Goal: Information Seeking & Learning: Compare options

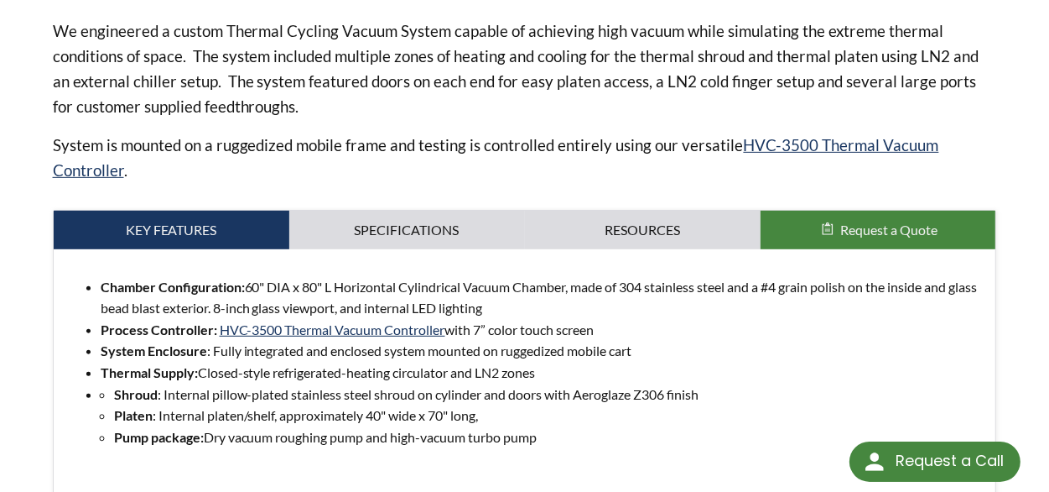
scroll to position [755, 0]
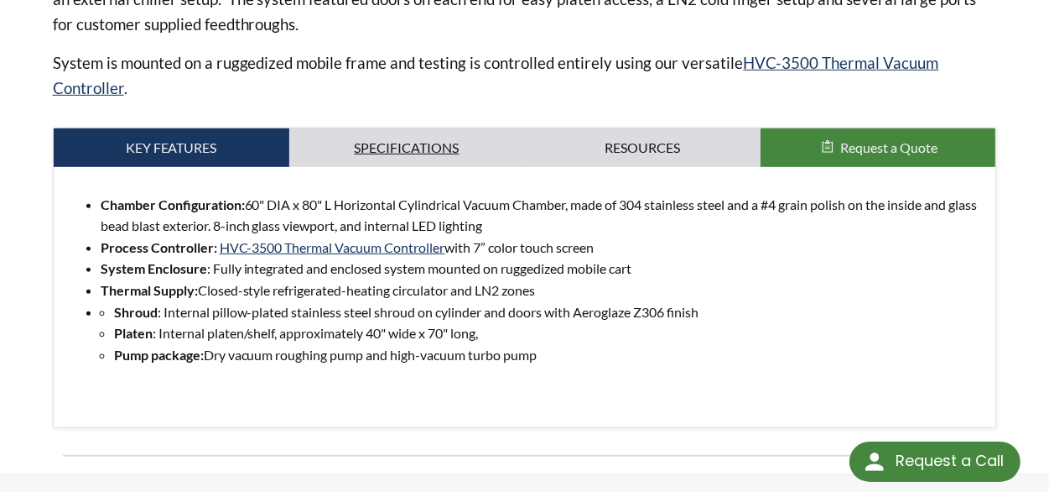
click at [430, 128] on link "Specifications" at bounding box center [407, 147] width 236 height 39
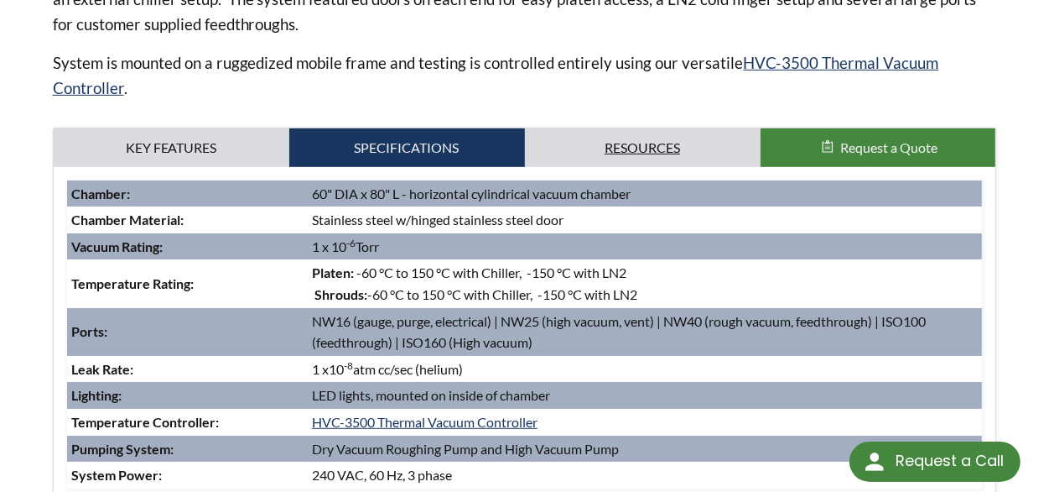
click at [633, 128] on link "Resources" at bounding box center [643, 147] width 236 height 39
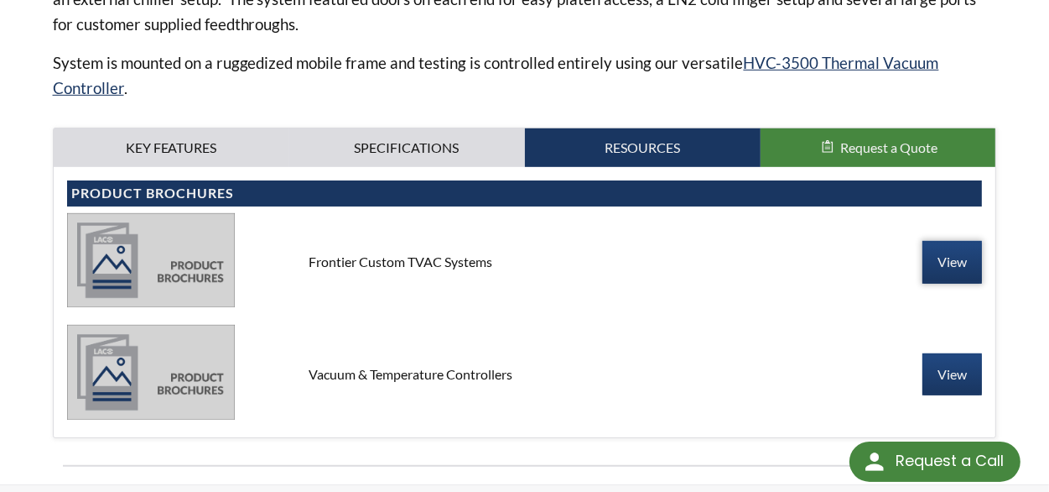
click at [961, 243] on link "View" at bounding box center [953, 262] width 60 height 42
click at [943, 353] on link "View" at bounding box center [953, 374] width 60 height 42
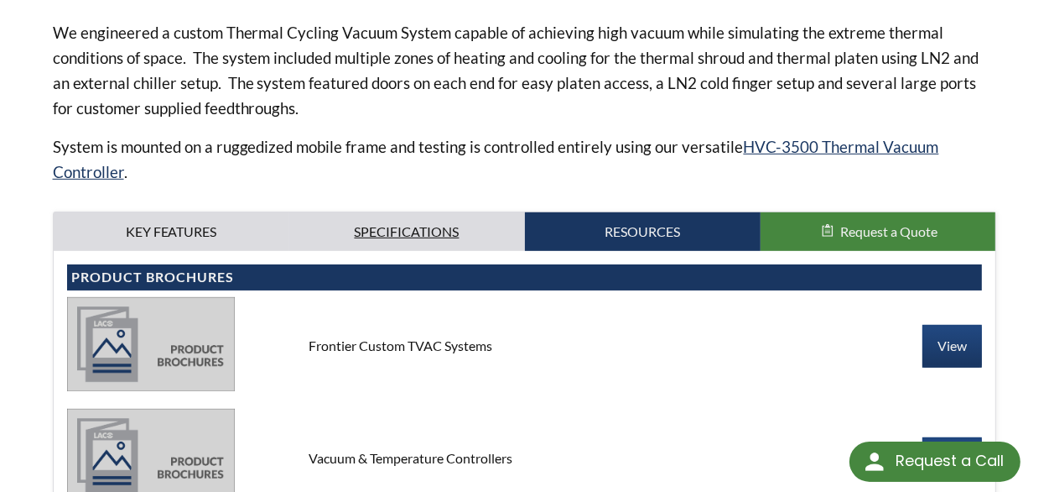
click at [456, 212] on link "Specifications" at bounding box center [407, 231] width 236 height 39
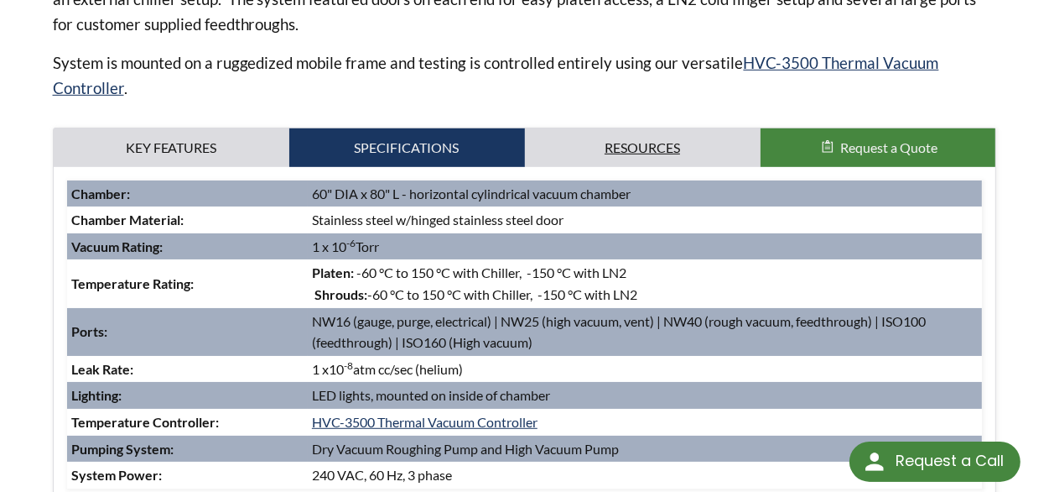
click at [706, 139] on link "Resources" at bounding box center [643, 147] width 236 height 39
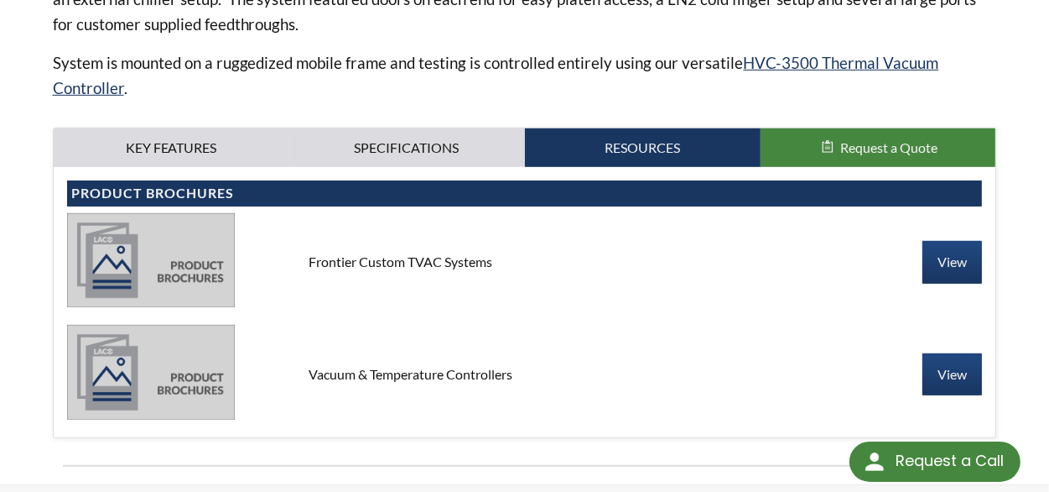
drag, startPoint x: 309, startPoint y: 357, endPoint x: 555, endPoint y: 357, distance: 245.8
click at [555, 365] on div "Vacuum & Temperature Controllers" at bounding box center [525, 374] width 458 height 18
copy div "Vacuum & Temperature Controllers"
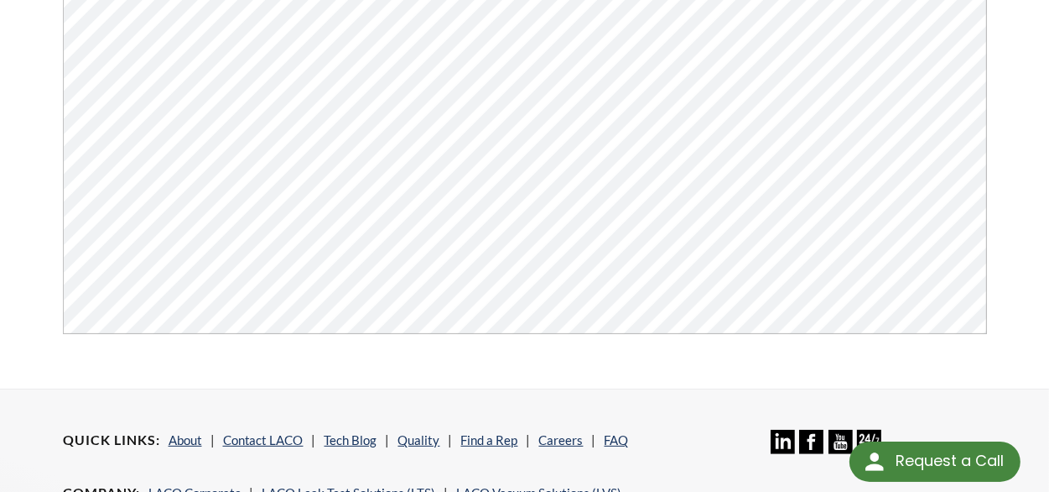
scroll to position [252, 0]
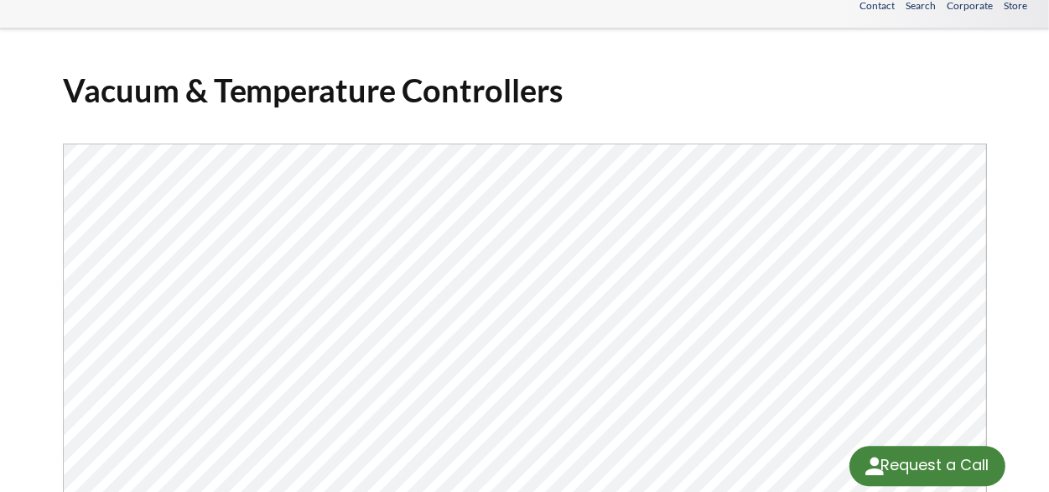
scroll to position [84, 0]
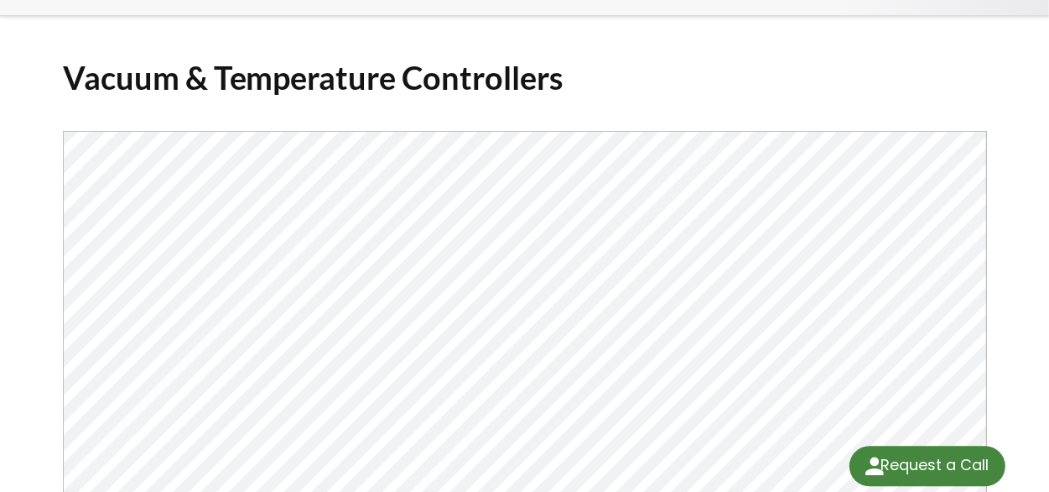
select select "Valodas tulkošanas logrīks"
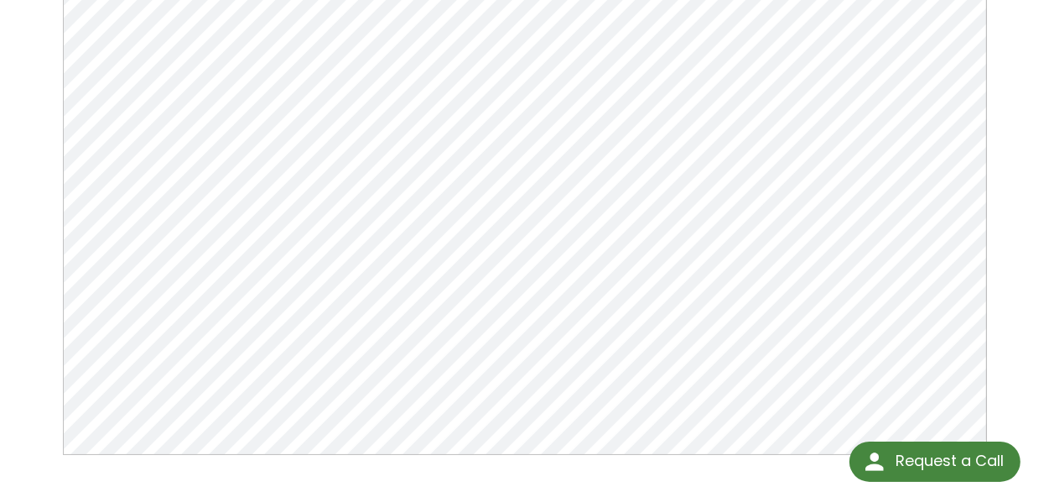
scroll to position [168, 0]
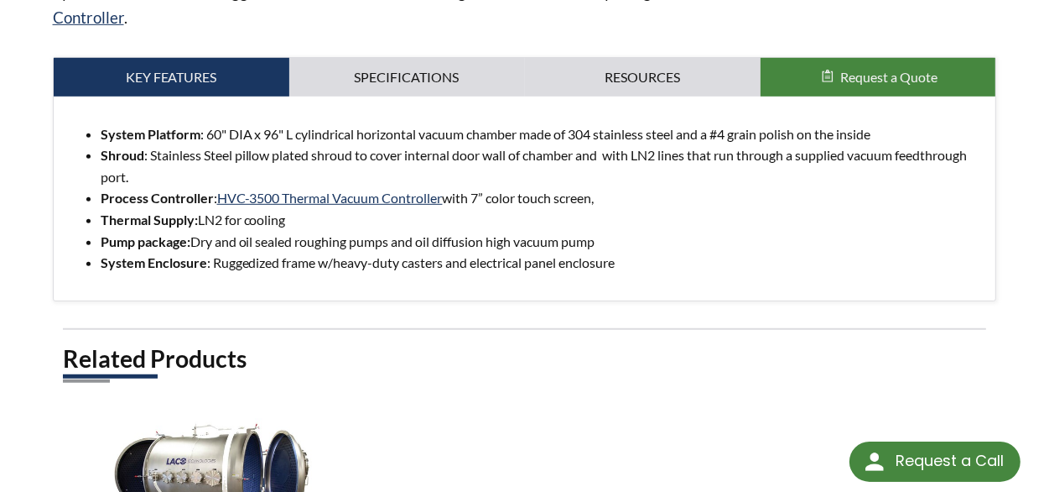
scroll to position [671, 0]
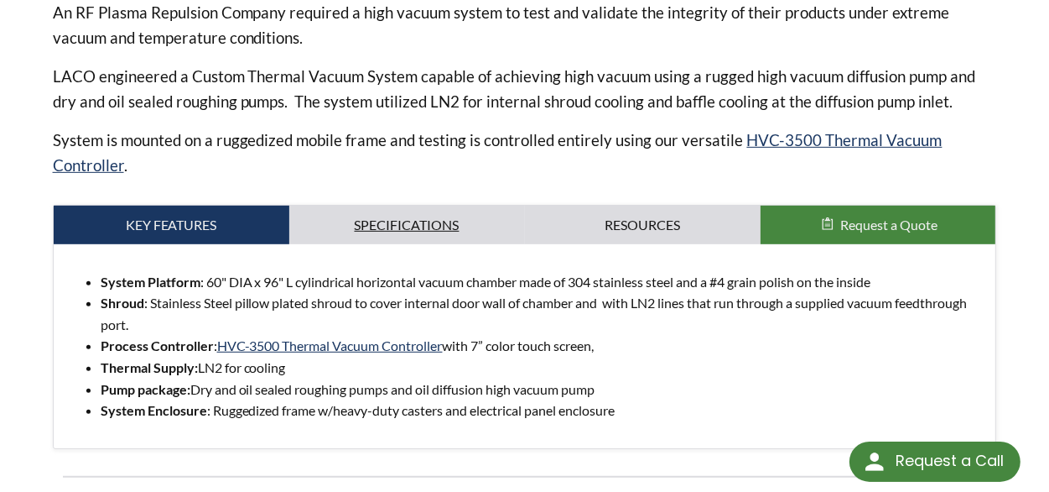
click at [434, 206] on link "Specifications" at bounding box center [407, 225] width 236 height 39
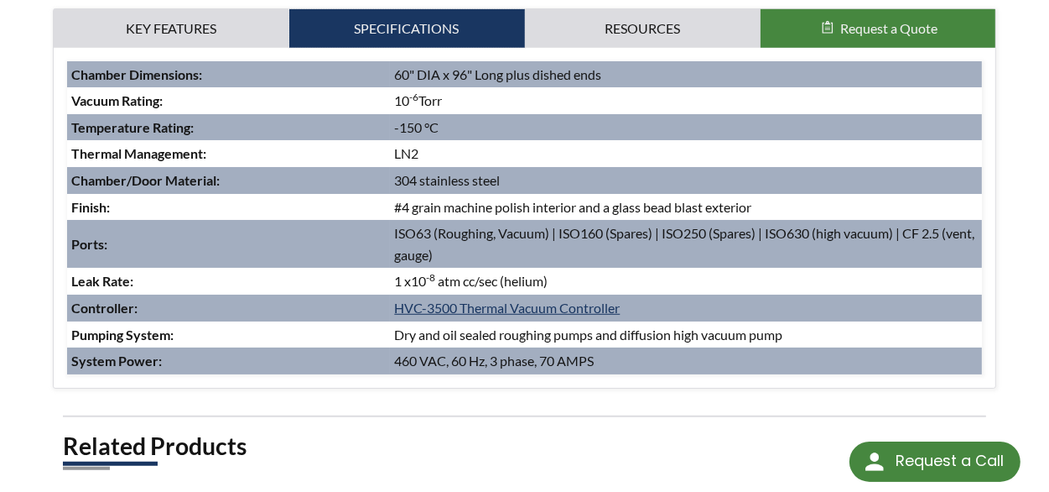
scroll to position [755, 0]
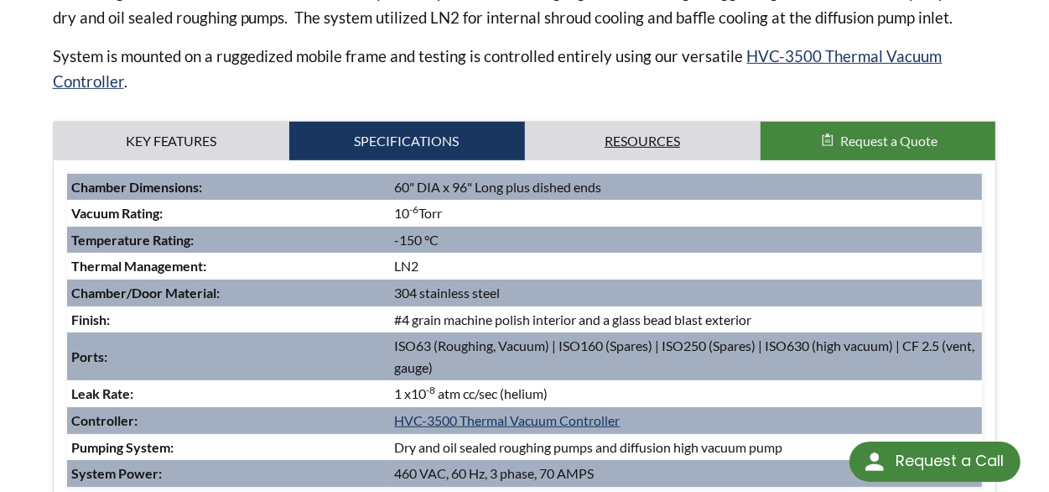
click at [651, 122] on link "Resources" at bounding box center [643, 141] width 236 height 39
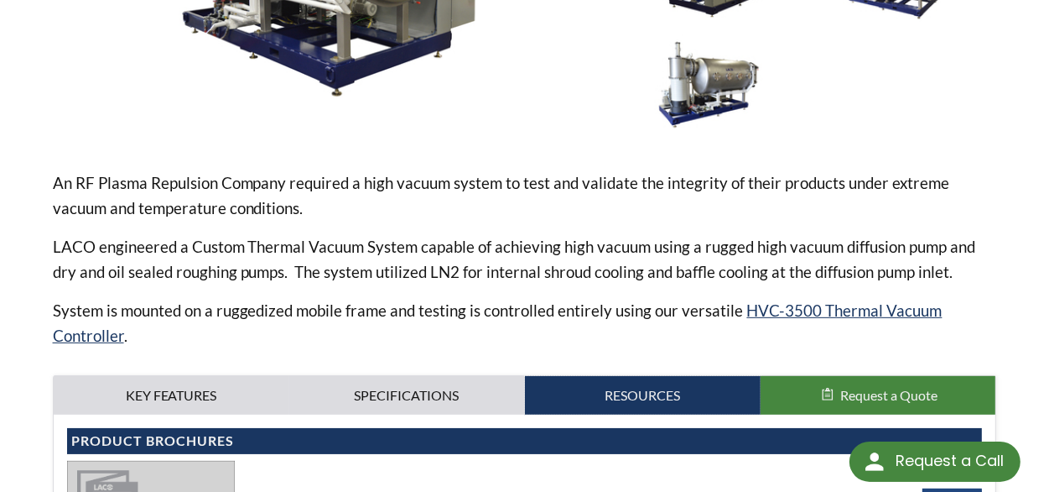
scroll to position [530, 0]
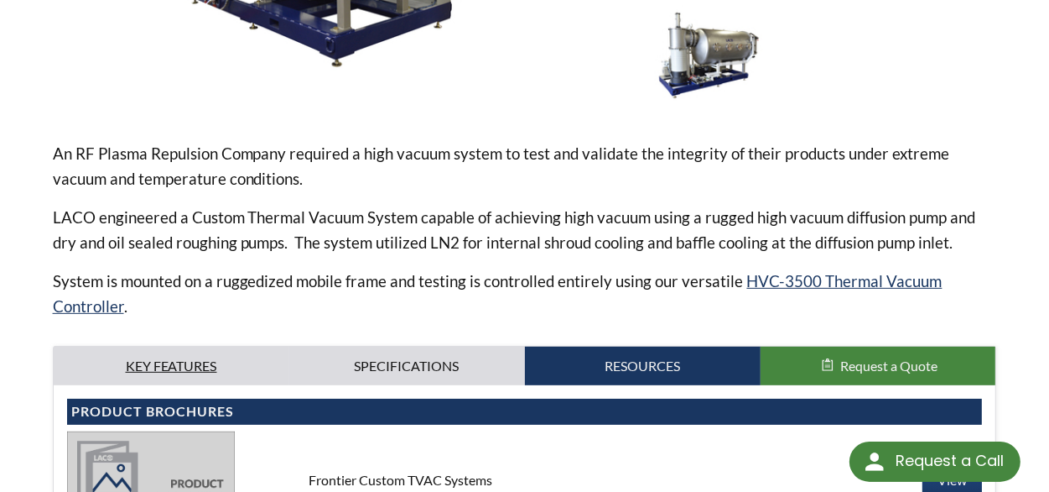
click at [229, 351] on link "Key Features" at bounding box center [172, 365] width 236 height 39
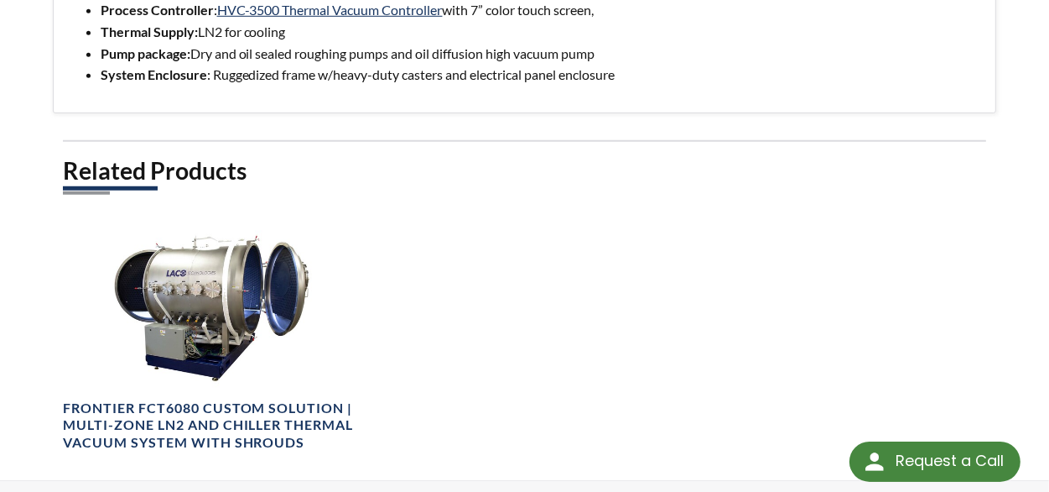
scroll to position [782, 0]
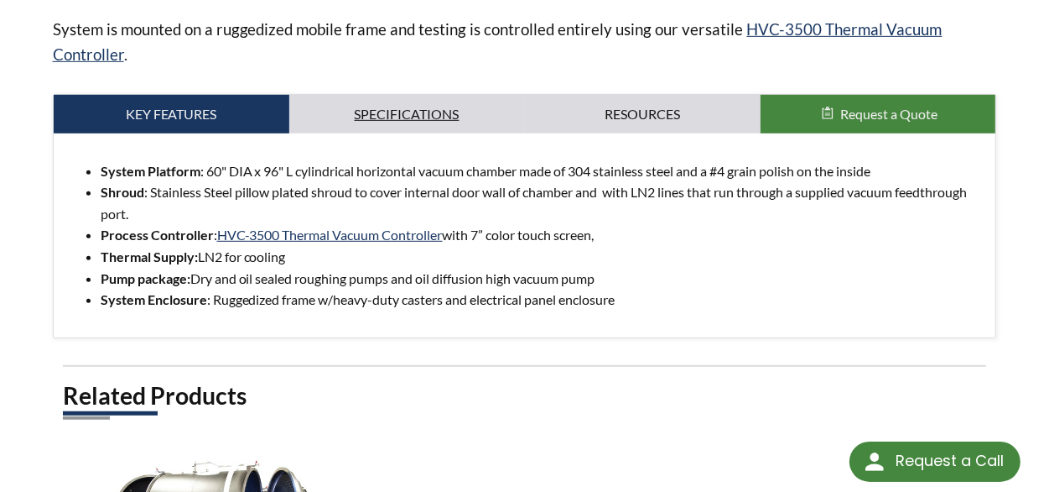
click at [440, 107] on link "Specifications" at bounding box center [407, 114] width 236 height 39
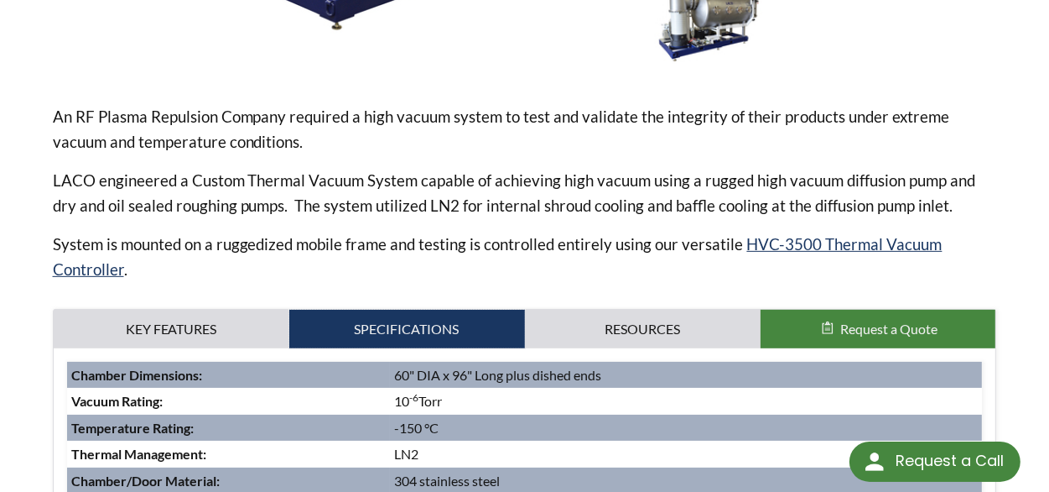
scroll to position [671, 0]
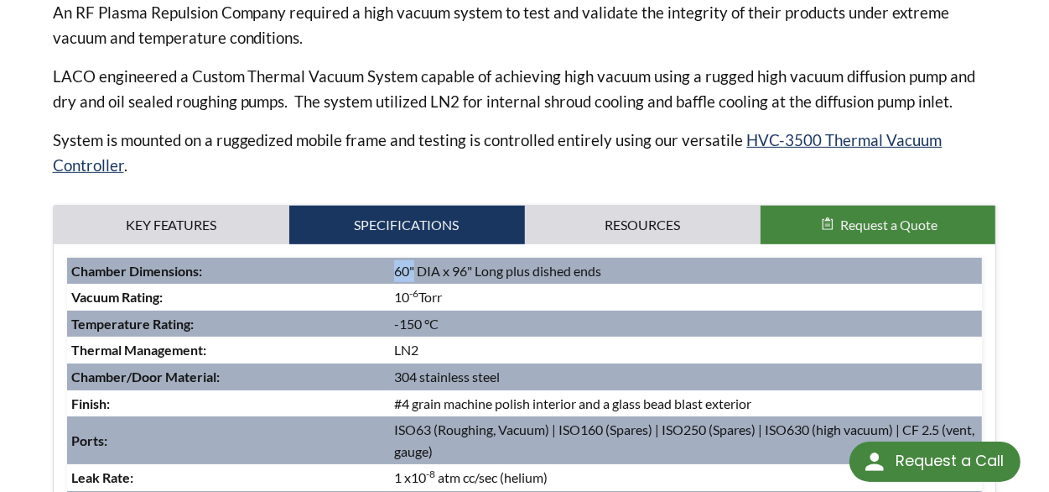
drag, startPoint x: 398, startPoint y: 249, endPoint x: 414, endPoint y: 252, distance: 16.1
click at [414, 258] on td "60" DIA x 96" Long plus dished ends" at bounding box center [686, 271] width 592 height 27
copy td "60""
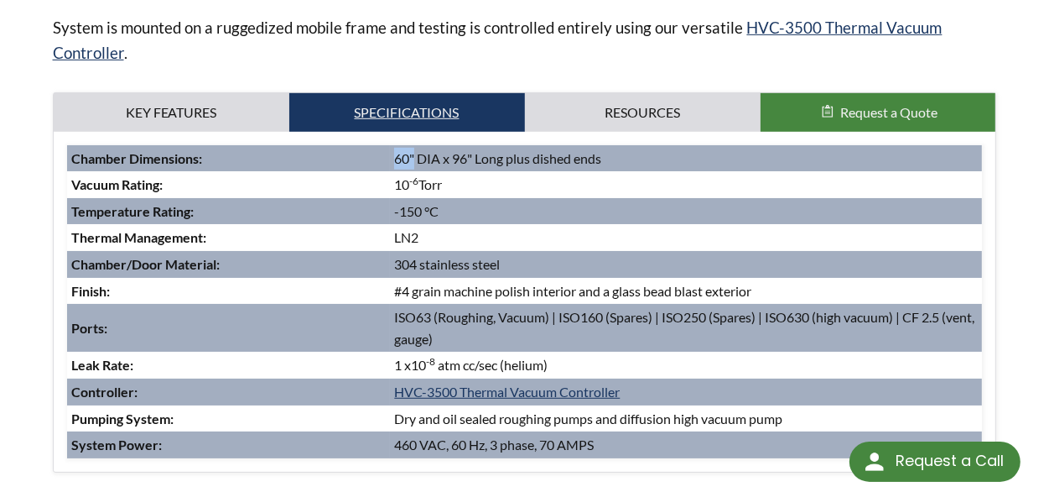
scroll to position [755, 0]
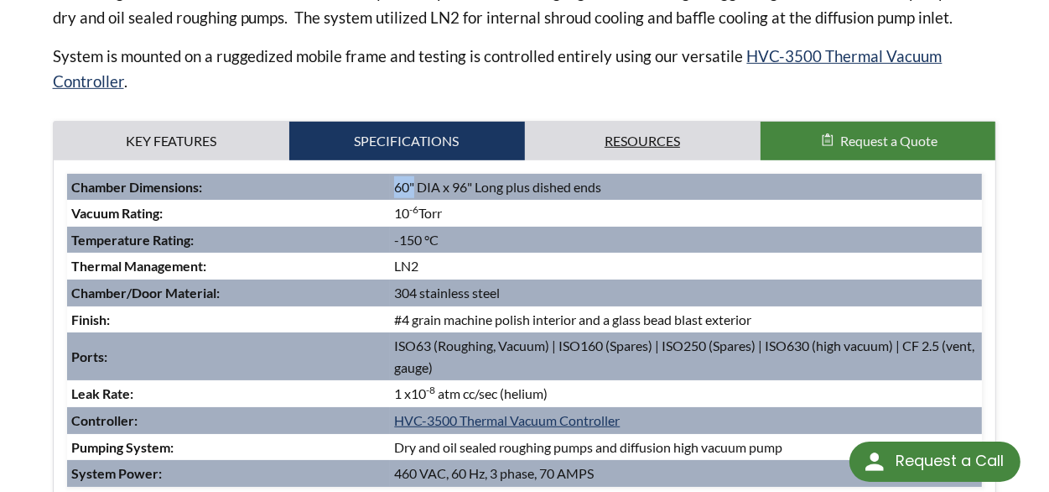
click at [602, 122] on link "Resources" at bounding box center [643, 141] width 236 height 39
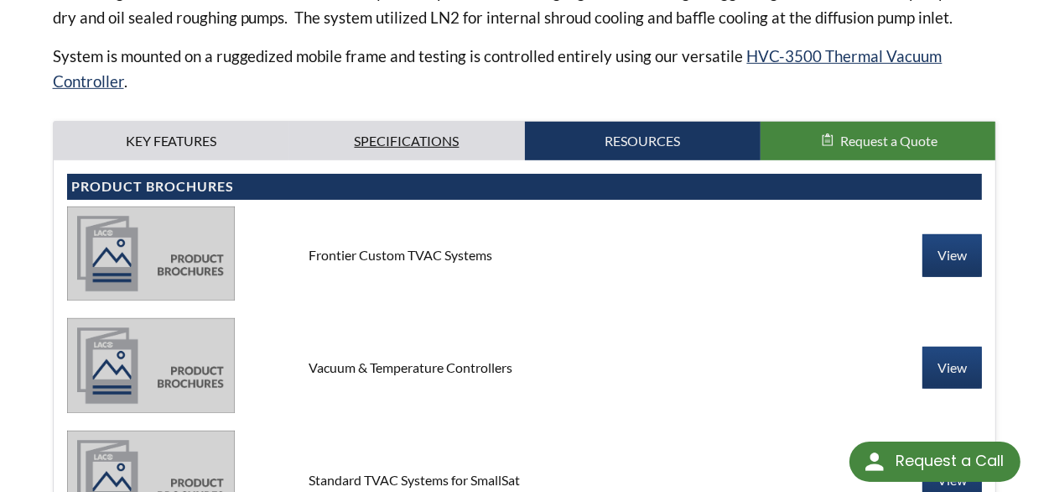
click at [440, 122] on link "Specifications" at bounding box center [407, 141] width 236 height 39
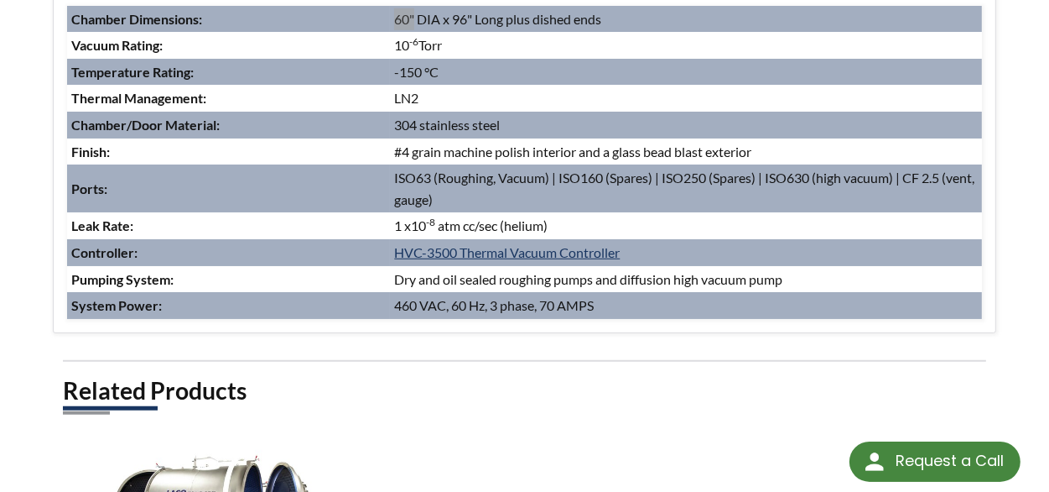
scroll to position [1091, 0]
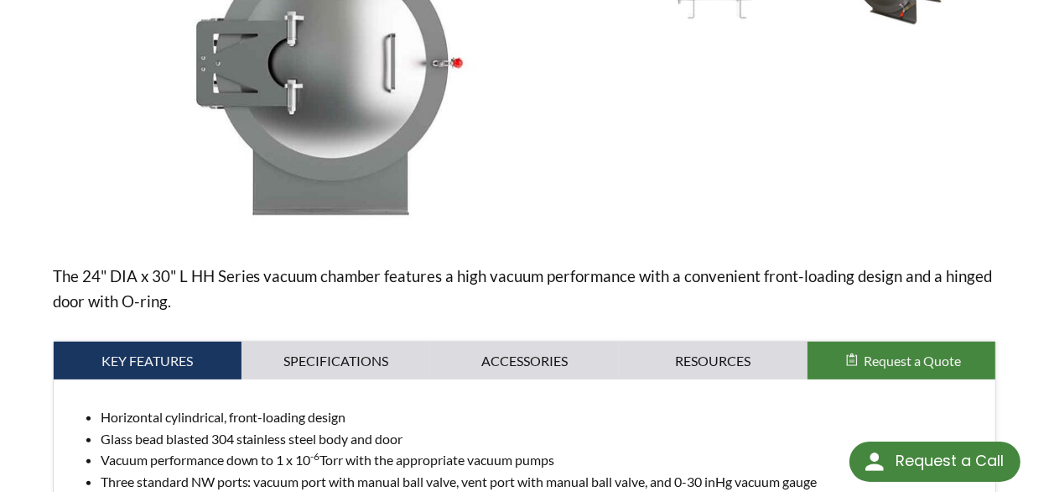
scroll to position [671, 0]
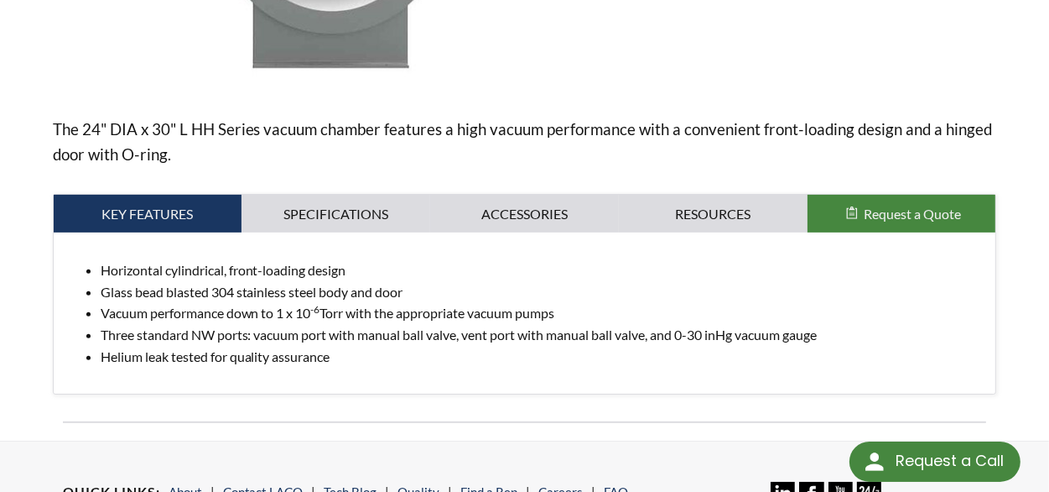
scroll to position [587, 0]
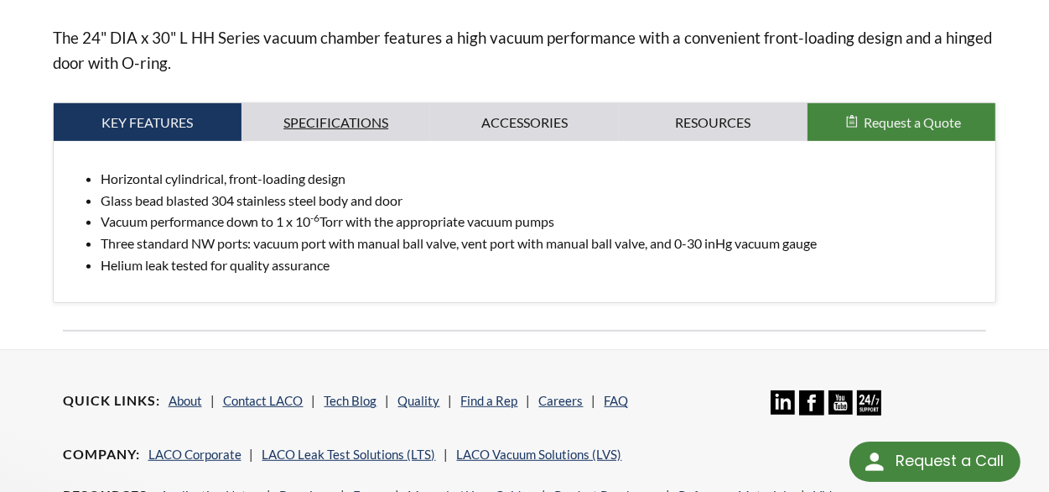
click at [383, 103] on link "Specifications" at bounding box center [336, 122] width 189 height 39
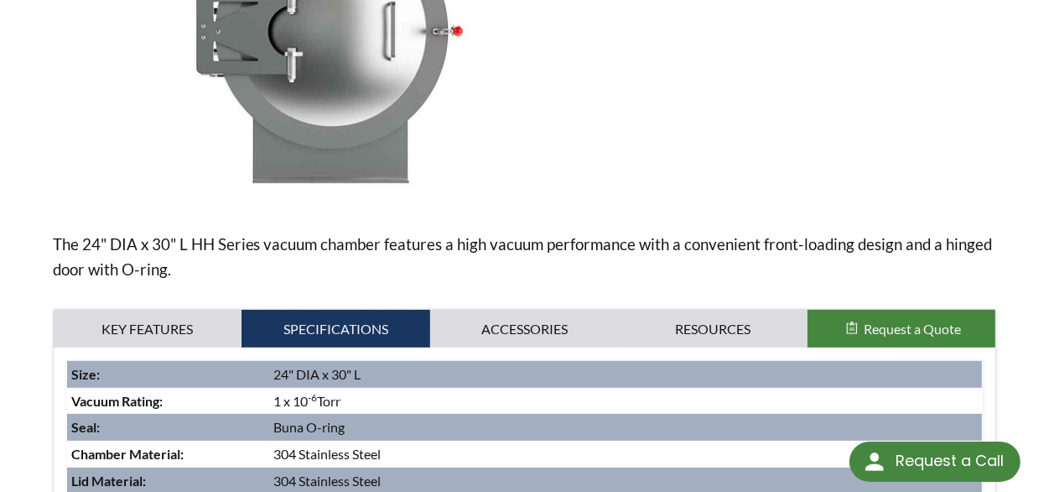
scroll to position [503, 0]
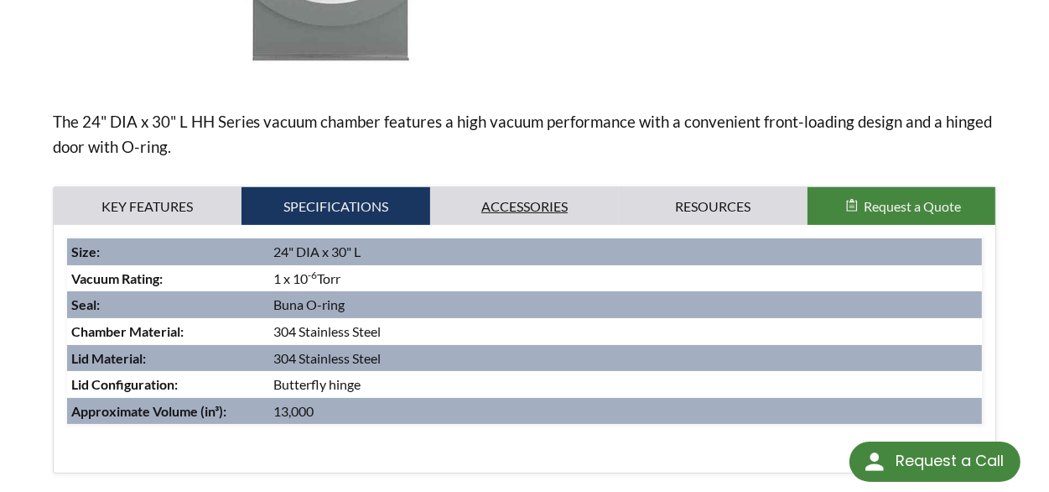
click at [518, 187] on link "Accessories" at bounding box center [524, 206] width 189 height 39
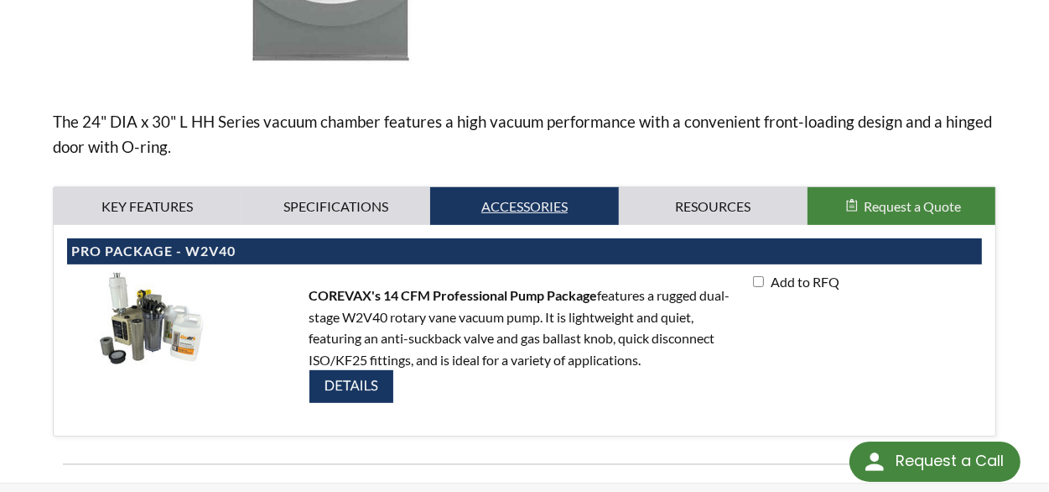
scroll to position [671, 0]
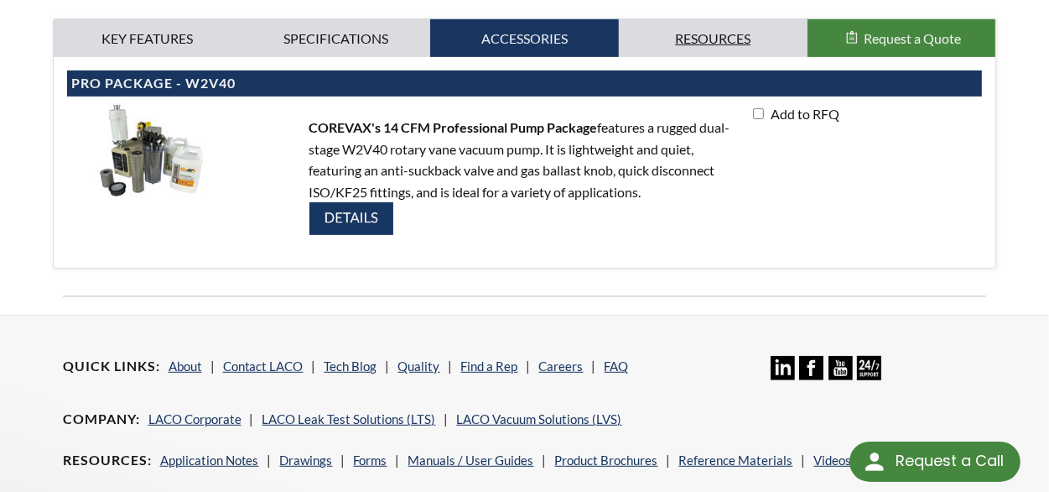
click at [726, 26] on link "Resources" at bounding box center [713, 38] width 189 height 39
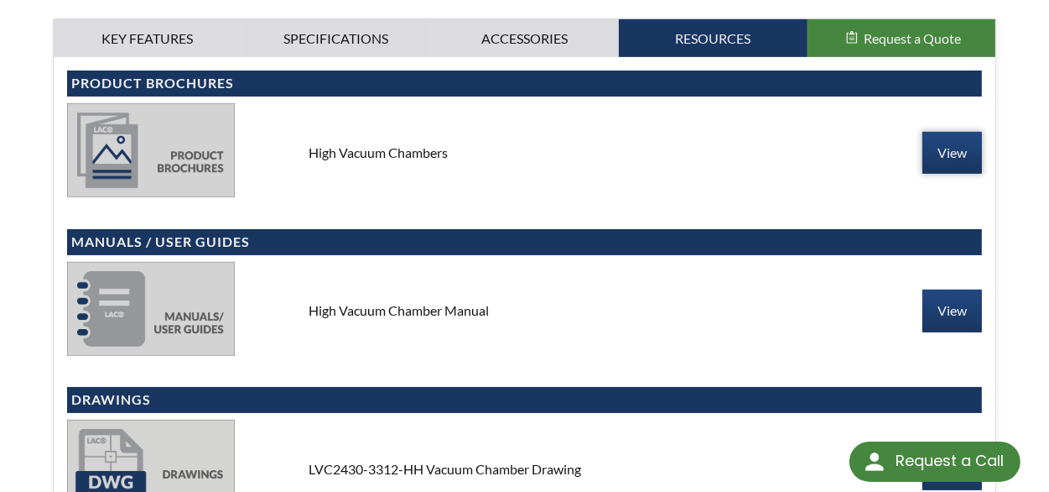
click at [942, 135] on link "View" at bounding box center [953, 153] width 60 height 42
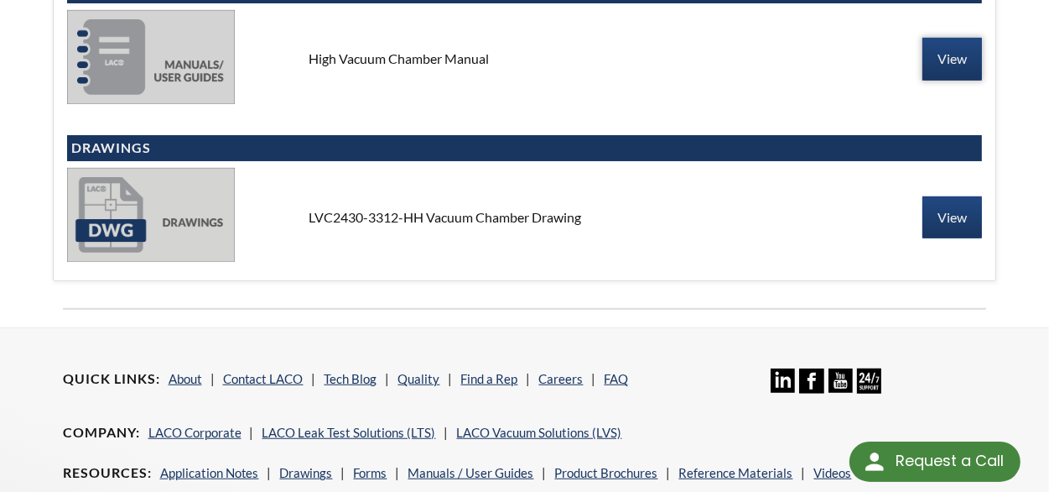
click at [957, 47] on link "View" at bounding box center [953, 59] width 60 height 42
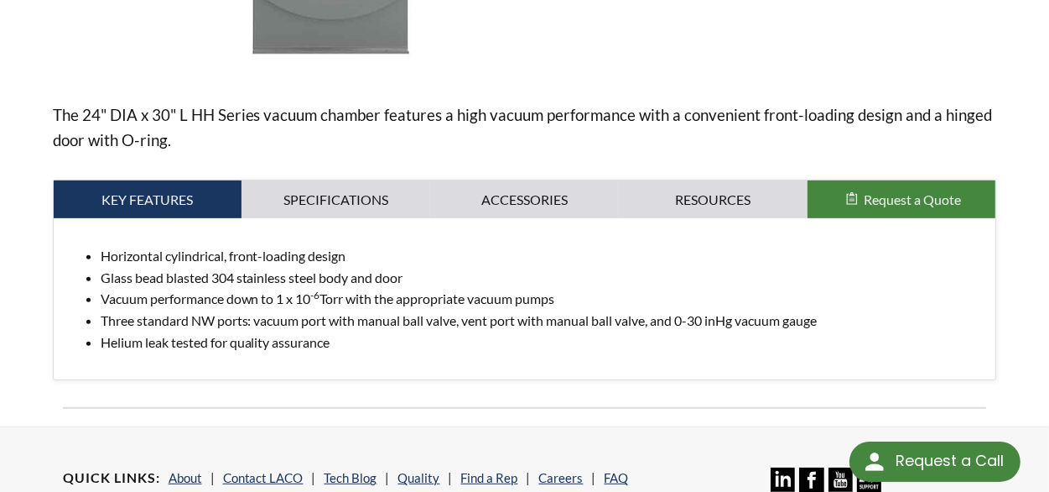
scroll to position [587, 0]
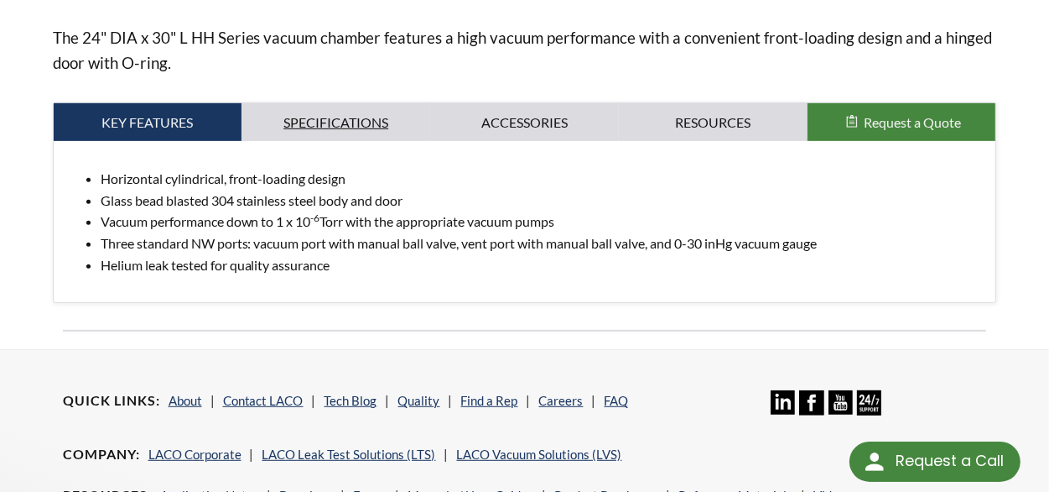
click at [372, 103] on link "Specifications" at bounding box center [336, 122] width 189 height 39
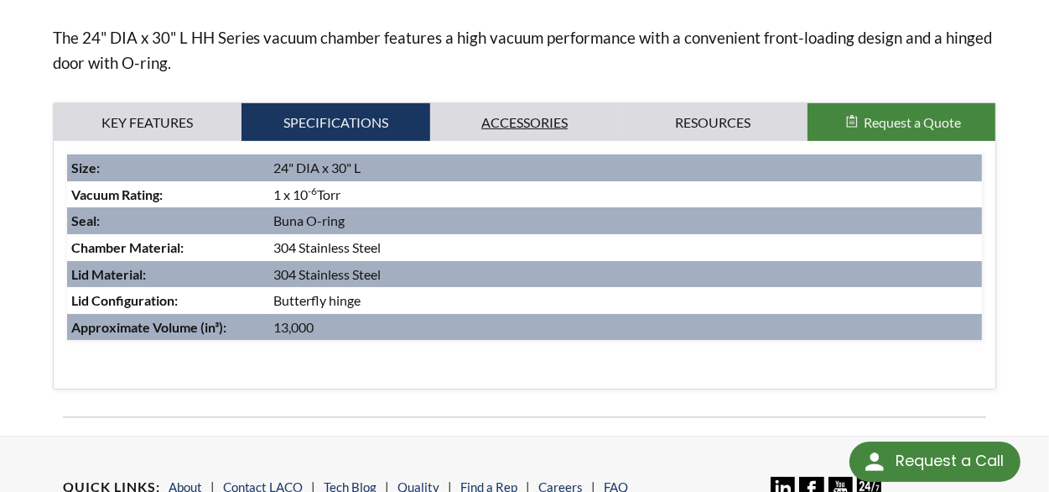
click at [530, 103] on link "Accessories" at bounding box center [524, 122] width 189 height 39
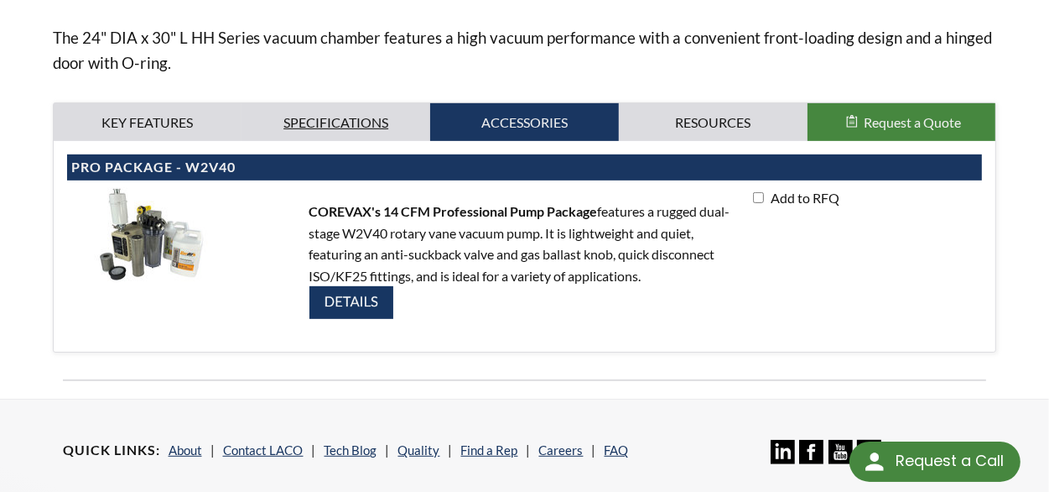
click at [399, 103] on link "Specifications" at bounding box center [336, 122] width 189 height 39
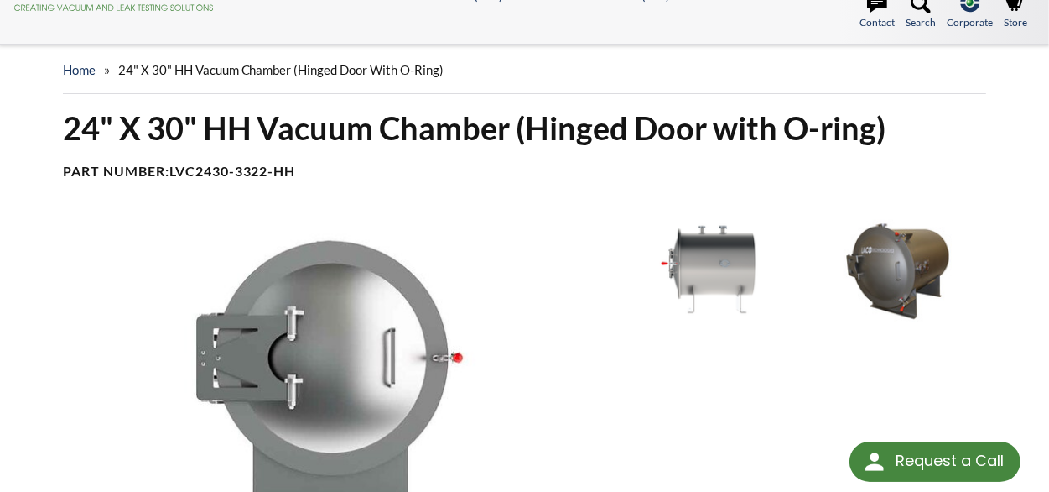
scroll to position [84, 0]
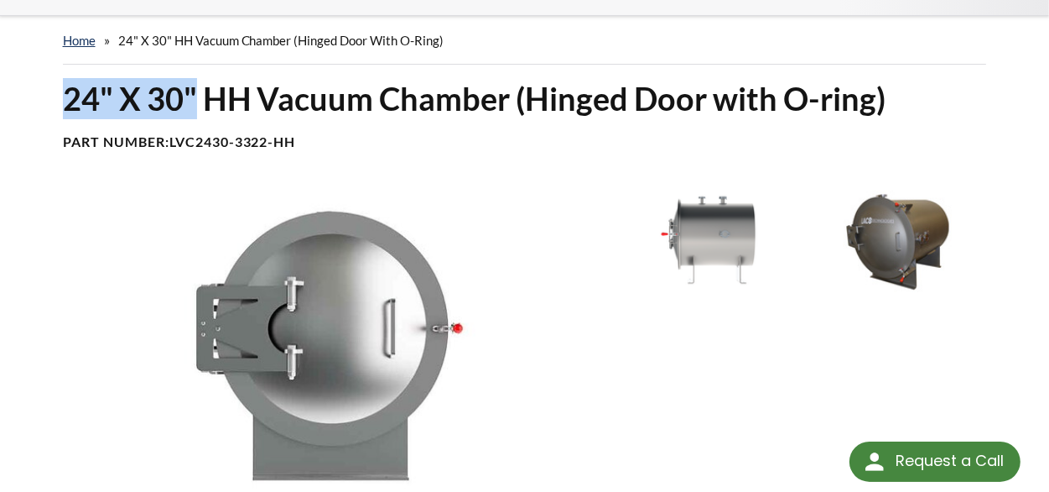
drag, startPoint x: 116, startPoint y: 92, endPoint x: 195, endPoint y: 90, distance: 78.9
click at [195, 90] on h1 "24" X 30" HH Vacuum Chamber (Hinged Door with O-ring)" at bounding box center [525, 98] width 924 height 41
copy h1 "24" X 30""
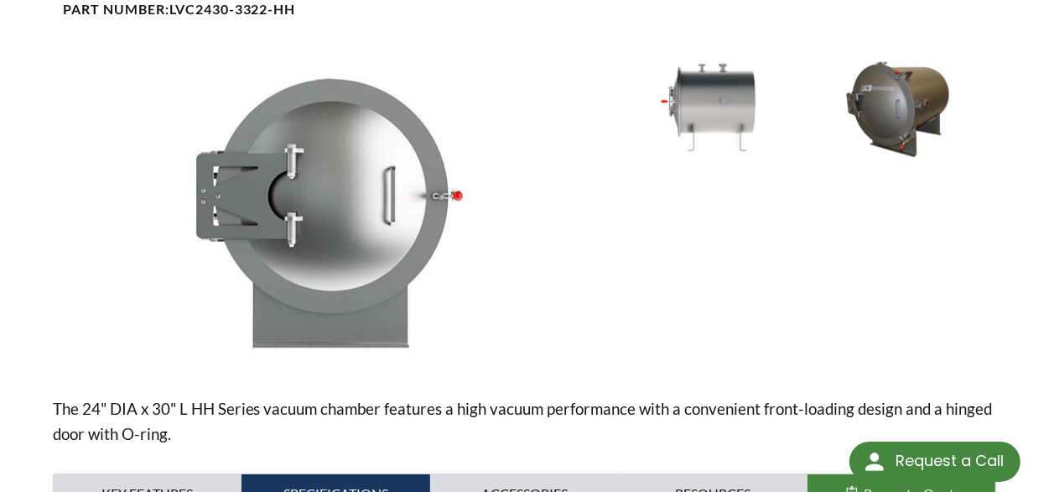
scroll to position [503, 0]
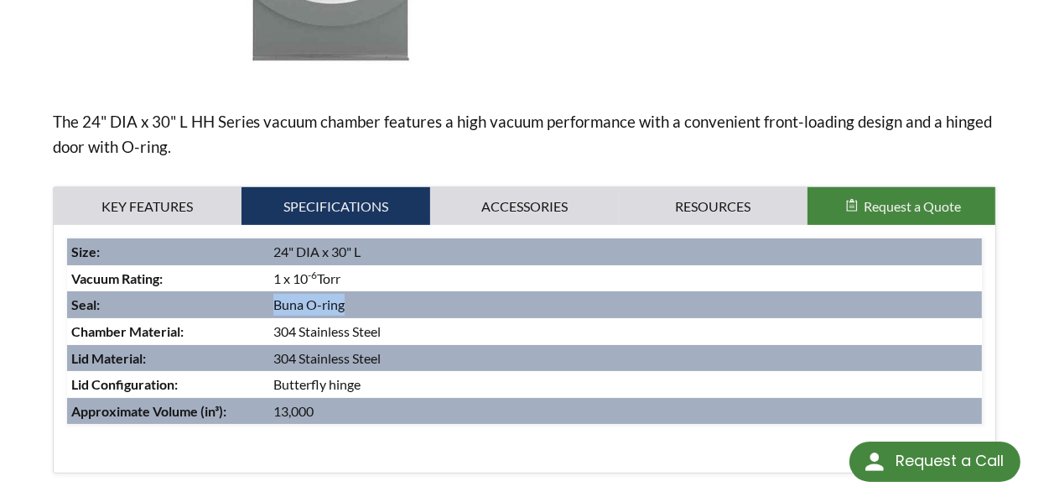
drag, startPoint x: 275, startPoint y: 281, endPoint x: 354, endPoint y: 285, distance: 79.0
click at [354, 291] on td "Buna O-ring" at bounding box center [626, 304] width 714 height 27
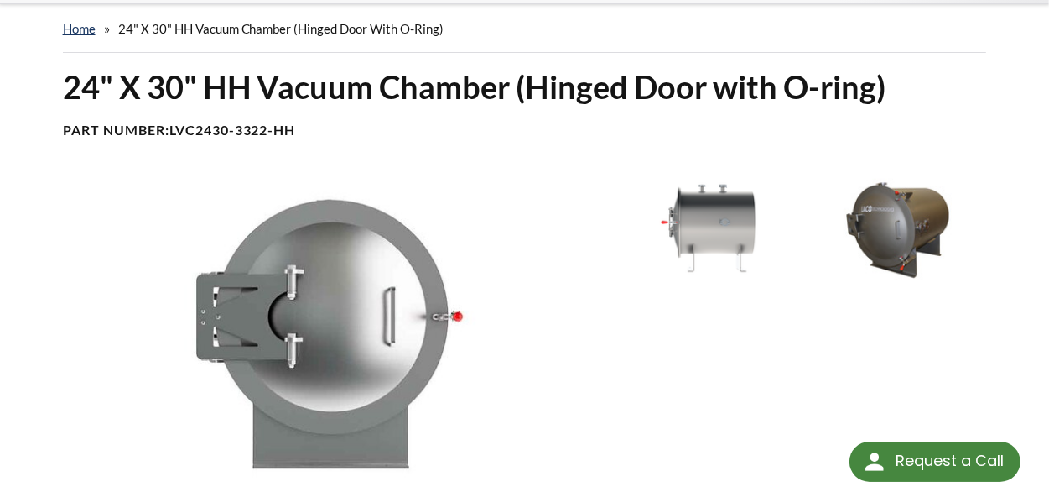
scroll to position [0, 0]
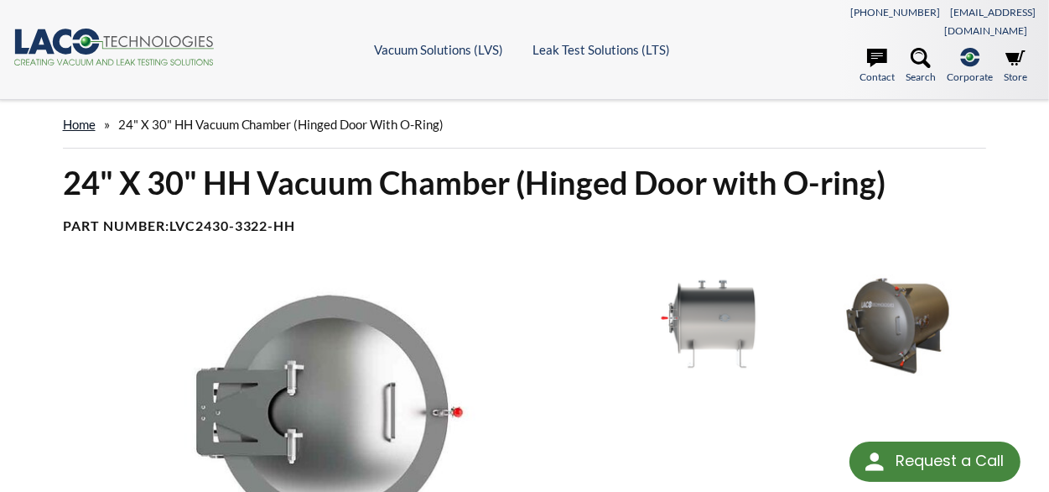
click at [78, 117] on link "home" at bounding box center [79, 124] width 33 height 15
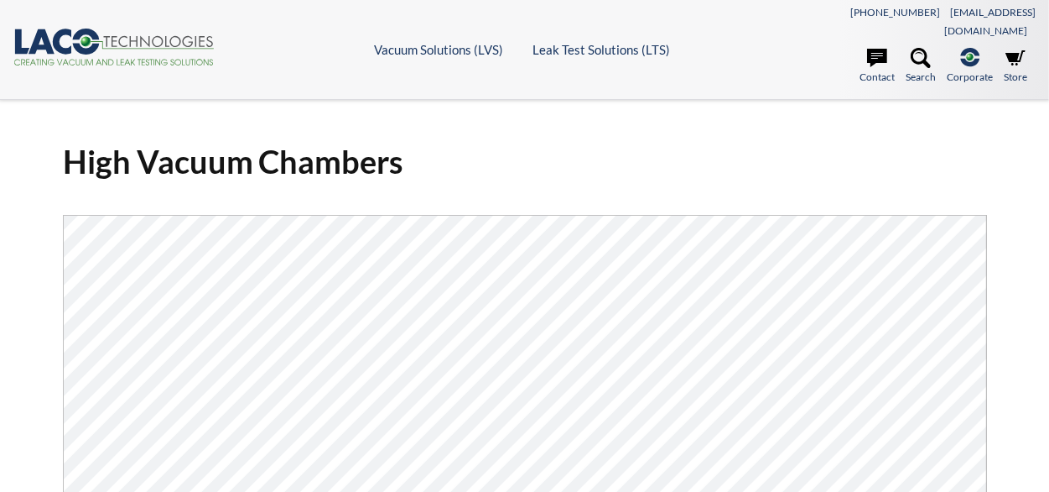
select select "Valodas tulkošanas logrīks"
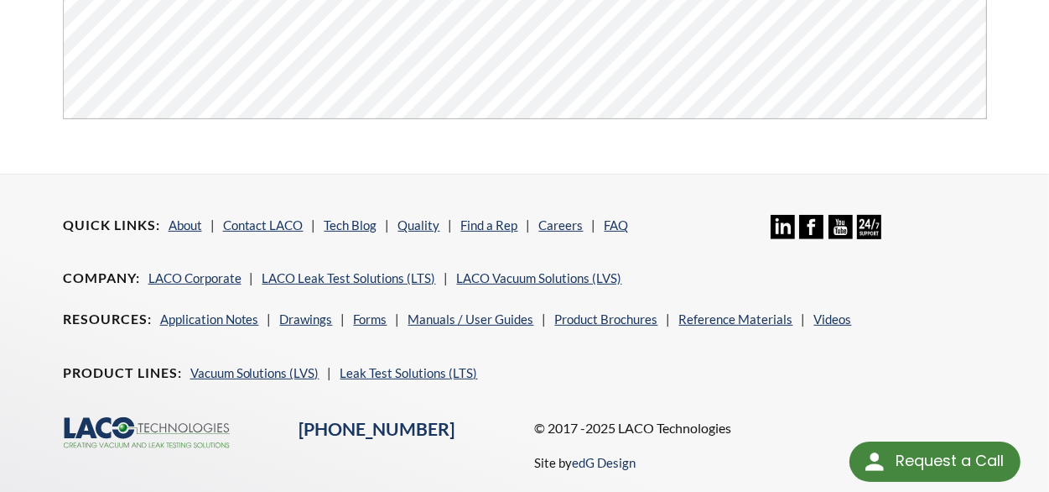
scroll to position [634, 0]
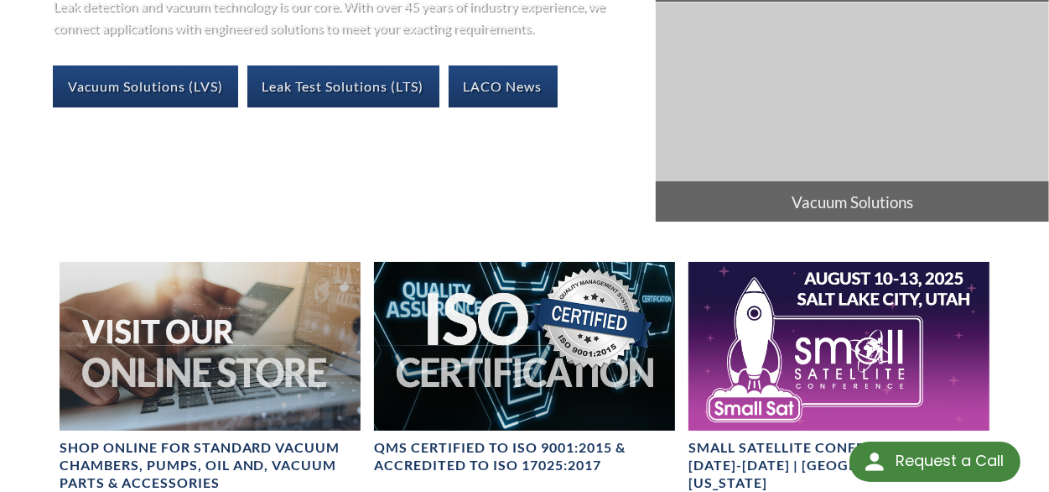
scroll to position [168, 0]
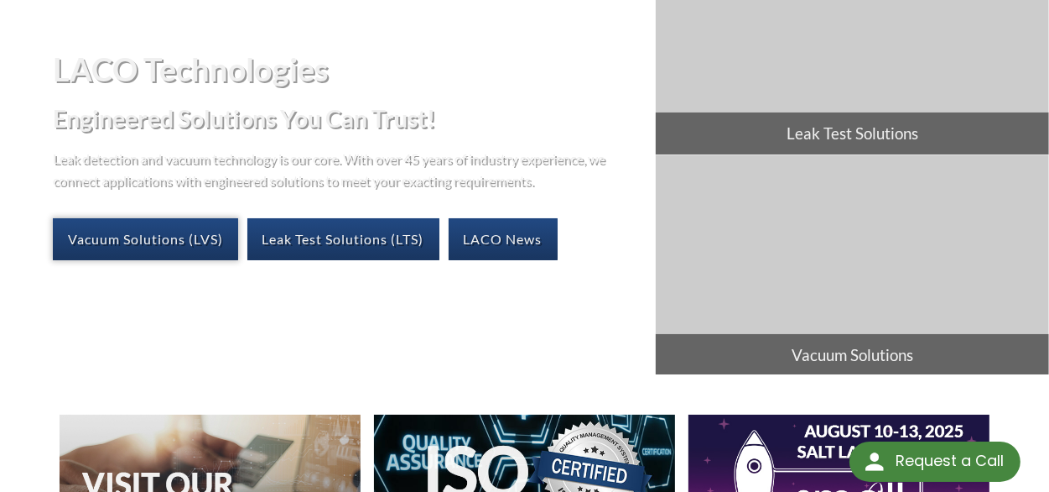
click at [211, 218] on link "Vacuum Solutions (LVS)" at bounding box center [145, 239] width 185 height 42
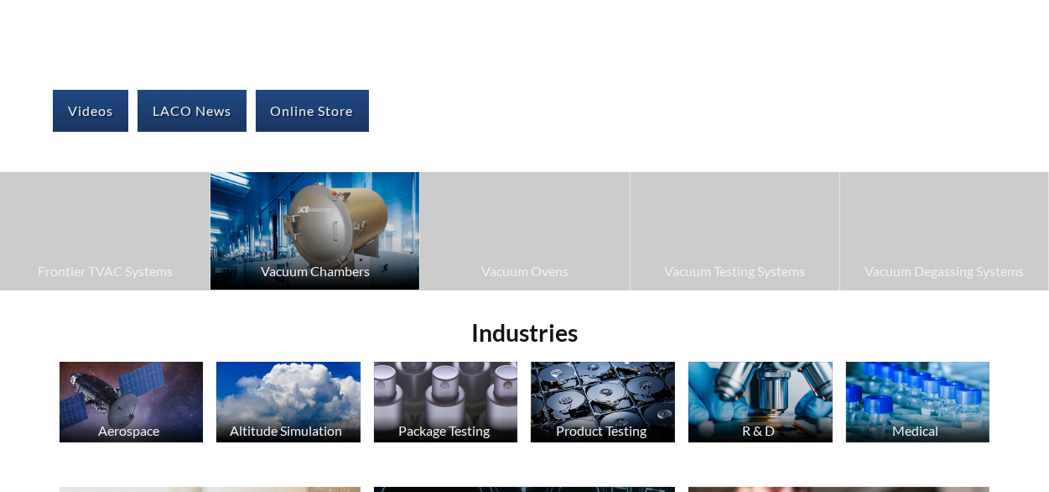
select select "Valodas tulkošanas logrīks"
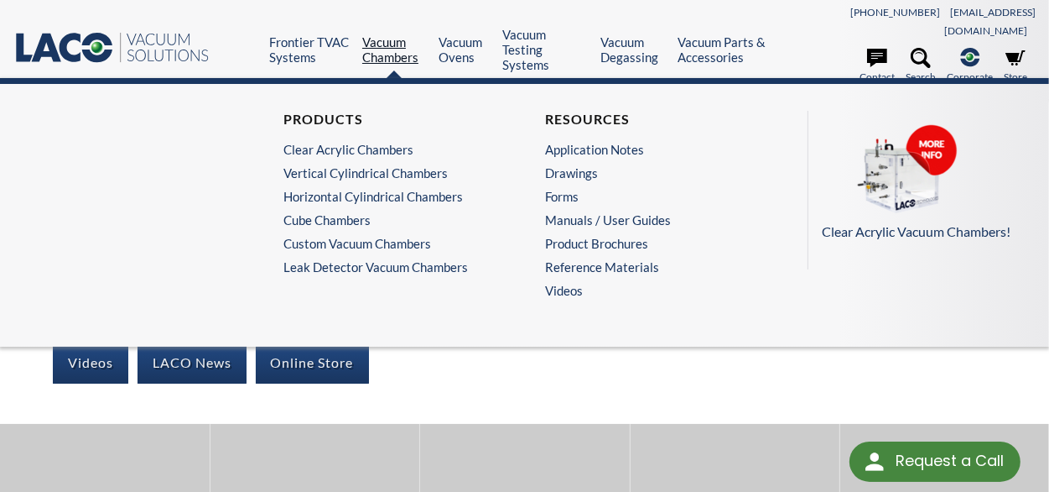
click at [388, 34] on link "Vacuum Chambers" at bounding box center [394, 49] width 64 height 30
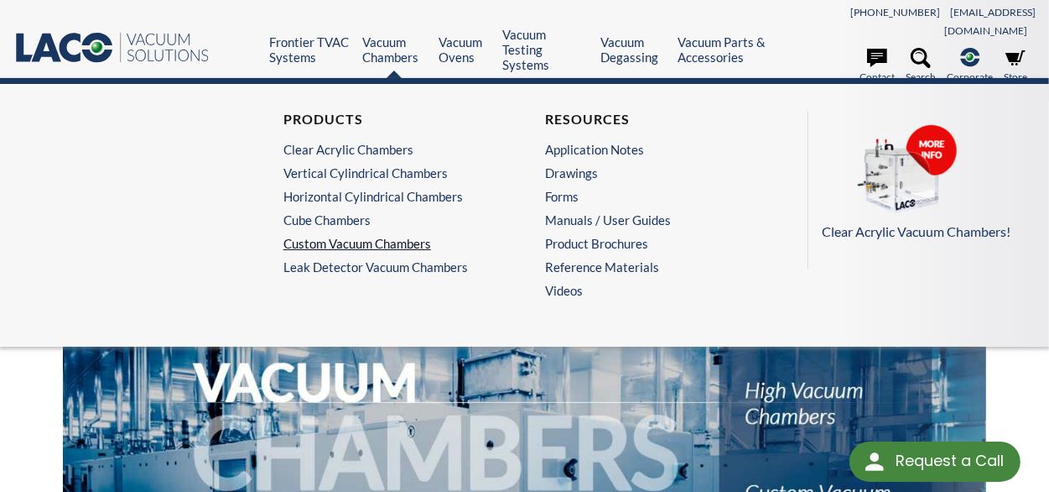
click at [376, 236] on link "Custom Vacuum Chambers" at bounding box center [390, 243] width 212 height 15
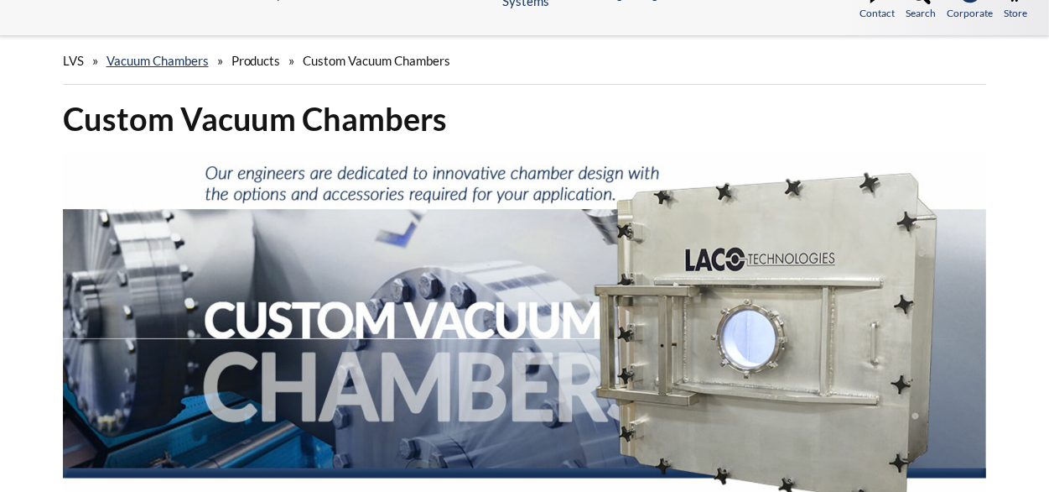
select select "Valodas tulkošanas logrīks"
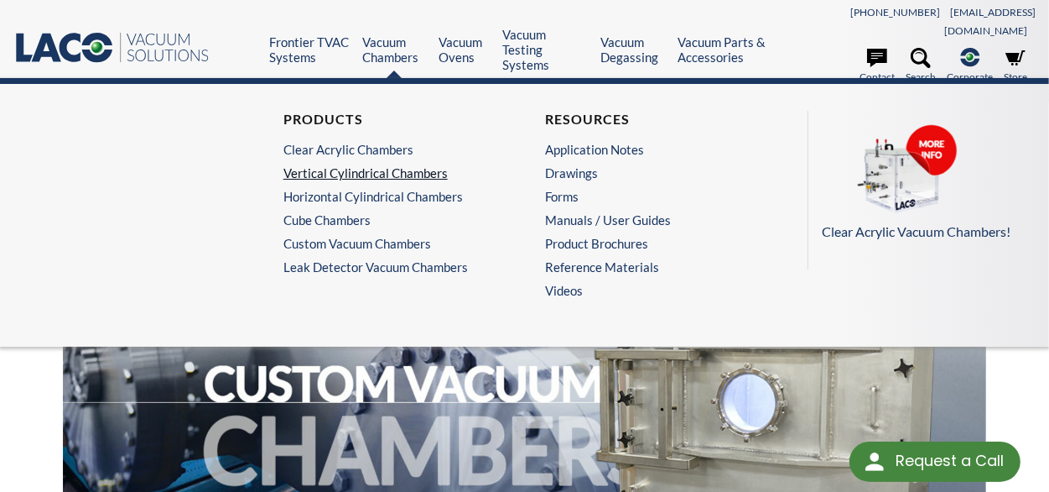
click at [341, 165] on link "Vertical Cylindrical Chambers" at bounding box center [390, 172] width 212 height 15
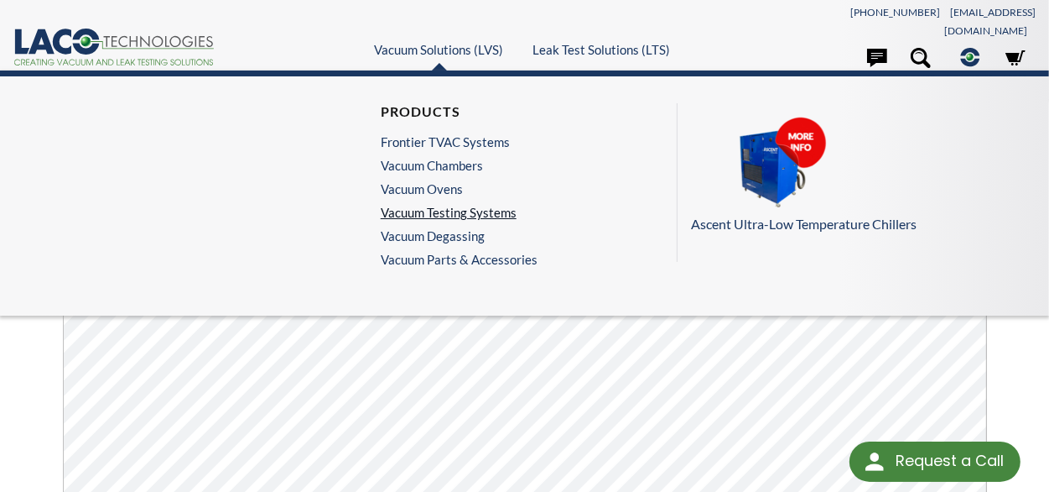
click at [426, 205] on link "Vacuum Testing Systems" at bounding box center [455, 212] width 148 height 15
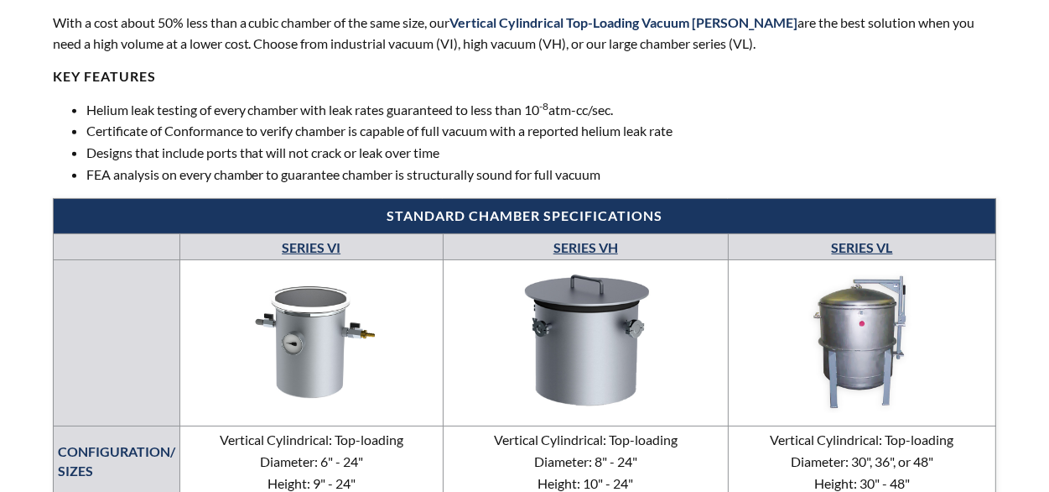
select select "Valodas tulkošanas logrīks"
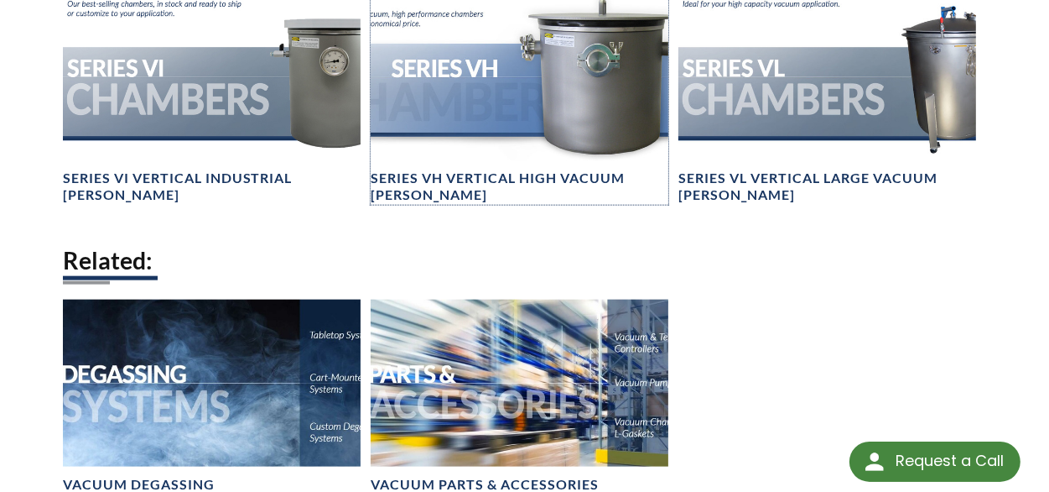
scroll to position [1440, 0]
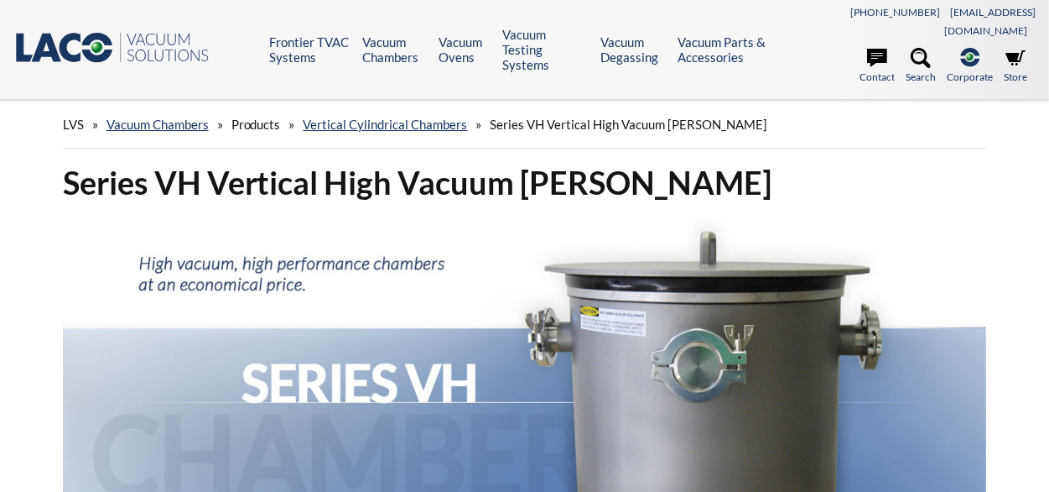
select select "Valodas tulkošanas logrīks"
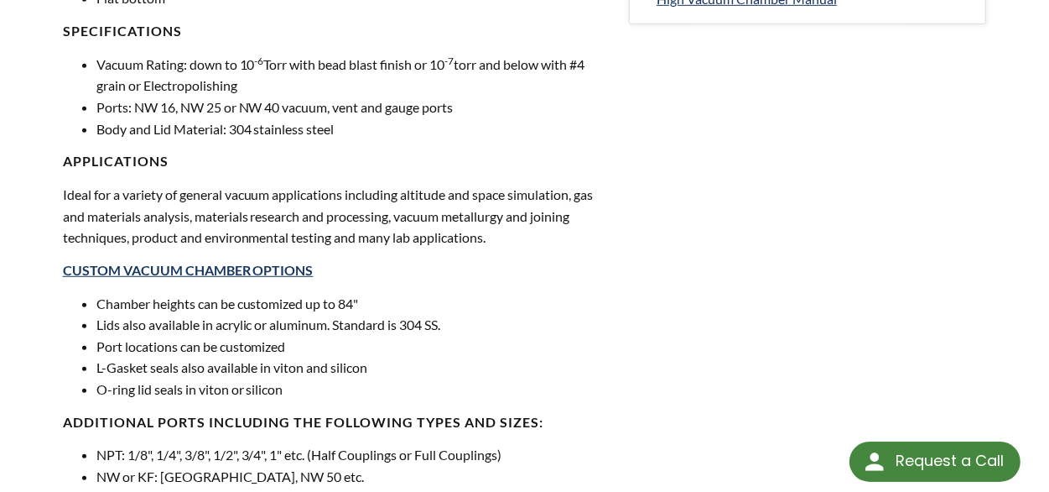
scroll to position [918, 0]
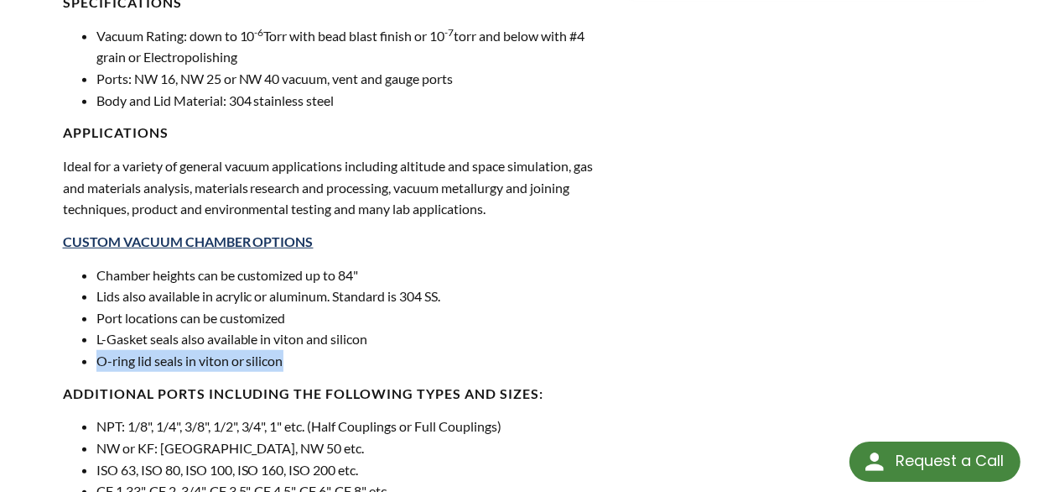
drag, startPoint x: 96, startPoint y: 344, endPoint x: 292, endPoint y: 344, distance: 195.5
click at [292, 350] on li "O-ring lid seals in viton or silicon" at bounding box center [352, 361] width 513 height 22
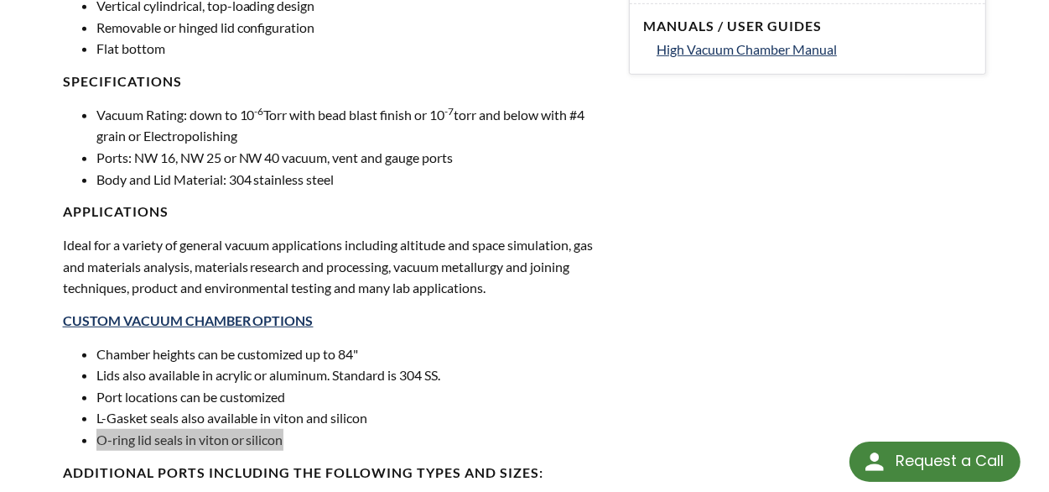
scroll to position [671, 0]
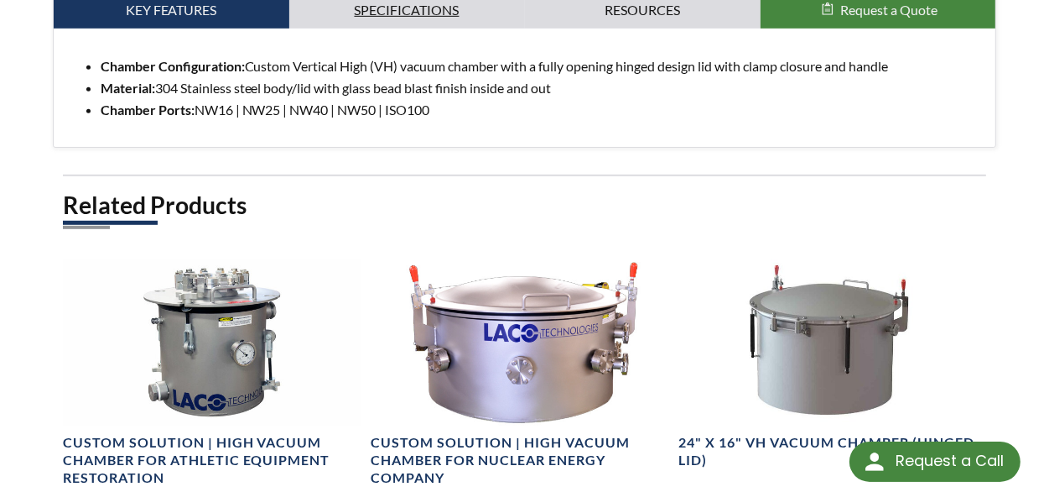
scroll to position [671, 0]
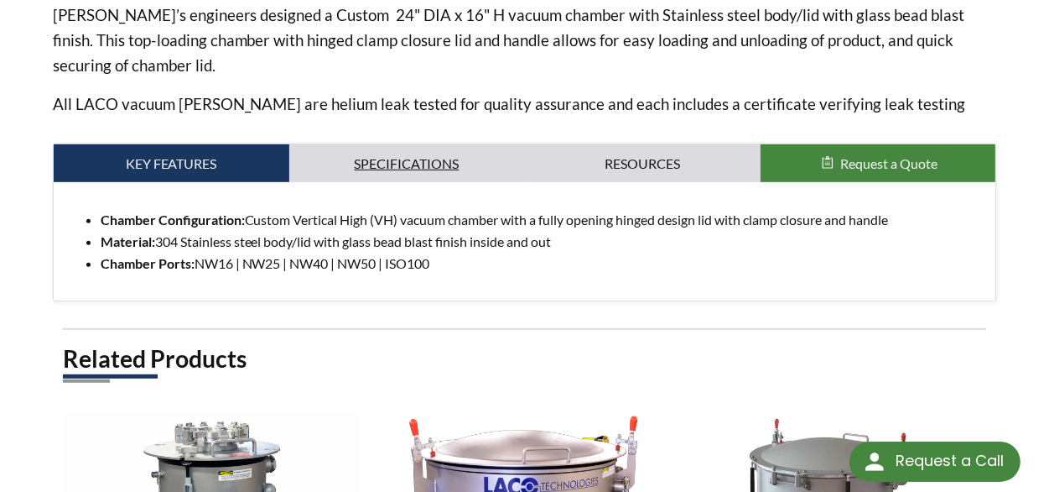
click at [458, 144] on link "Specifications" at bounding box center [407, 163] width 236 height 39
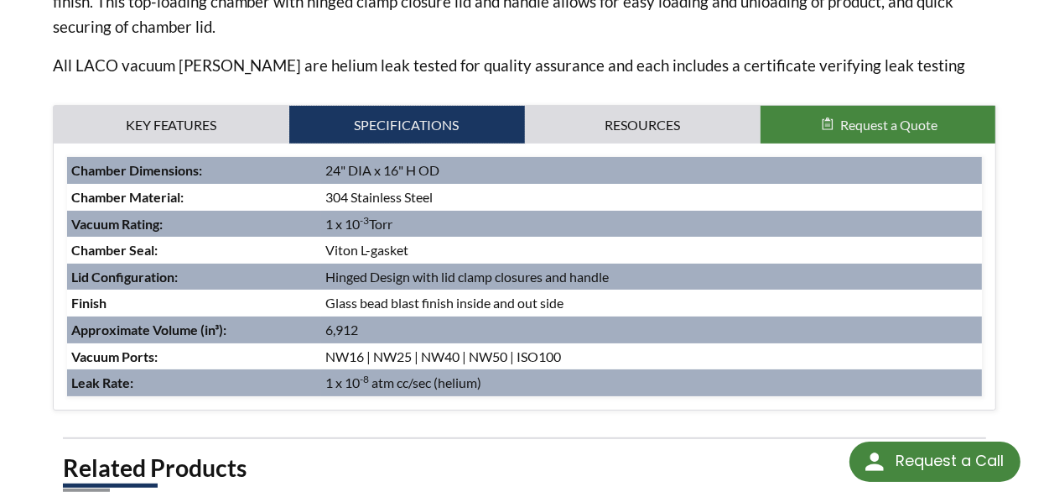
scroll to position [923, 0]
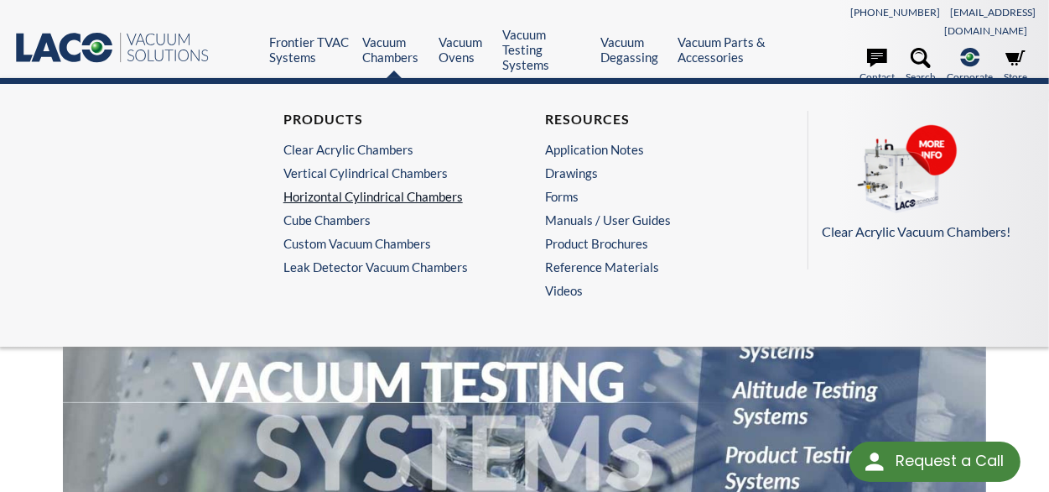
click at [344, 189] on link "Horizontal Cylindrical Chambers" at bounding box center [390, 196] width 212 height 15
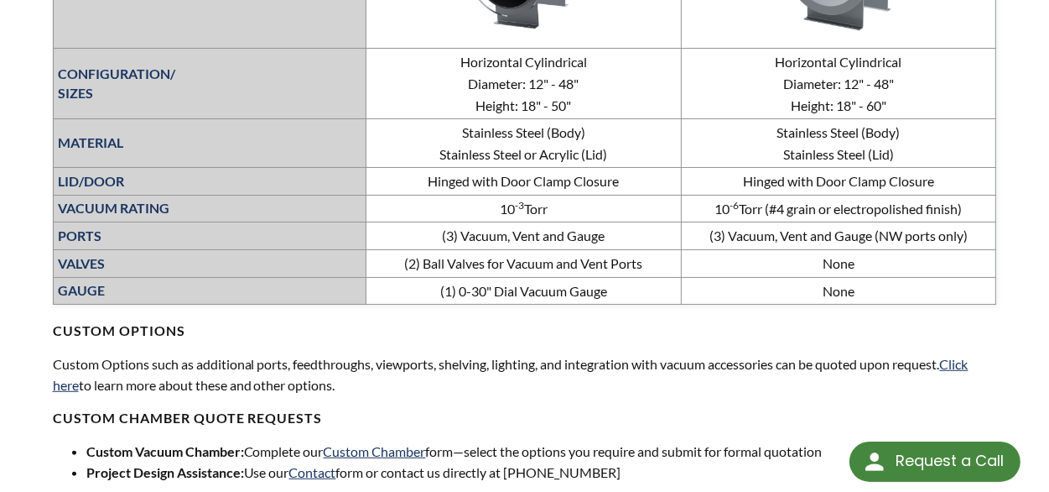
scroll to position [1258, 0]
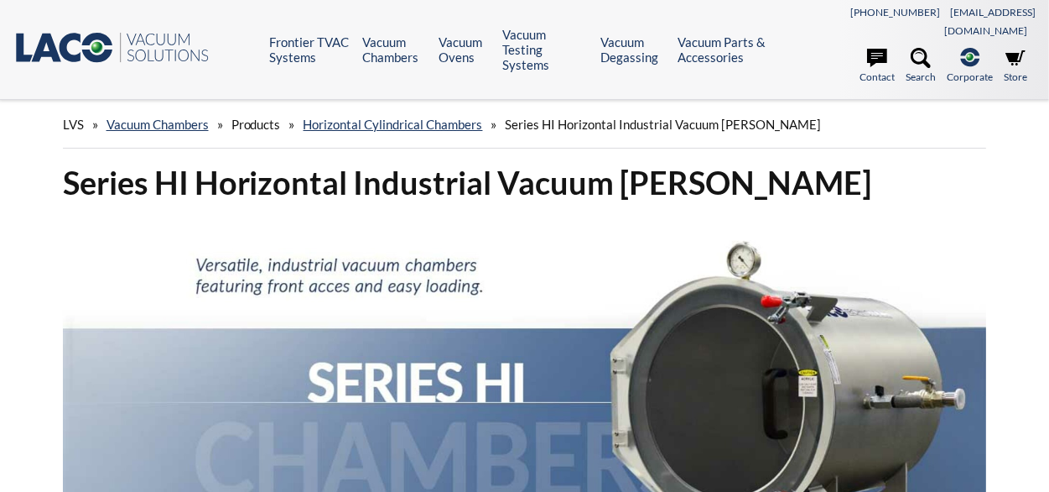
select select "Valodas tulkošanas logrīks"
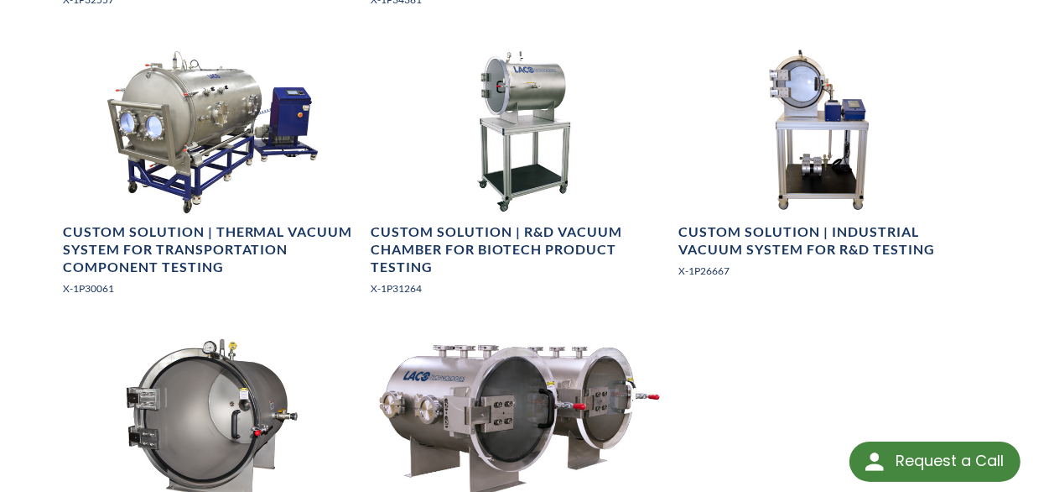
scroll to position [2260, 0]
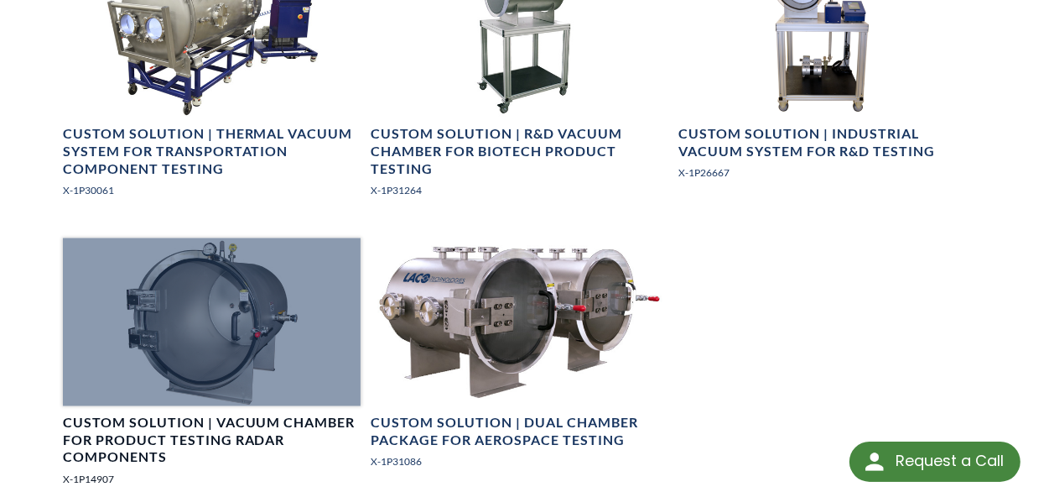
click at [220, 414] on h4 "Custom Solution | Vacuum Chamber for Product Testing Radar Components" at bounding box center [212, 440] width 298 height 52
click at [239, 414] on h4 "Custom Solution | Vacuum Chamber for Product Testing Radar Components" at bounding box center [212, 440] width 298 height 52
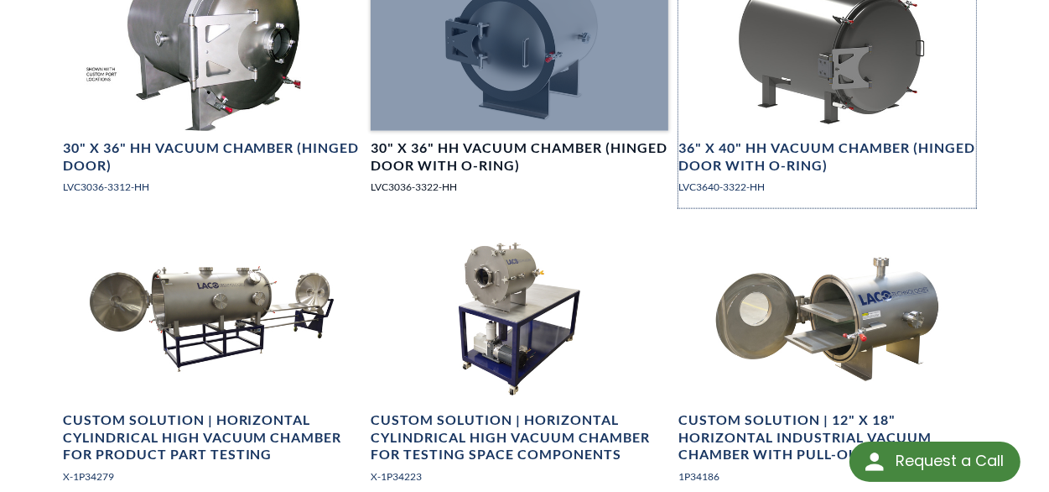
scroll to position [1762, 0]
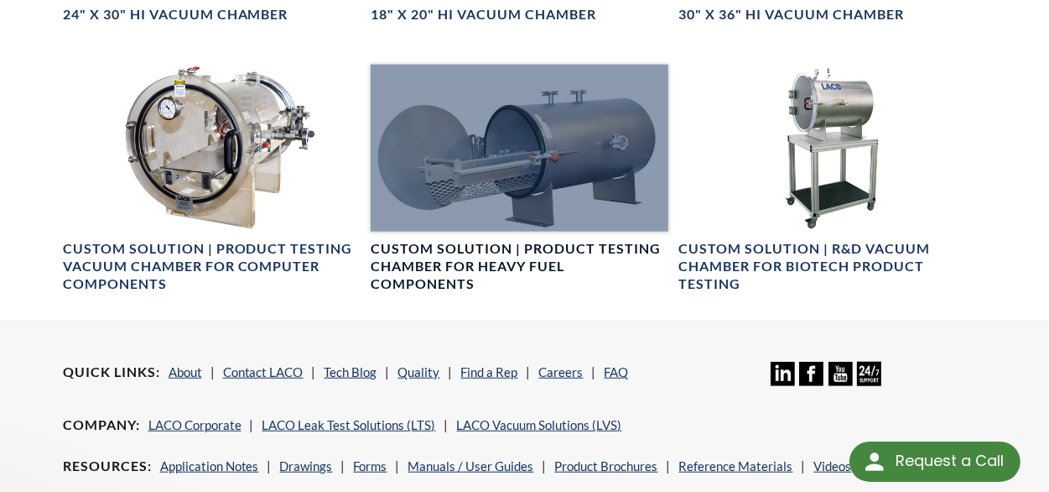
scroll to position [1091, 0]
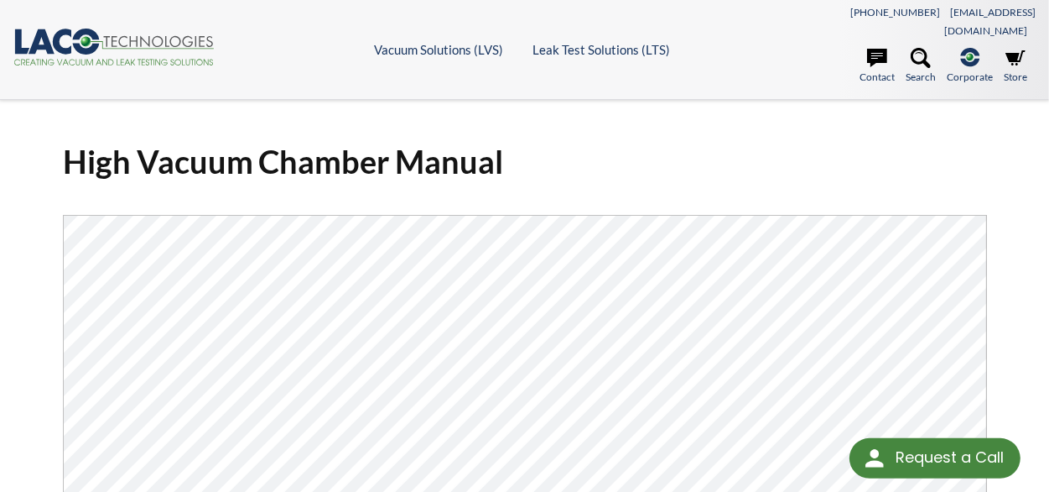
scroll to position [168, 0]
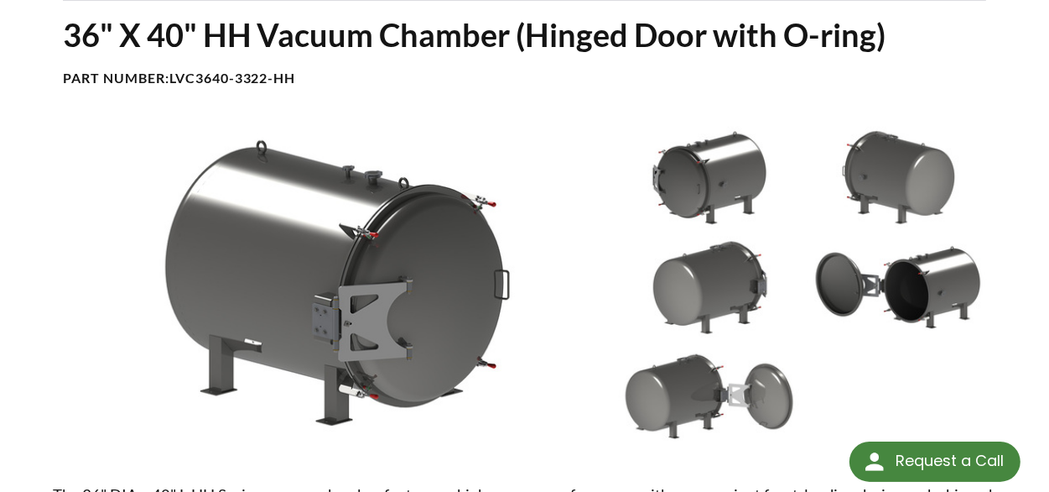
scroll to position [84, 0]
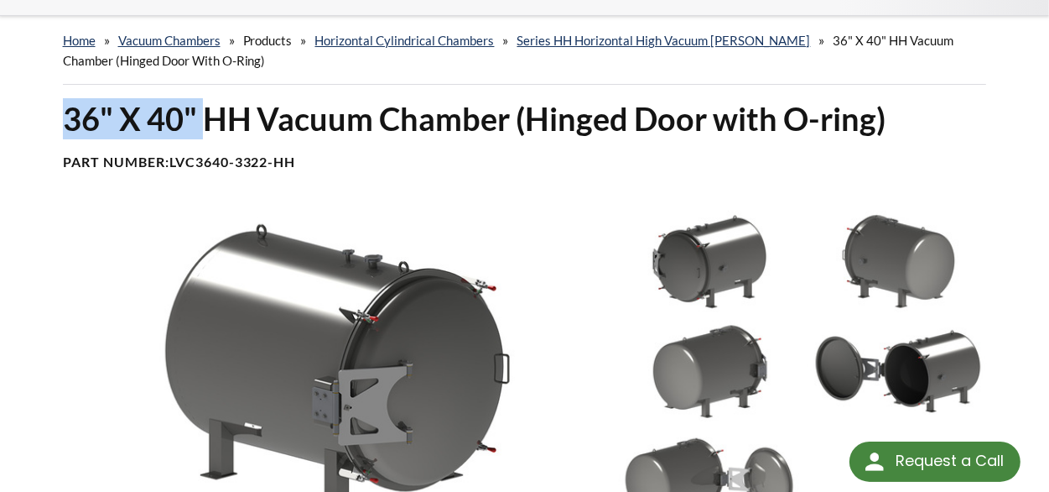
drag, startPoint x: 62, startPoint y: 99, endPoint x: 201, endPoint y: 104, distance: 139.3
click at [201, 104] on h1 "36" X 40" HH Vacuum Chamber (Hinged Door with O-ring)" at bounding box center [525, 118] width 924 height 41
copy h1 "36" X 40""
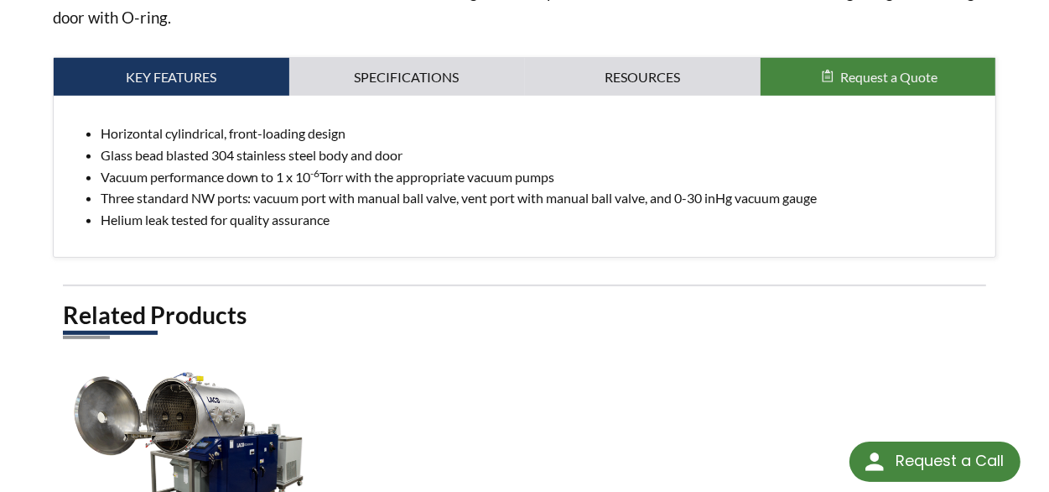
scroll to position [671, 0]
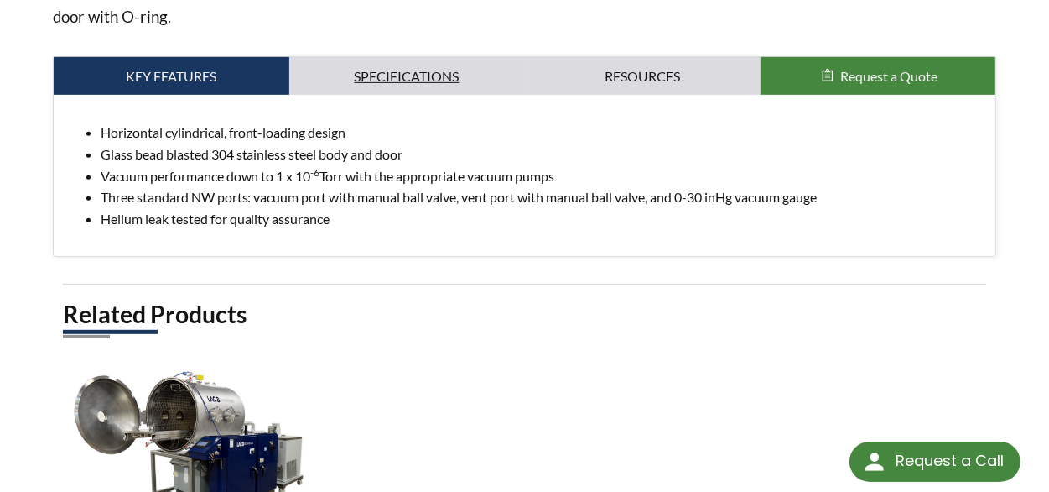
click at [418, 66] on link "Specifications" at bounding box center [407, 76] width 236 height 39
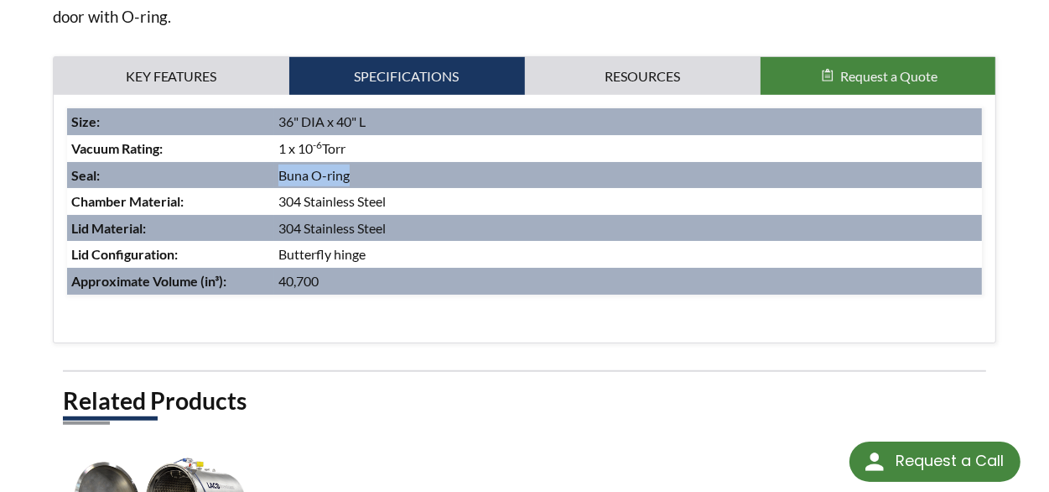
drag, startPoint x: 279, startPoint y: 157, endPoint x: 362, endPoint y: 159, distance: 83.1
click at [362, 162] on td "Buna O-ring" at bounding box center [628, 175] width 709 height 27
copy td "Buna O-ring"
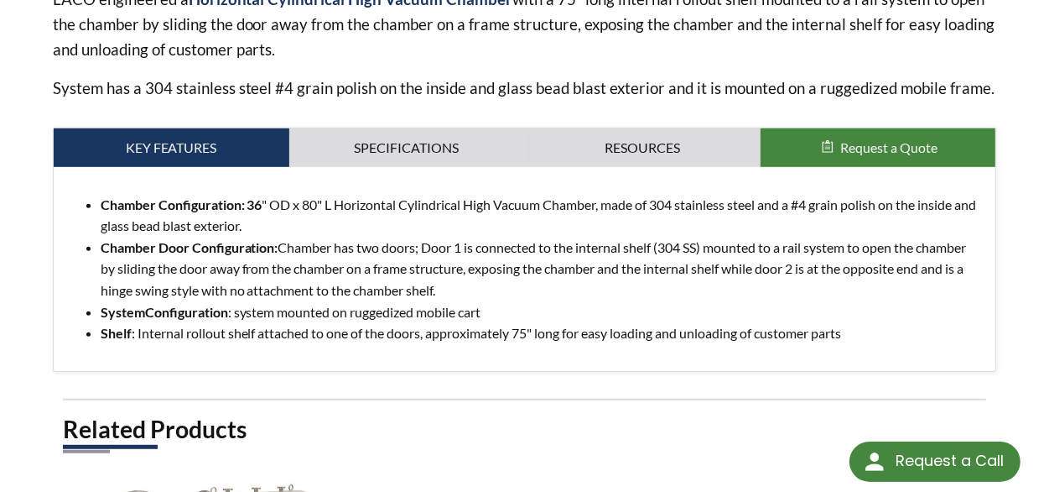
scroll to position [755, 0]
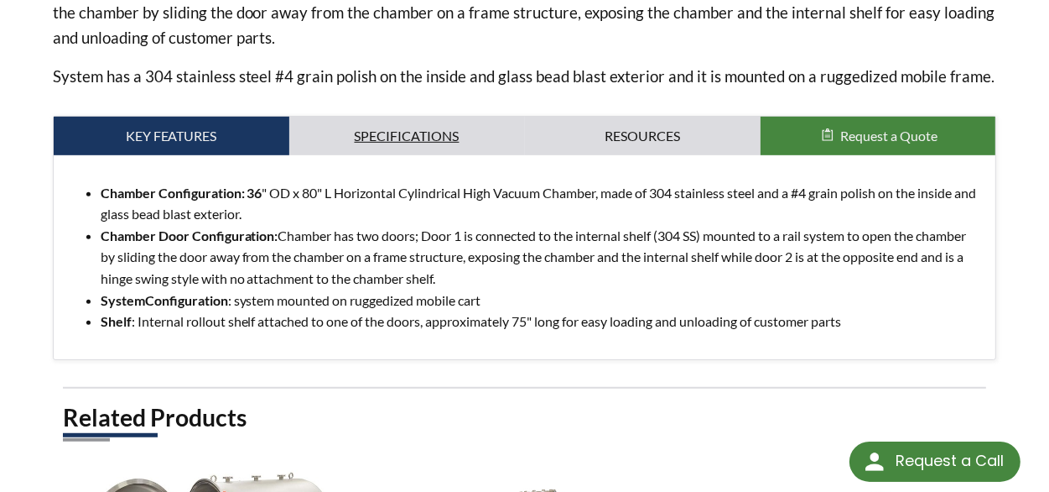
click at [421, 134] on link "Specifications" at bounding box center [407, 136] width 236 height 39
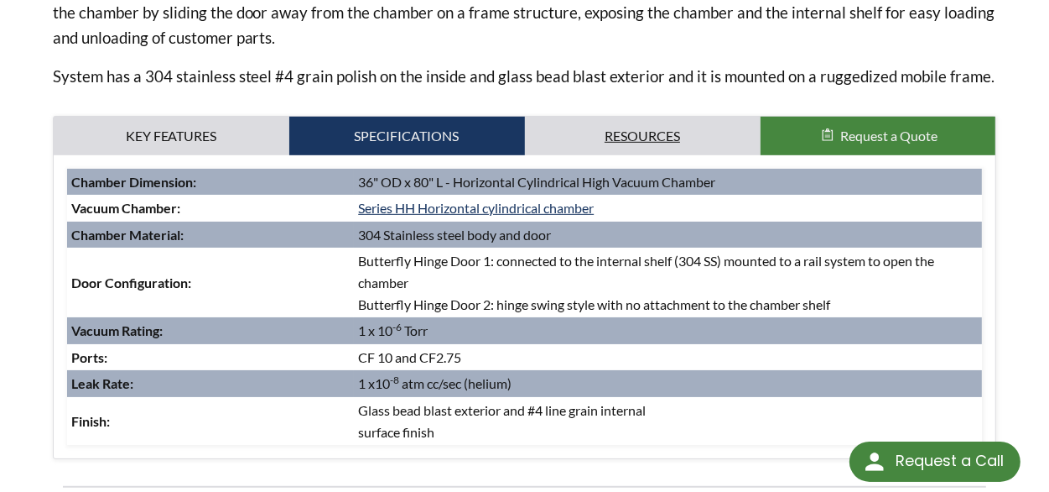
click at [563, 117] on link "Resources" at bounding box center [643, 136] width 236 height 39
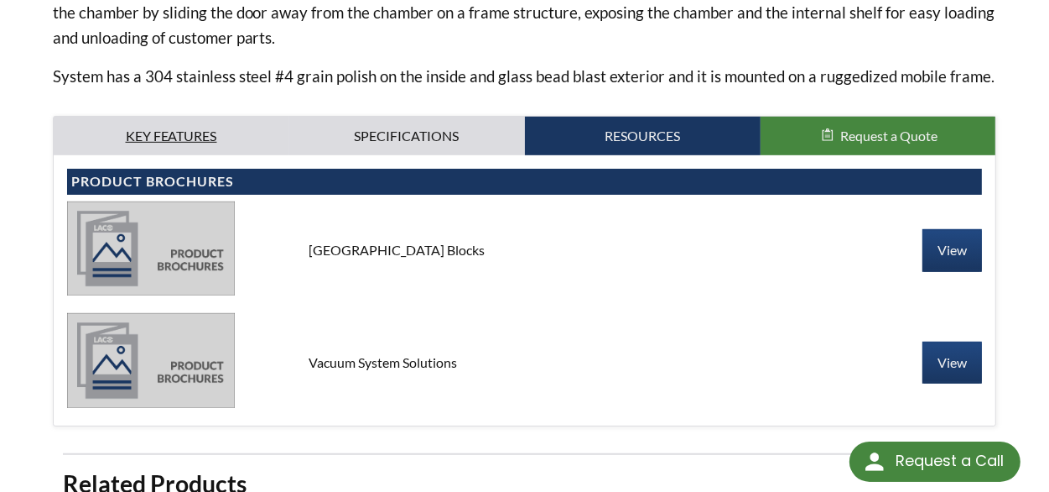
click at [249, 134] on link "Key Features" at bounding box center [172, 136] width 236 height 39
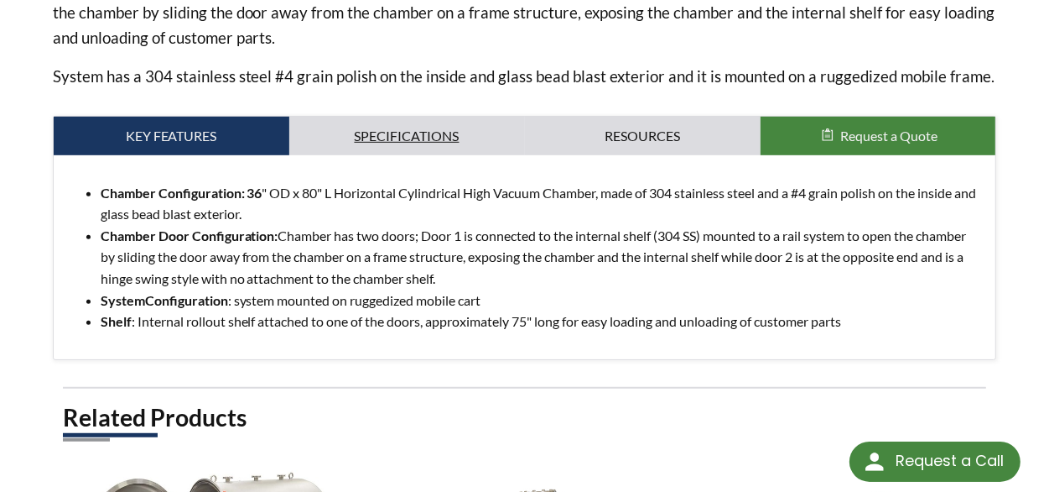
click at [382, 117] on link "Specifications" at bounding box center [407, 136] width 236 height 39
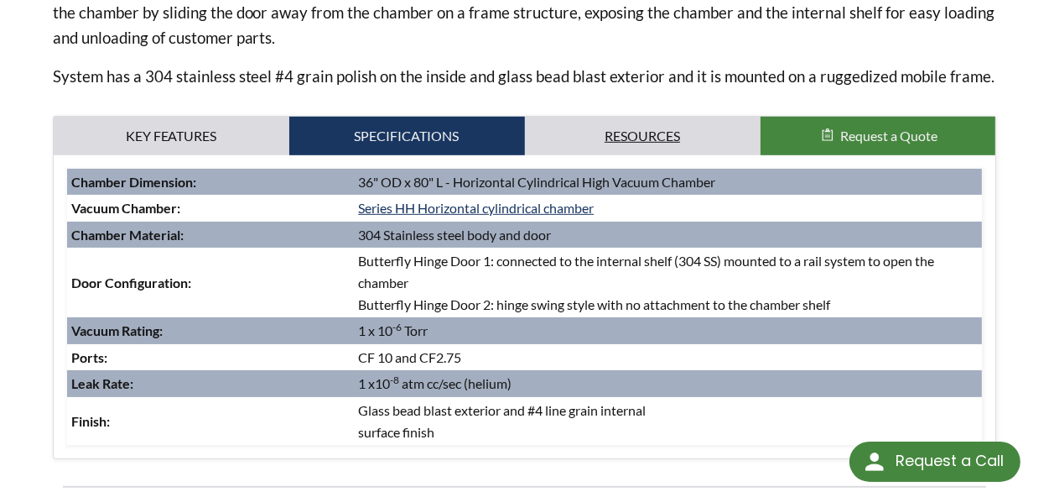
click at [656, 128] on link "Resources" at bounding box center [643, 136] width 236 height 39
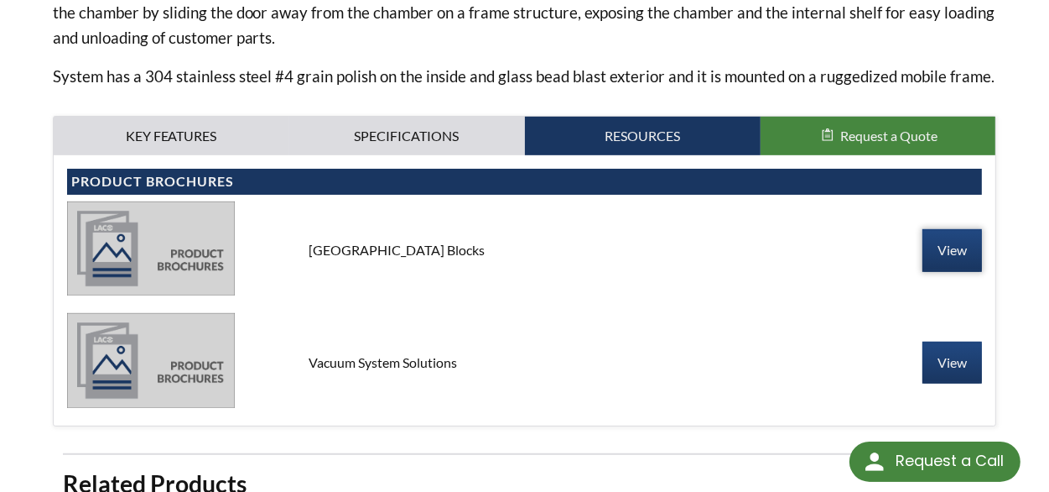
click at [960, 233] on link "View" at bounding box center [953, 250] width 60 height 42
click at [946, 341] on link "View" at bounding box center [953, 362] width 60 height 42
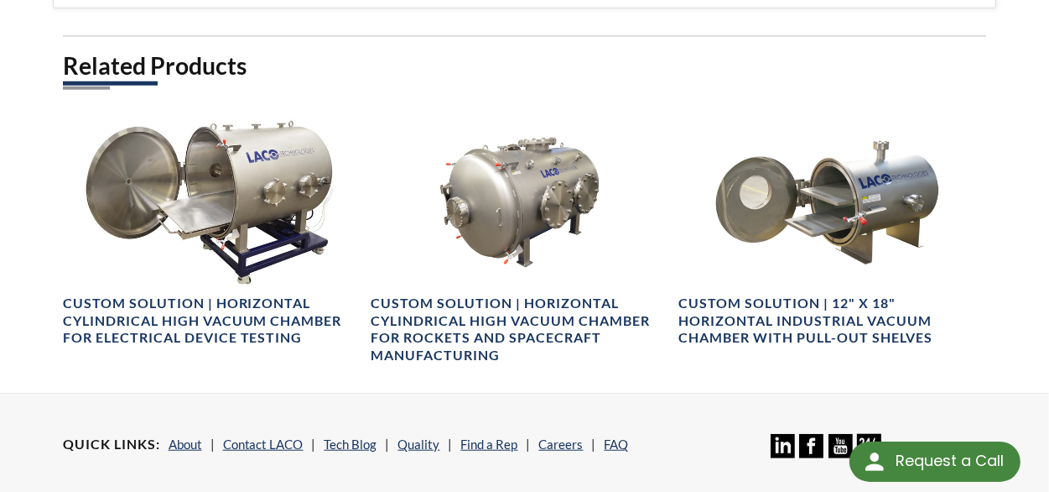
scroll to position [923, 0]
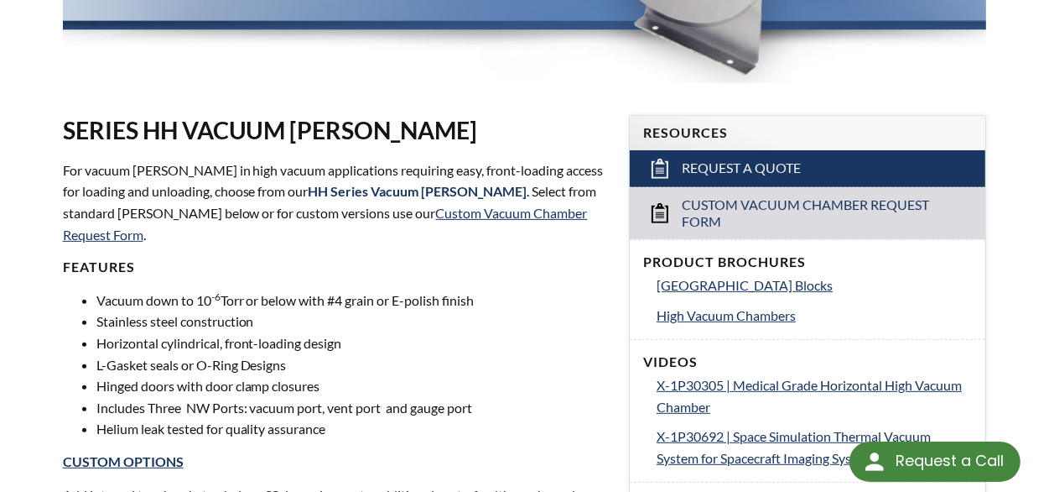
scroll to position [84, 0]
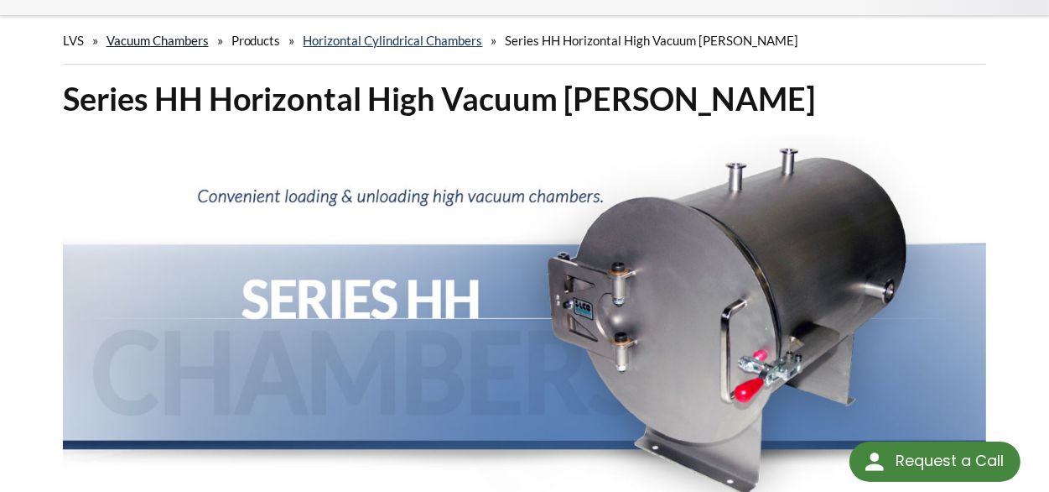
click at [150, 33] on link "Vacuum Chambers" at bounding box center [158, 40] width 102 height 15
click at [169, 33] on link "Vacuum Chambers" at bounding box center [158, 40] width 102 height 15
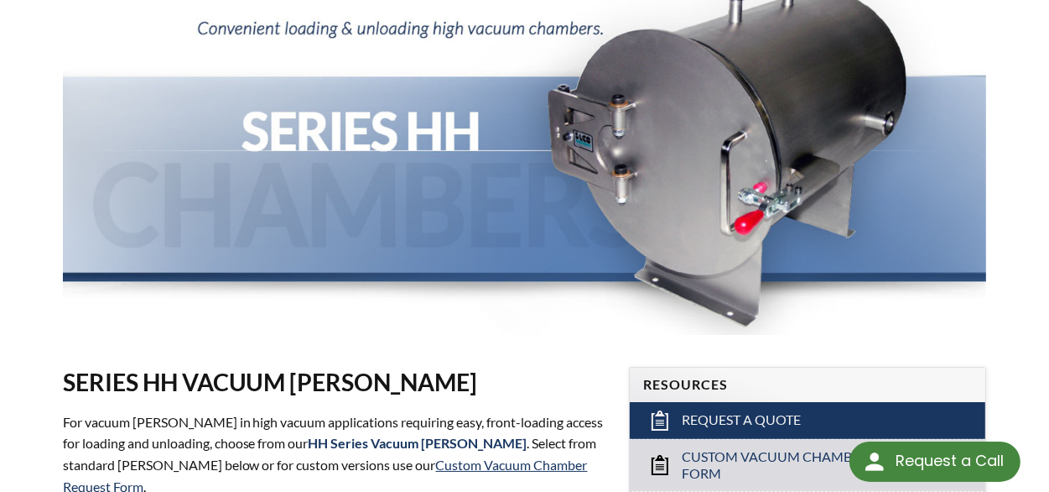
scroll to position [0, 0]
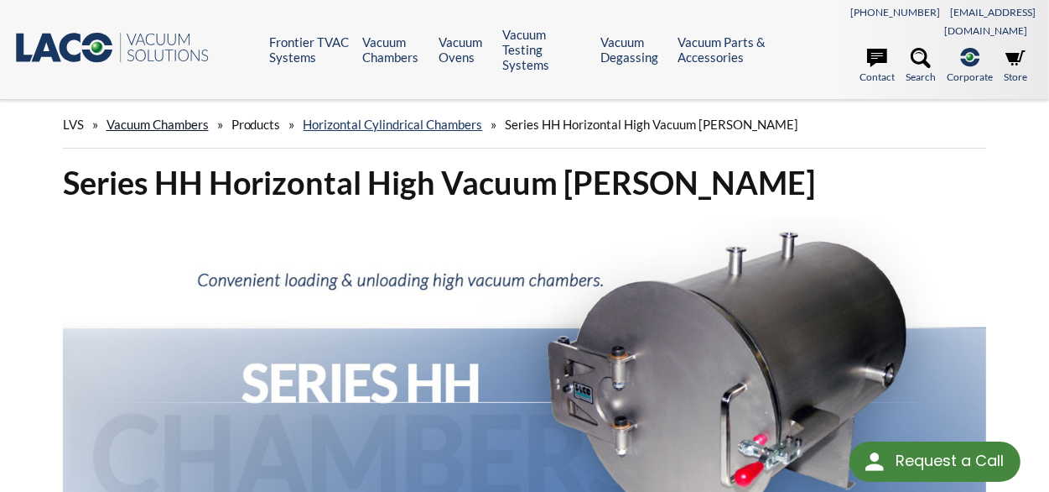
click at [155, 117] on link "Vacuum Chambers" at bounding box center [158, 124] width 102 height 15
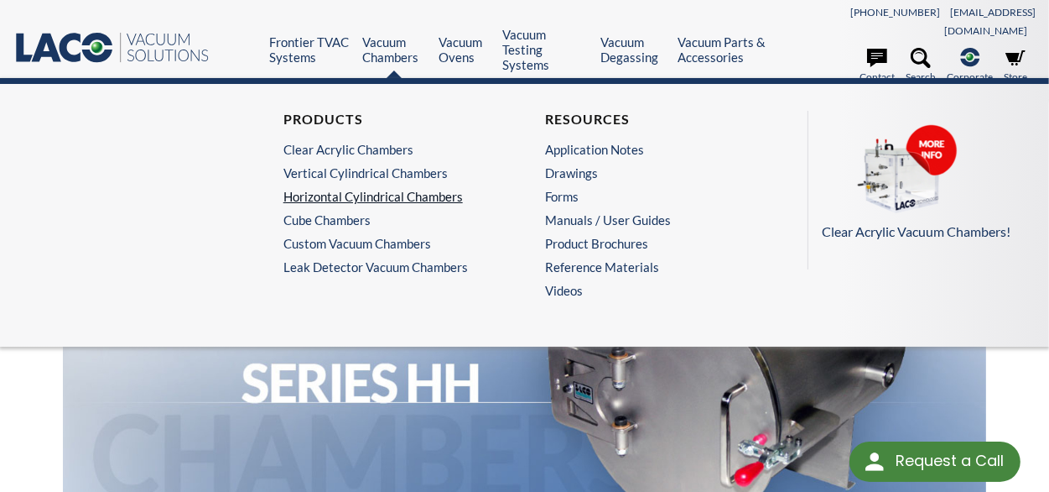
click at [346, 189] on link "Horizontal Cylindrical Chambers" at bounding box center [390, 196] width 212 height 15
click at [358, 165] on link "Vertical Cylindrical Chambers" at bounding box center [390, 172] width 212 height 15
click at [370, 165] on link "Vertical Cylindrical Chambers" at bounding box center [390, 172] width 212 height 15
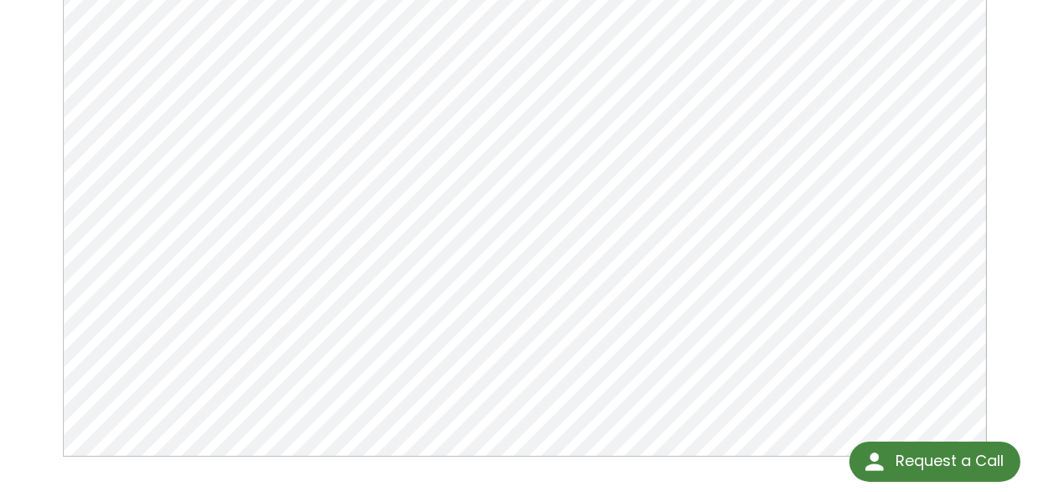
scroll to position [252, 0]
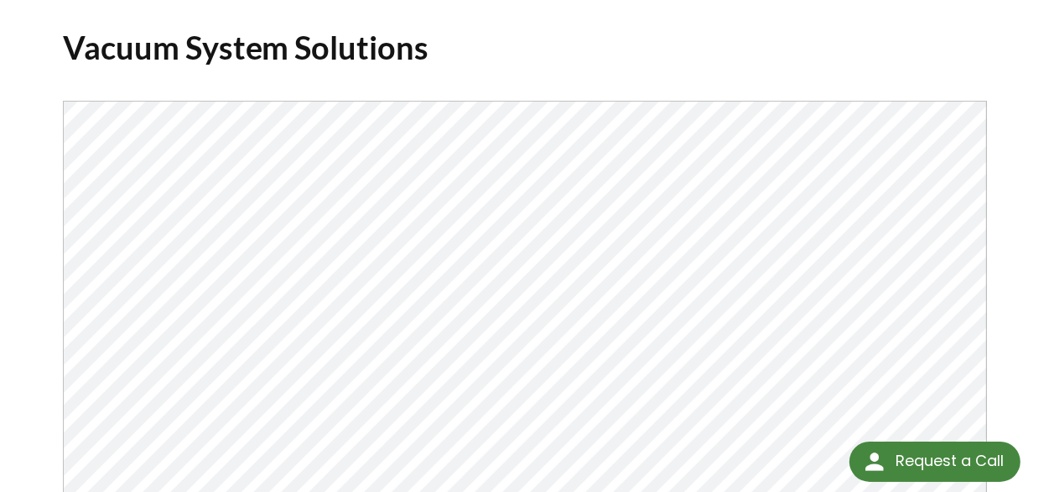
scroll to position [168, 0]
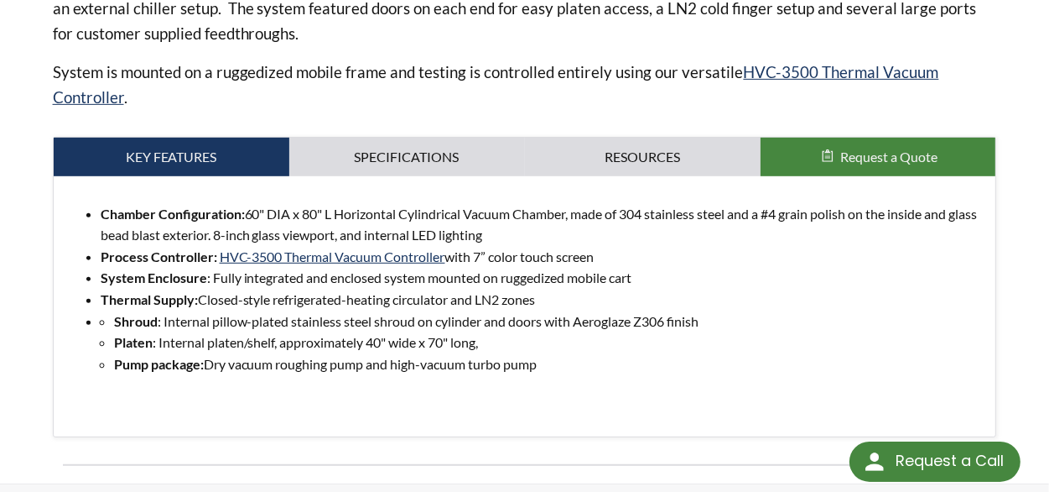
scroll to position [755, 0]
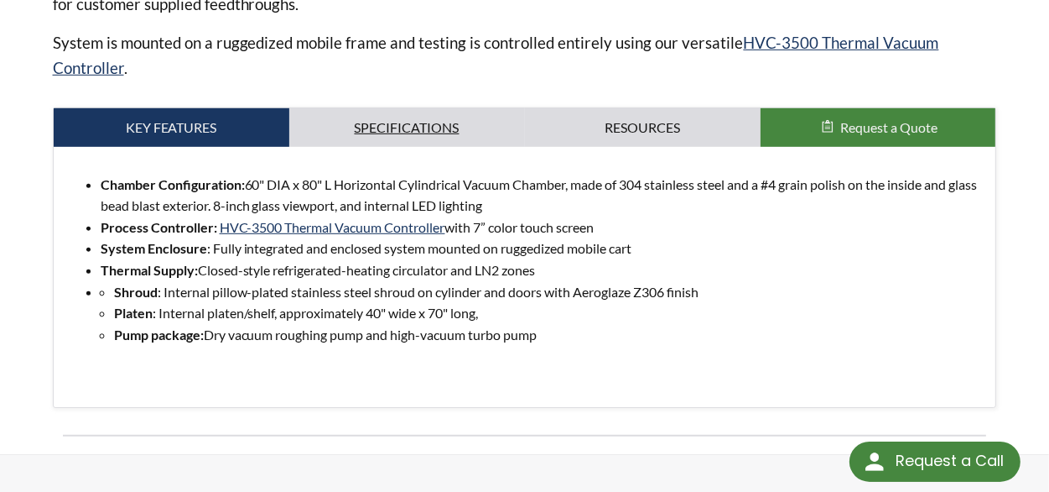
click at [417, 110] on link "Specifications" at bounding box center [407, 127] width 236 height 39
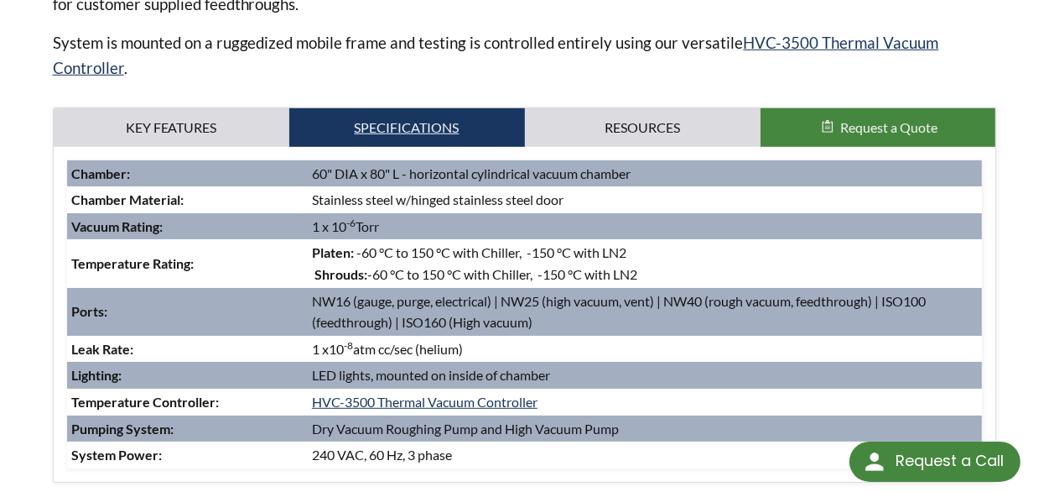
scroll to position [839, 0]
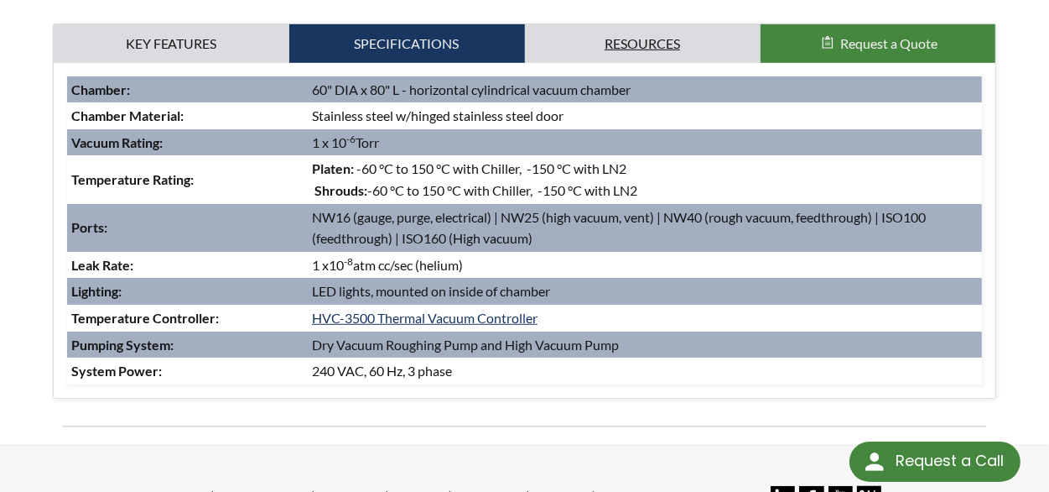
click at [643, 27] on link "Resources" at bounding box center [643, 43] width 236 height 39
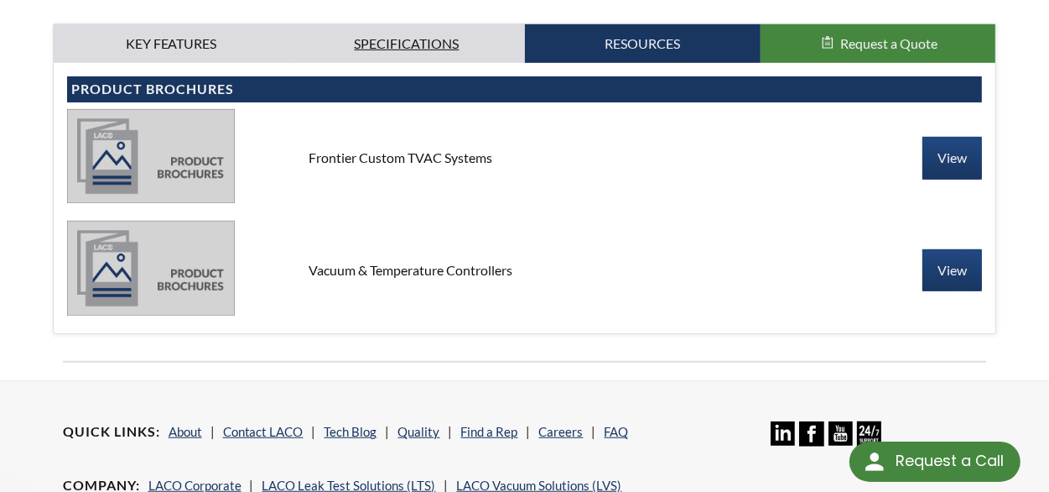
click at [455, 24] on link "Specifications" at bounding box center [407, 43] width 236 height 39
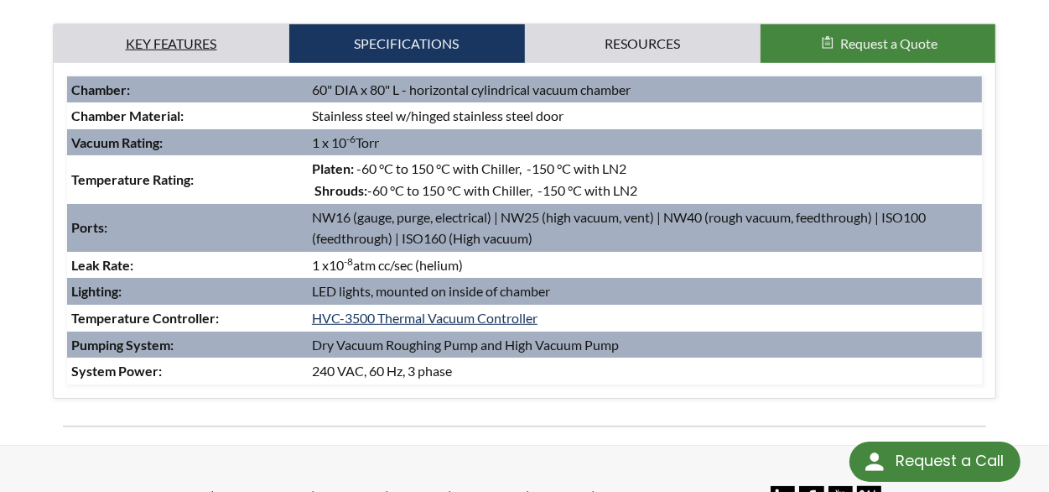
click at [228, 24] on link "Key Features" at bounding box center [172, 43] width 236 height 39
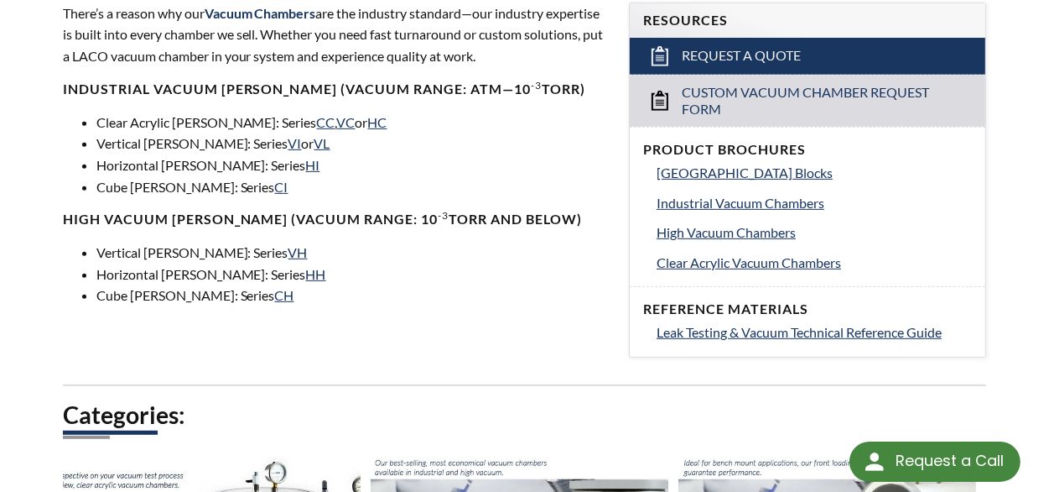
scroll to position [587, 0]
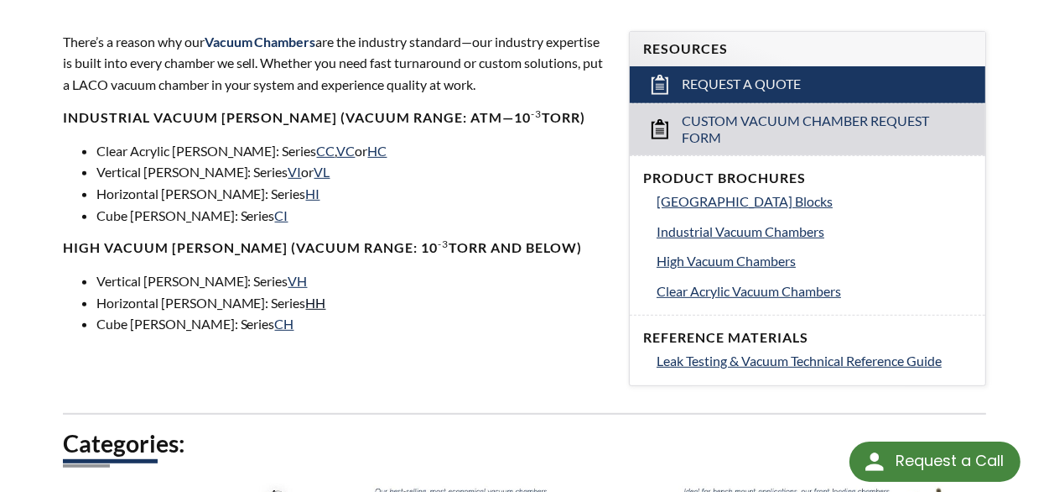
click at [306, 294] on link "HH" at bounding box center [316, 302] width 20 height 16
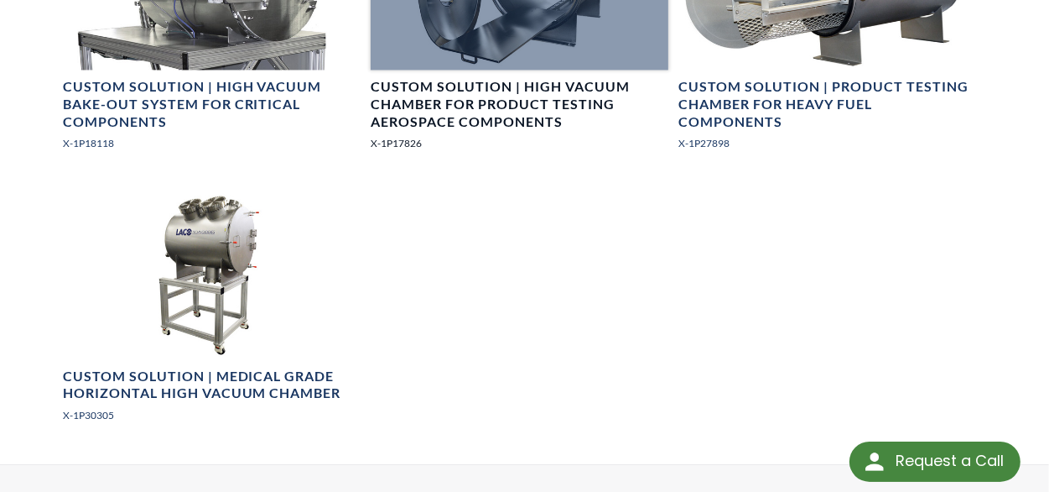
scroll to position [2852, 0]
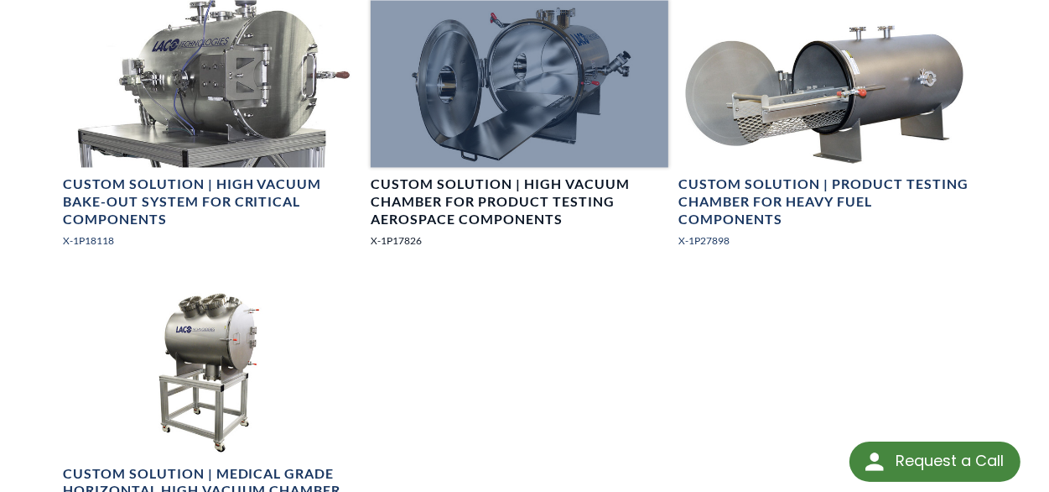
click at [470, 199] on h4 "Custom Solution | High Vacuum Chamber for Product Testing Aerospace Components" at bounding box center [520, 201] width 298 height 52
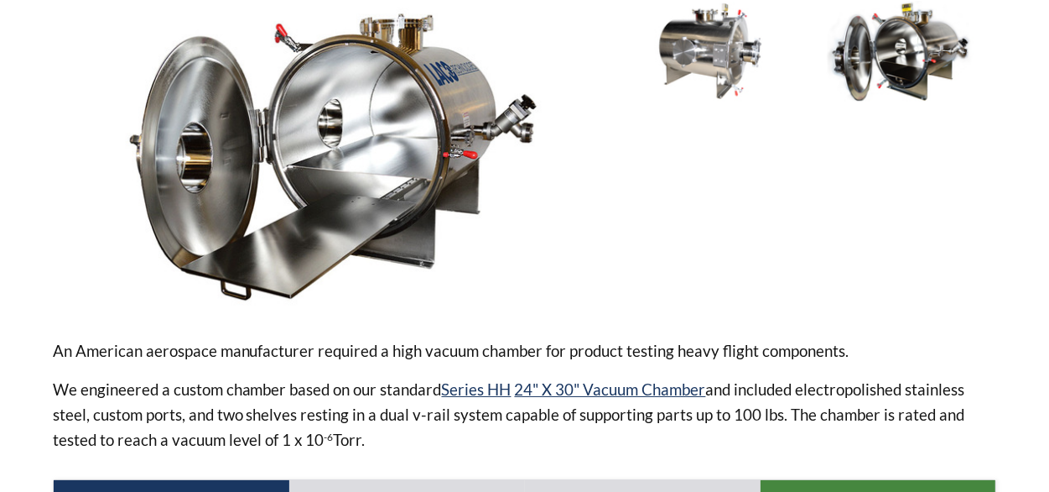
select select "Valodas tulkošanas logrīks"
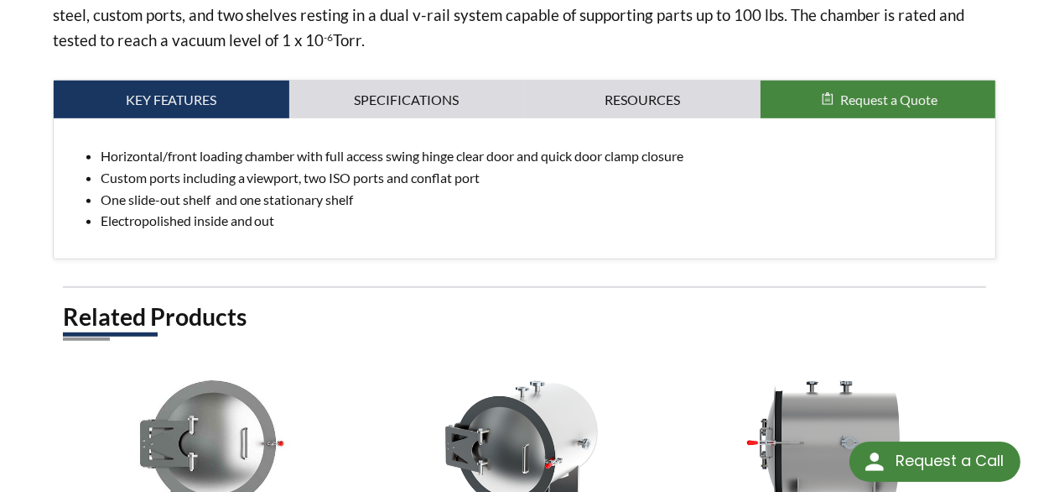
scroll to position [755, 0]
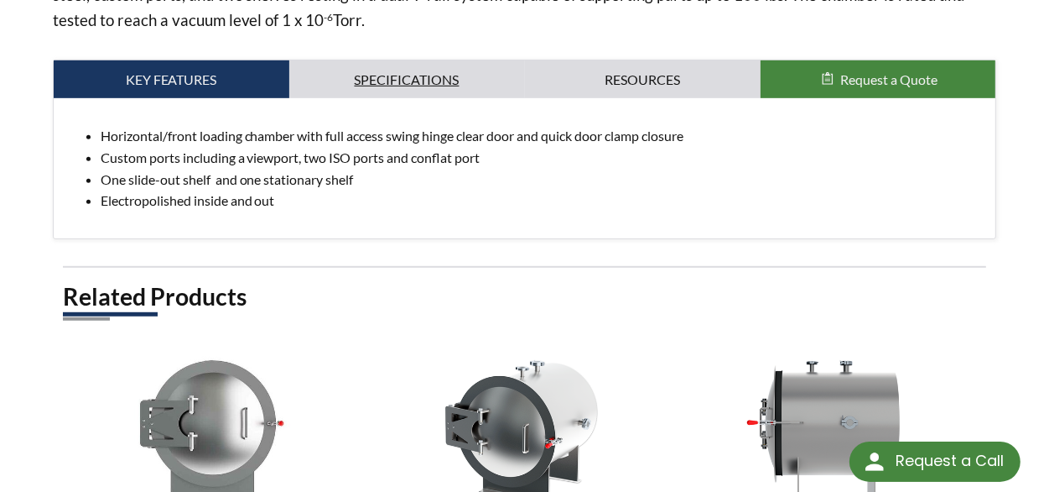
click at [453, 60] on link "Specifications" at bounding box center [407, 79] width 236 height 39
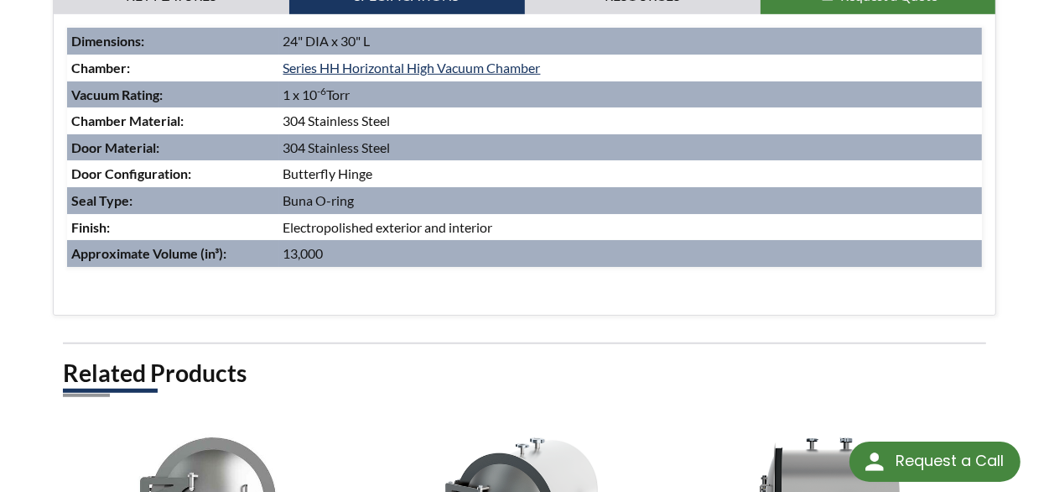
scroll to position [587, 0]
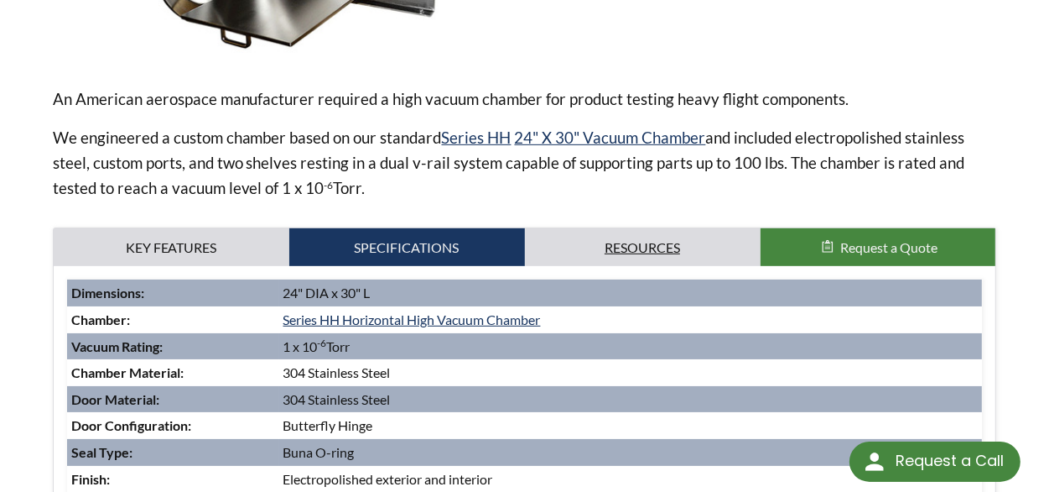
click at [679, 232] on link "Resources" at bounding box center [643, 247] width 236 height 39
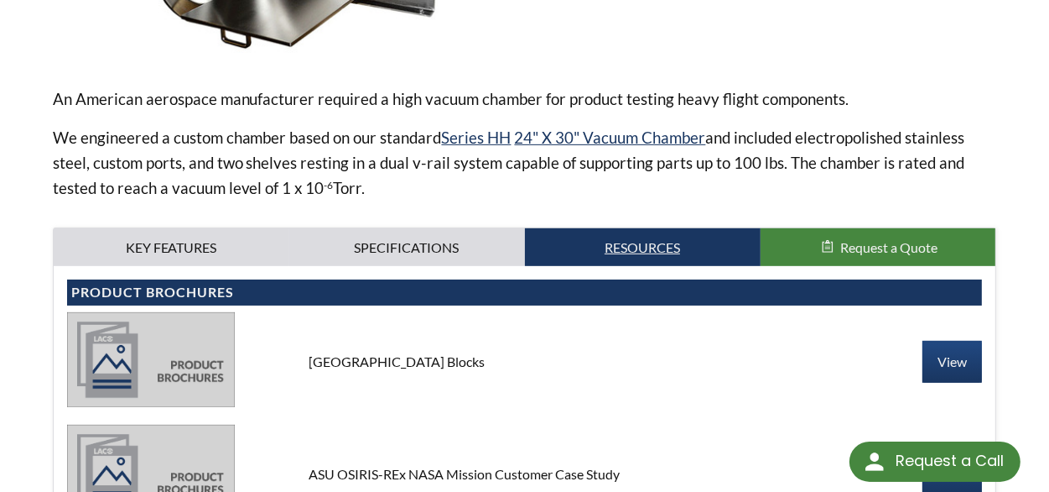
scroll to position [839, 0]
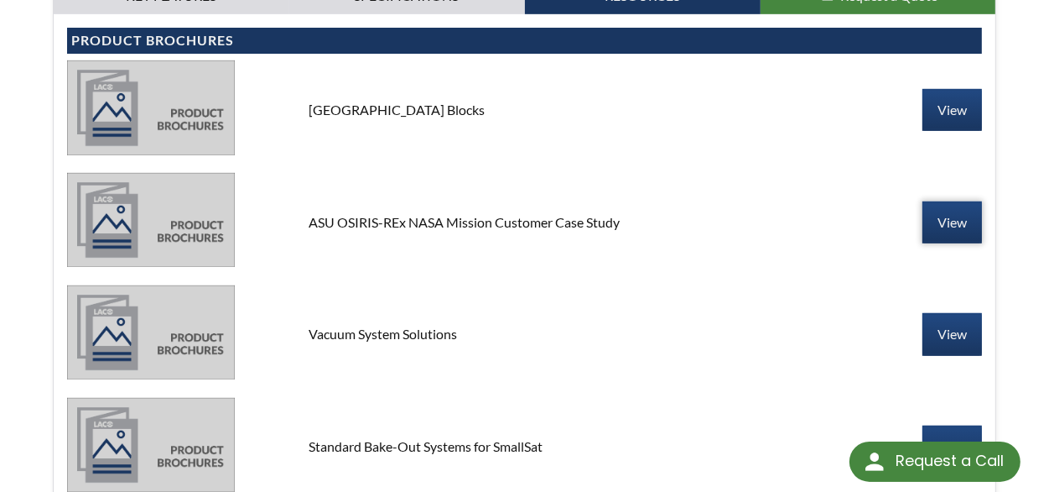
click at [970, 201] on link "View" at bounding box center [953, 222] width 60 height 42
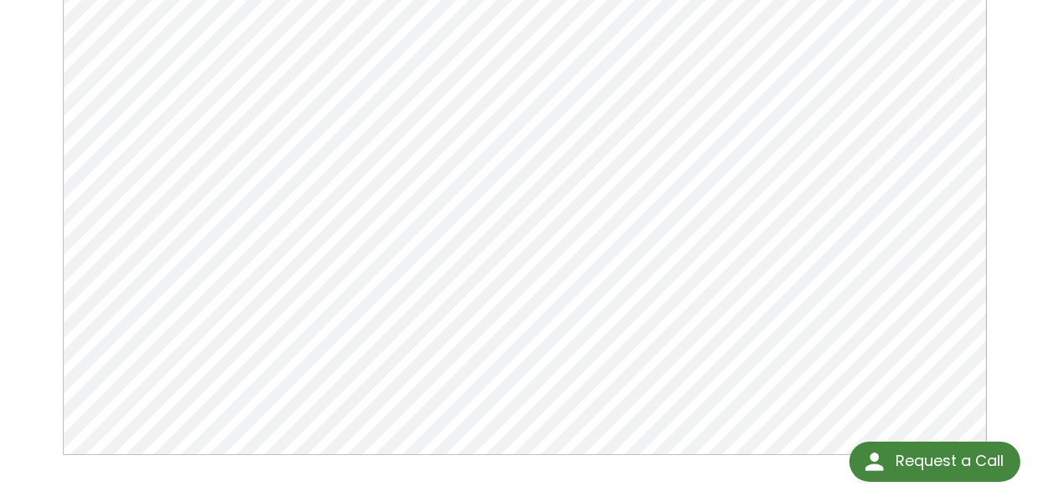
scroll to position [168, 0]
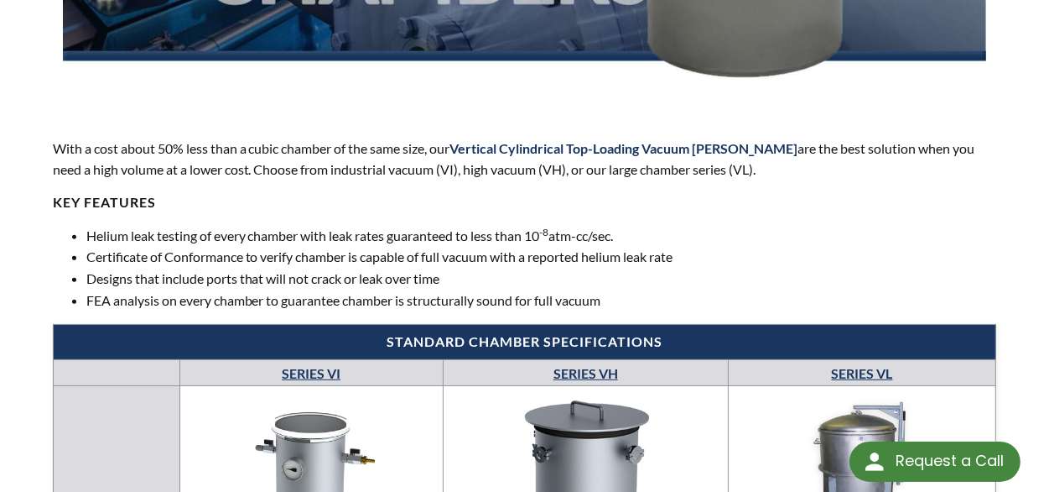
scroll to position [755, 0]
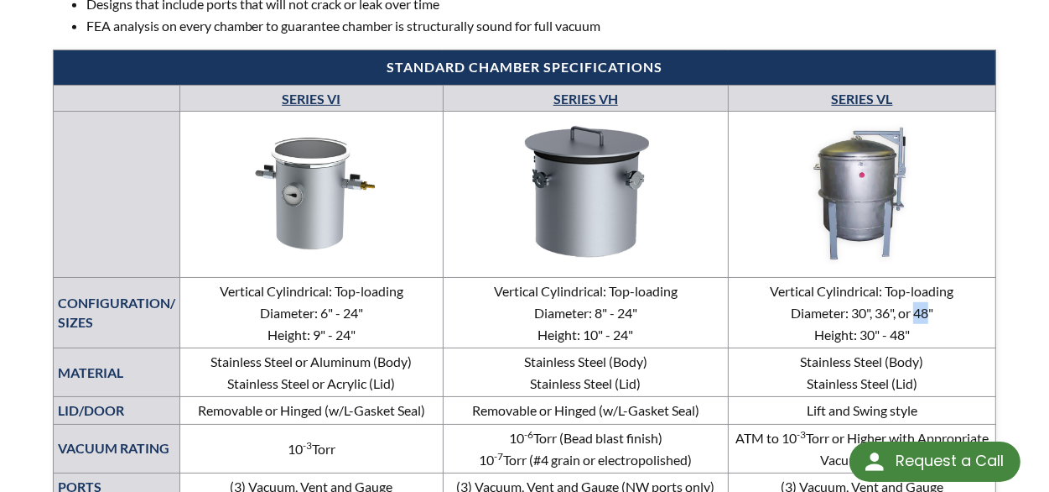
drag, startPoint x: 915, startPoint y: 296, endPoint x: 928, endPoint y: 300, distance: 13.3
click at [928, 300] on td "Vertical Cylindrical: Top-loading Diameter: 30", 36", or 48" Height: 30" - 48"" at bounding box center [862, 313] width 268 height 70
copy td "48"
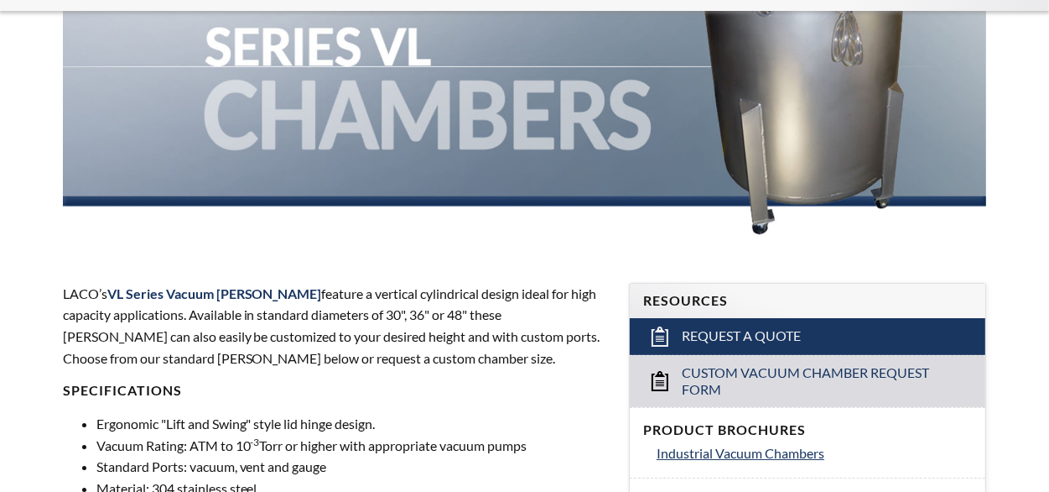
select select "Valodas tulkošanas logrīks"
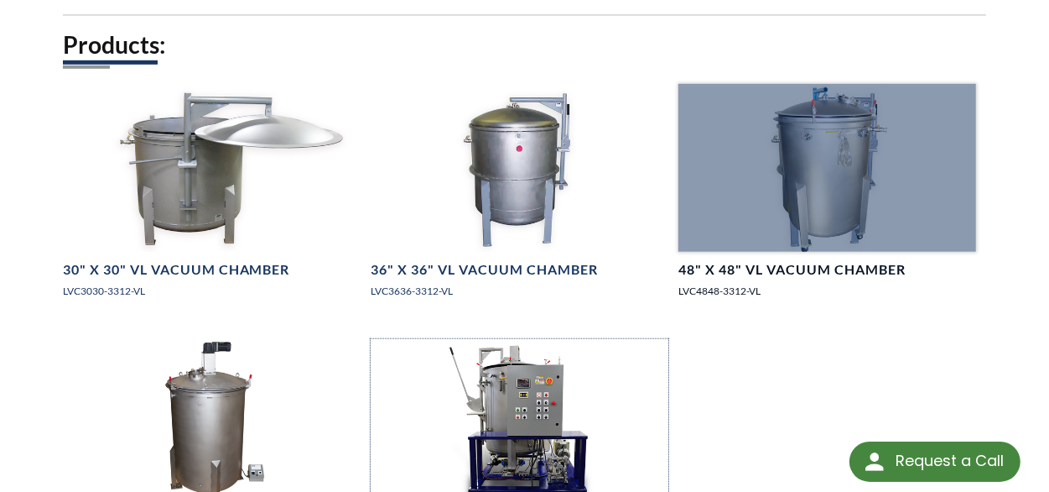
scroll to position [839, 0]
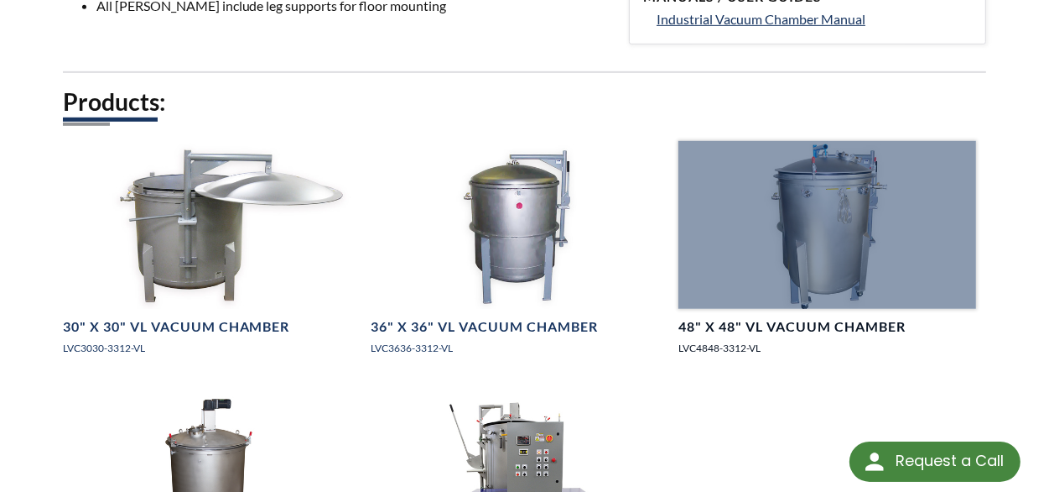
drag, startPoint x: 766, startPoint y: 306, endPoint x: 827, endPoint y: 124, distance: 192.1
click at [827, 141] on div at bounding box center [828, 224] width 298 height 167
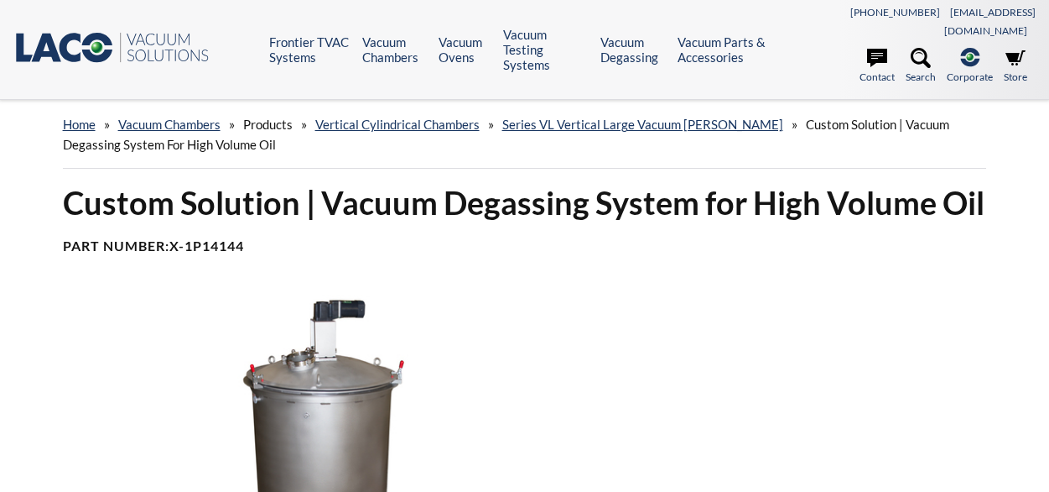
select select "Valodas tulkošanas logrīks"
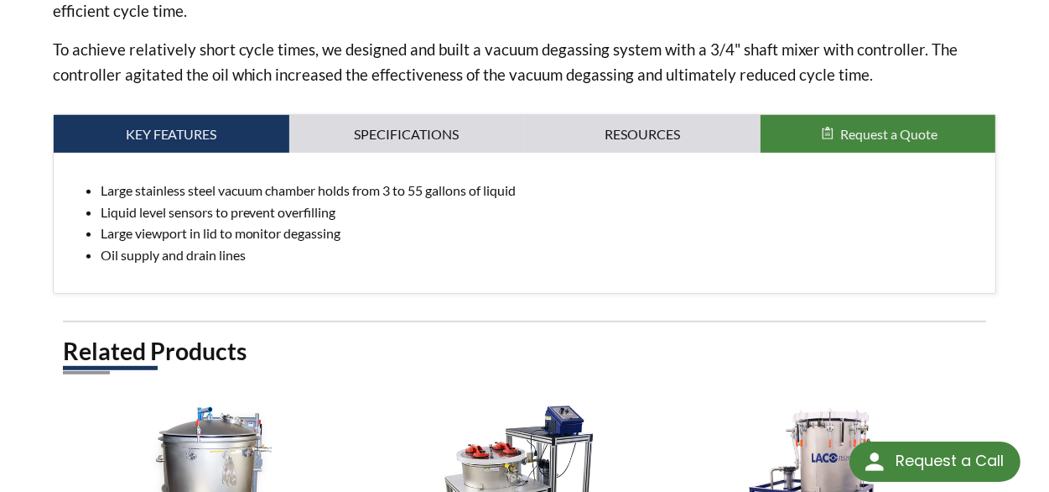
scroll to position [671, 0]
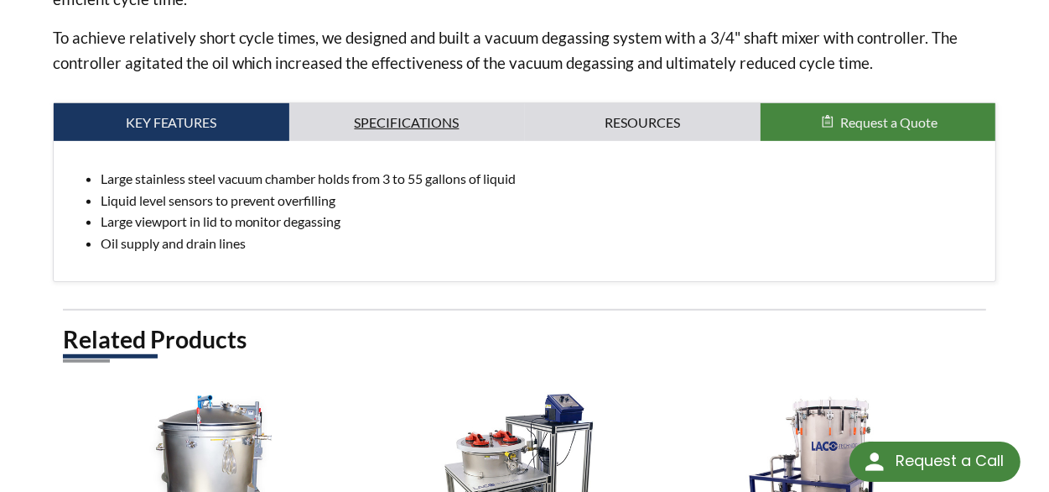
click at [500, 108] on link "Specifications" at bounding box center [407, 122] width 236 height 39
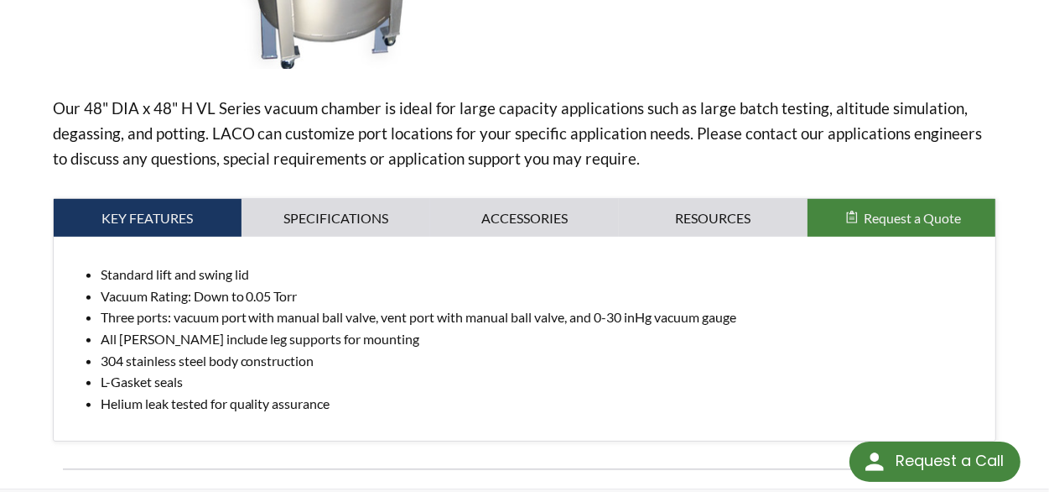
scroll to position [587, 0]
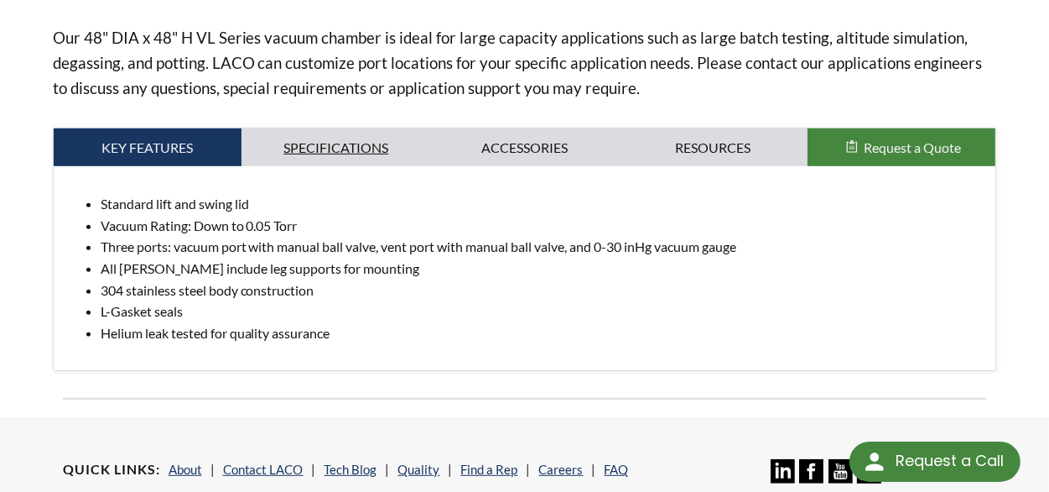
click at [331, 128] on link "Specifications" at bounding box center [336, 147] width 189 height 39
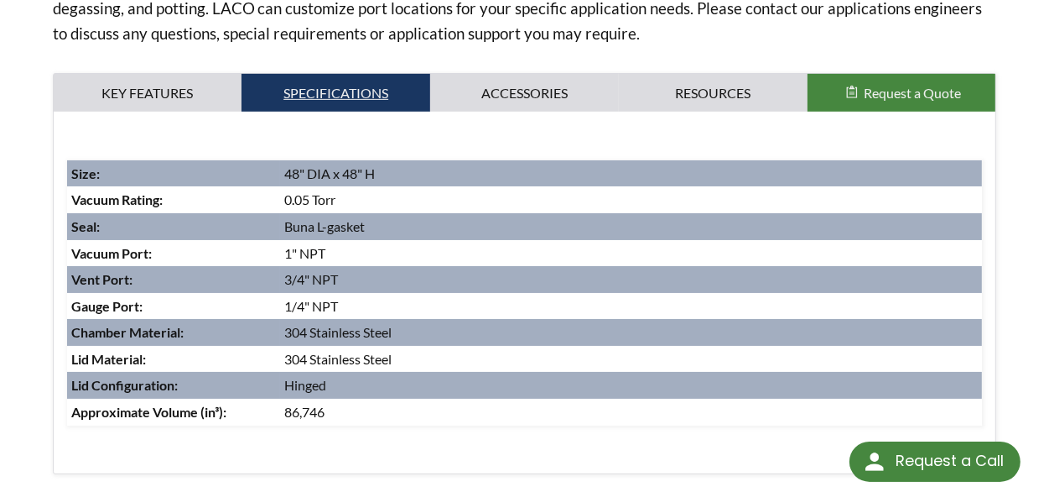
scroll to position [671, 0]
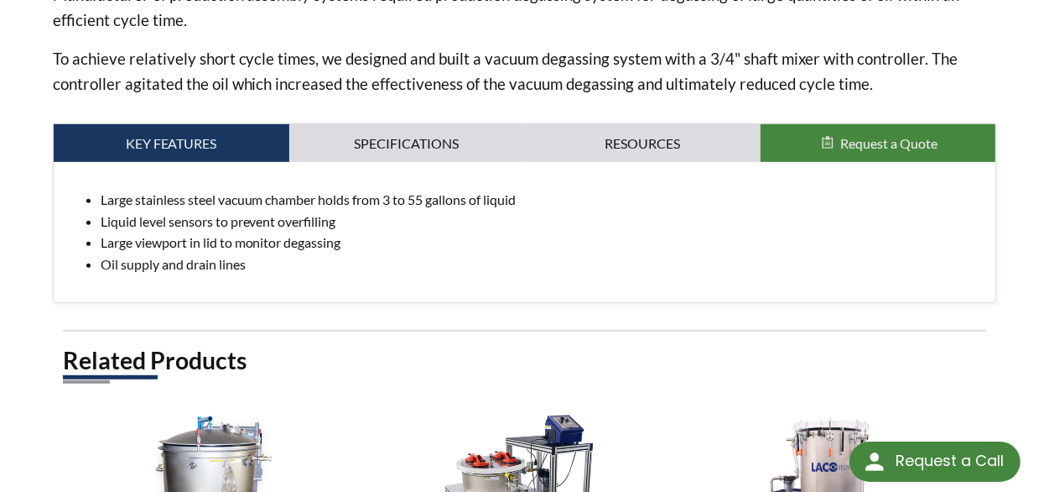
scroll to position [671, 0]
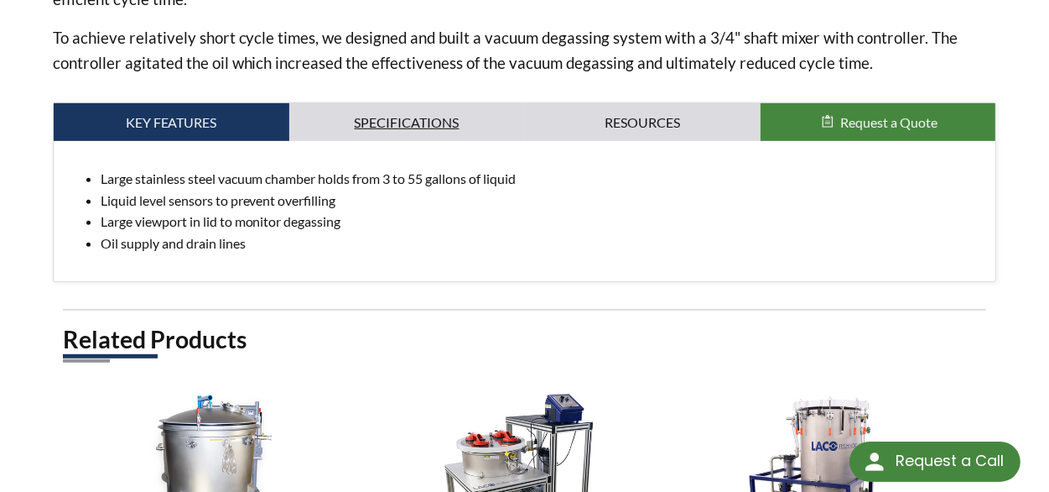
click at [431, 103] on link "Specifications" at bounding box center [407, 122] width 236 height 39
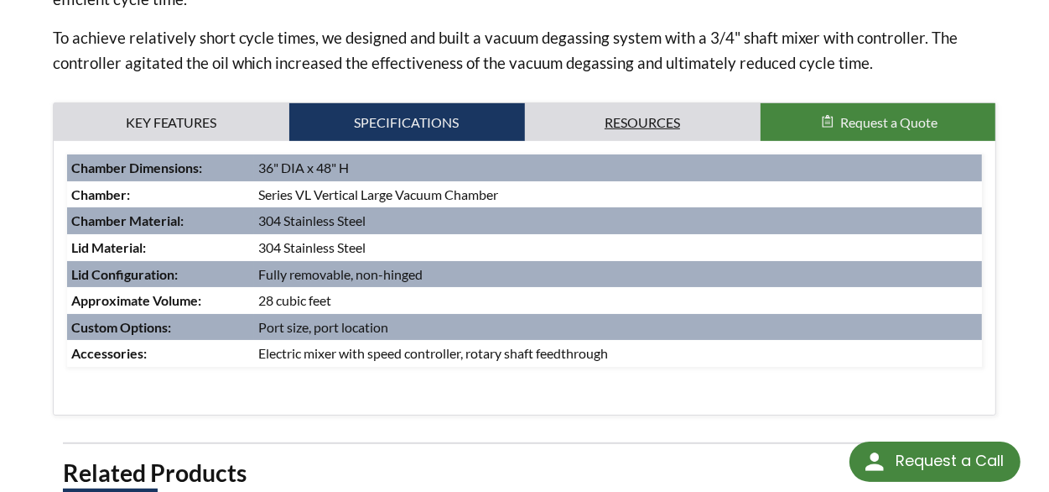
click at [601, 115] on link "Resources" at bounding box center [643, 122] width 236 height 39
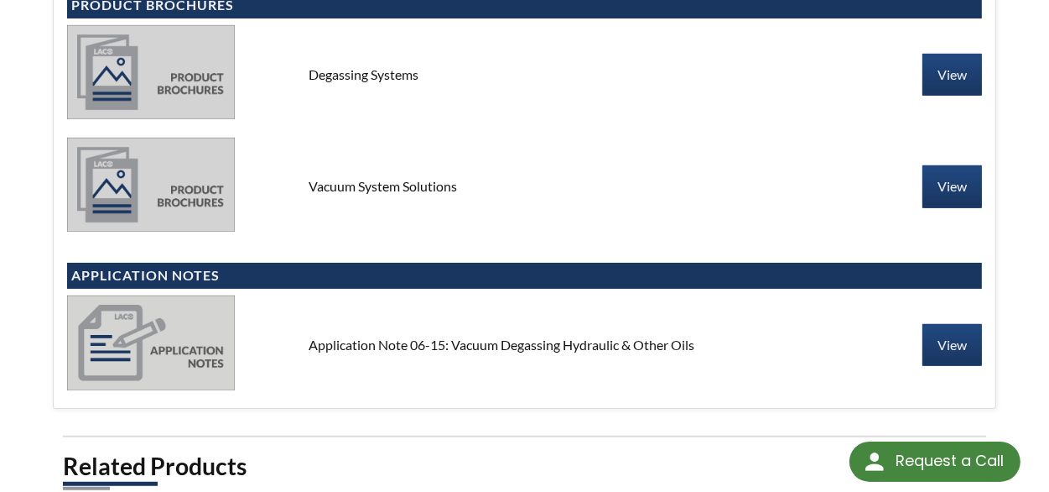
scroll to position [1007, 0]
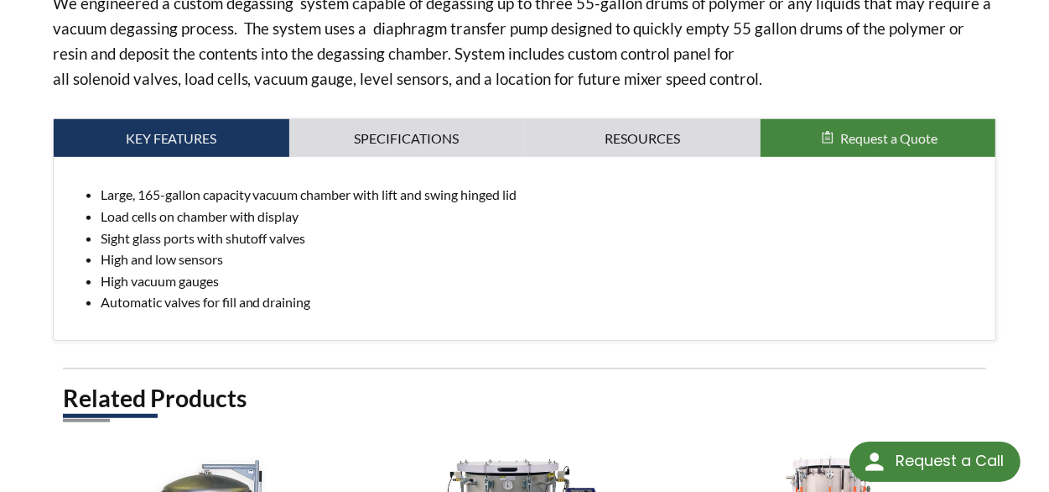
scroll to position [755, 0]
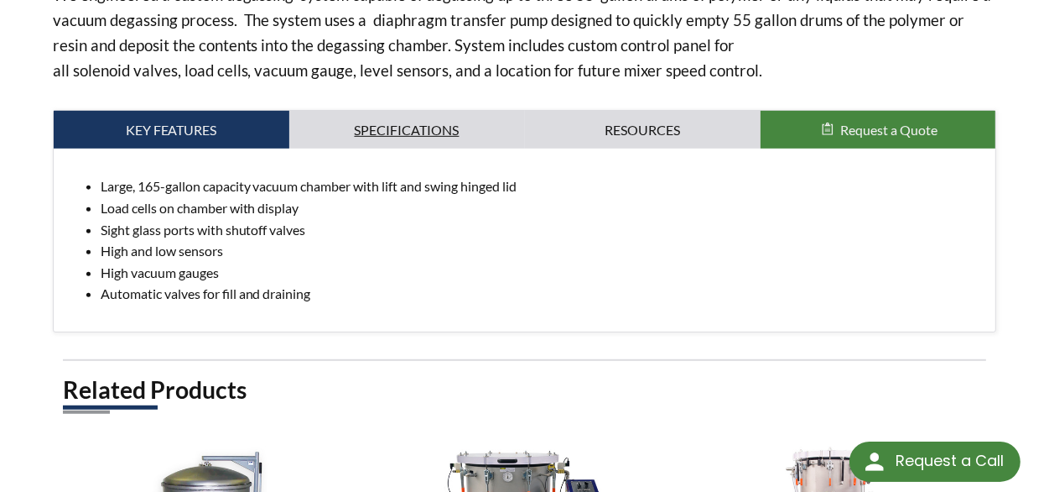
click at [407, 117] on link "Specifications" at bounding box center [407, 130] width 236 height 39
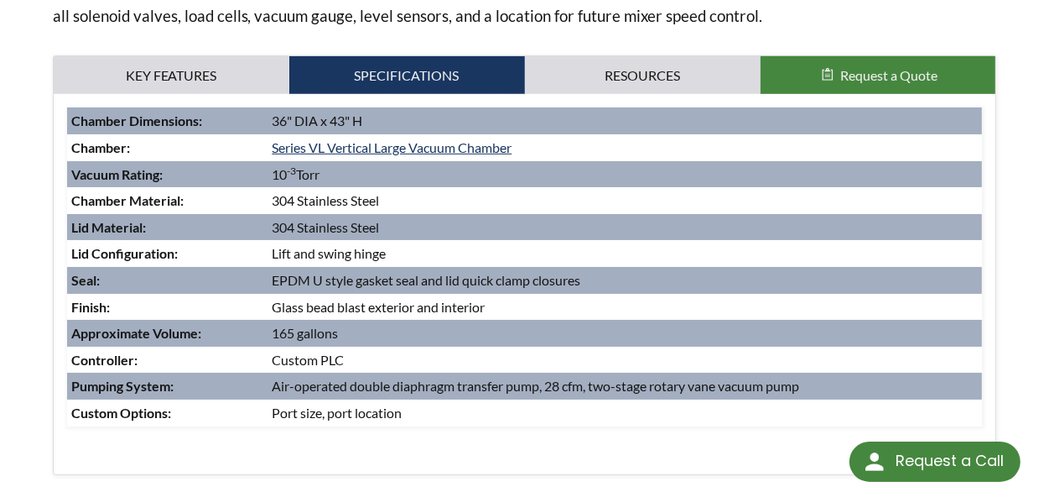
scroll to position [839, 0]
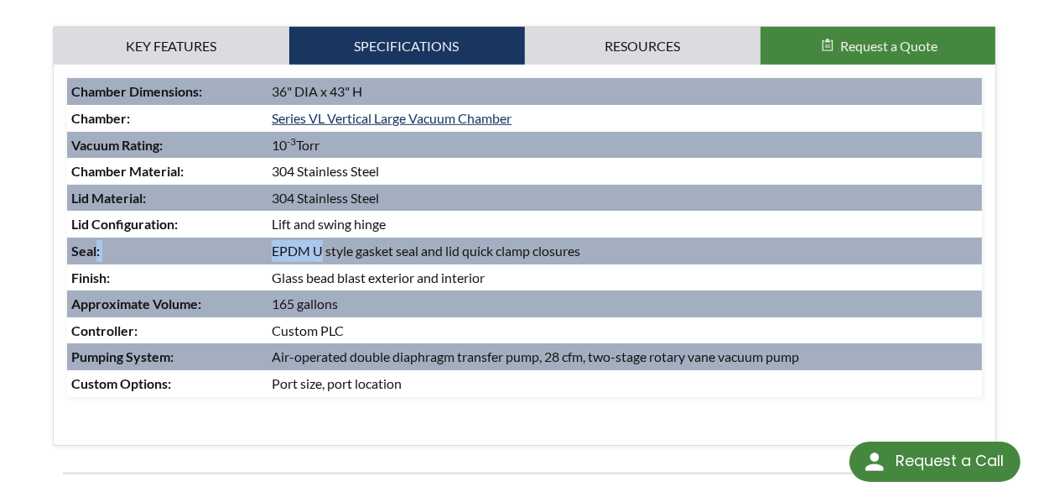
drag, startPoint x: 267, startPoint y: 232, endPoint x: 322, endPoint y: 232, distance: 55.4
click at [322, 237] on tr "Seal : EPDM U style gasket seal and lid quick clamp closures" at bounding box center [525, 250] width 916 height 27
click at [331, 237] on td "EPDM U style gasket seal and lid quick clamp closures" at bounding box center [625, 250] width 715 height 27
drag, startPoint x: 273, startPoint y: 231, endPoint x: 594, endPoint y: 242, distance: 320.6
click at [594, 242] on td "EPDM U style gasket seal and lid quick clamp closures" at bounding box center [625, 250] width 715 height 27
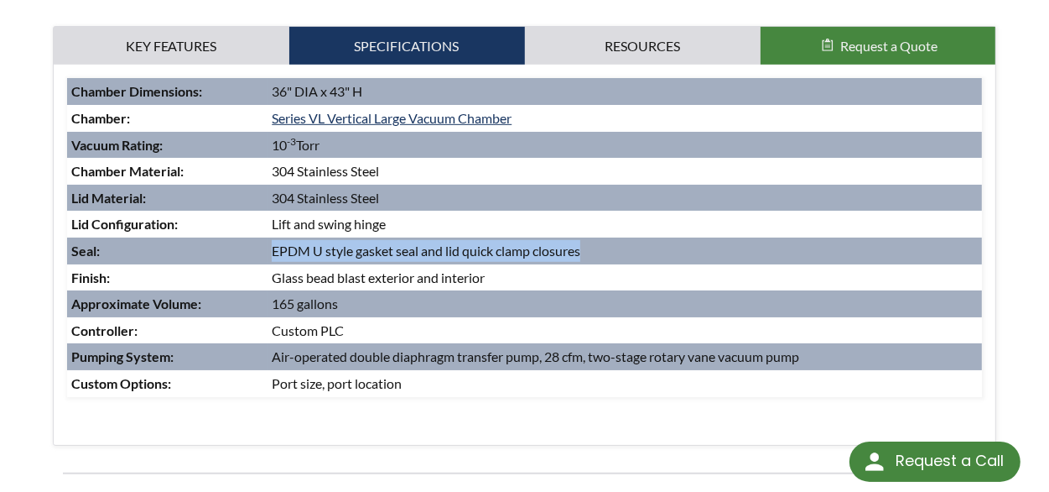
copy td "EPDM U style gasket seal and lid quick clamp closures"
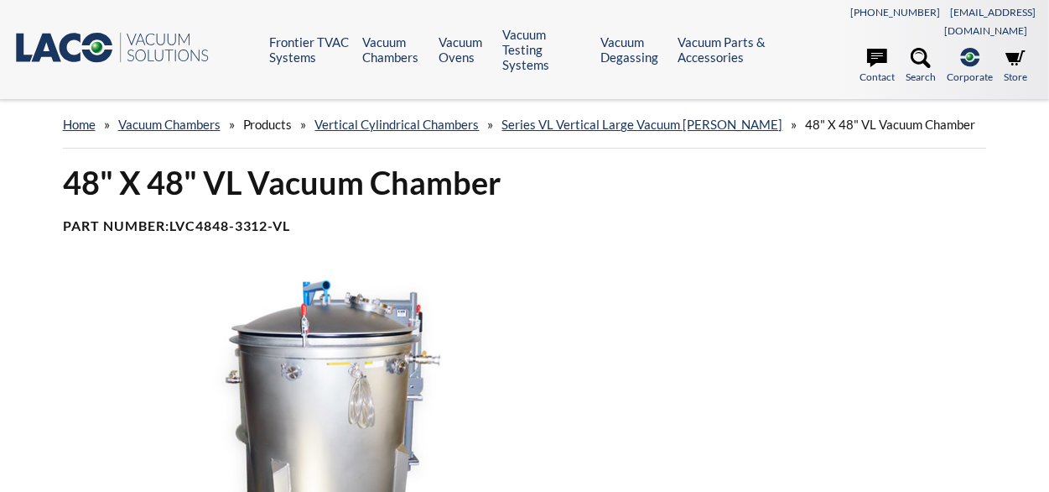
select select "Valodas tulkošanas logrīks"
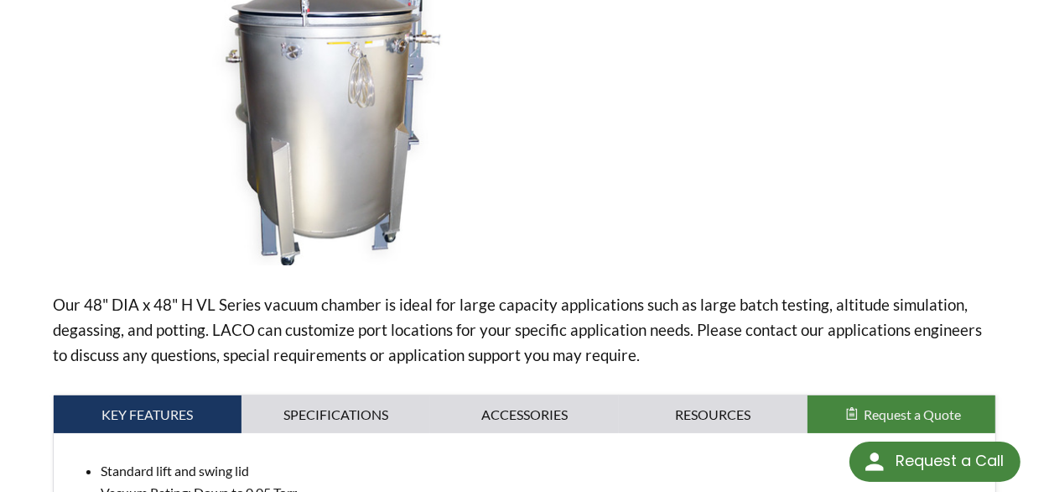
scroll to position [503, 0]
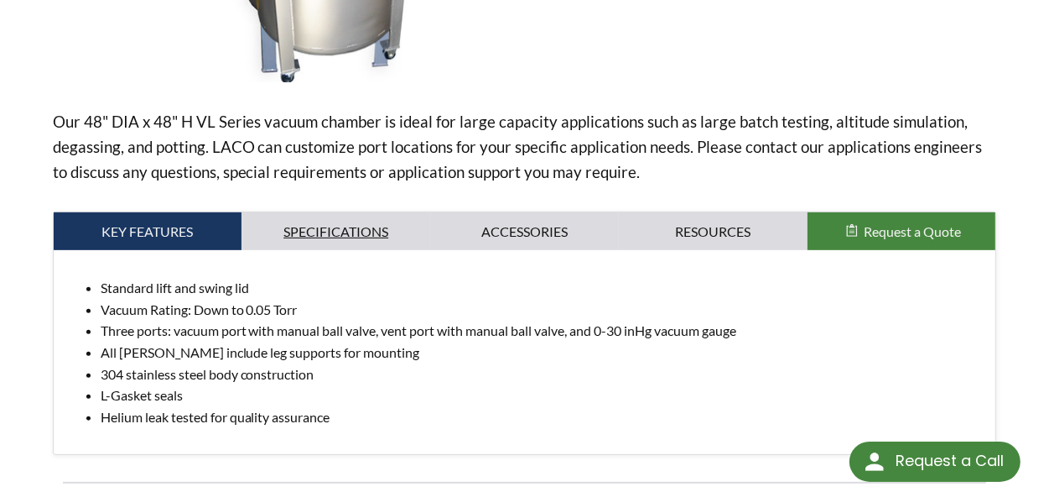
click at [332, 221] on link "Specifications" at bounding box center [336, 231] width 189 height 39
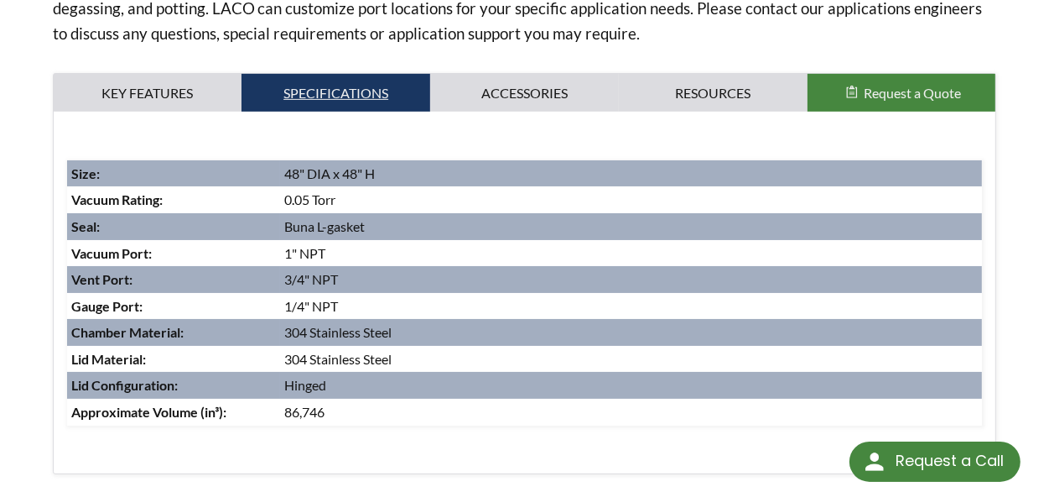
scroll to position [671, 0]
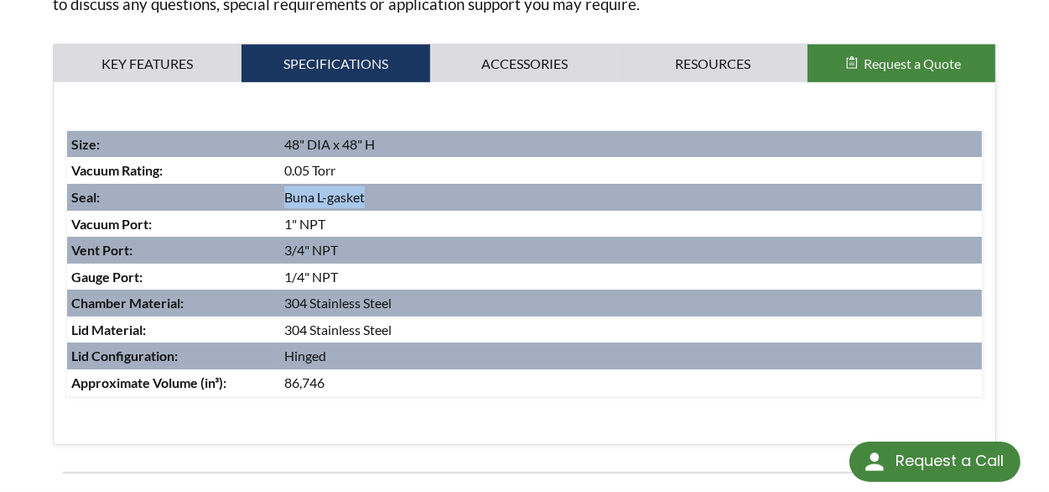
drag, startPoint x: 369, startPoint y: 179, endPoint x: 286, endPoint y: 168, distance: 83.8
click at [286, 184] on td "Buna L-gasket" at bounding box center [631, 197] width 702 height 27
copy td "Buna L-gasket"
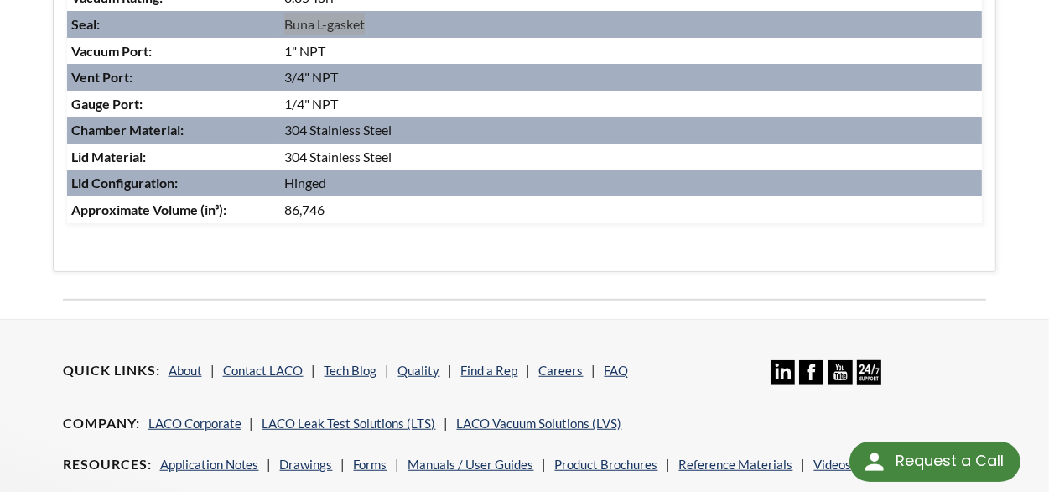
scroll to position [923, 0]
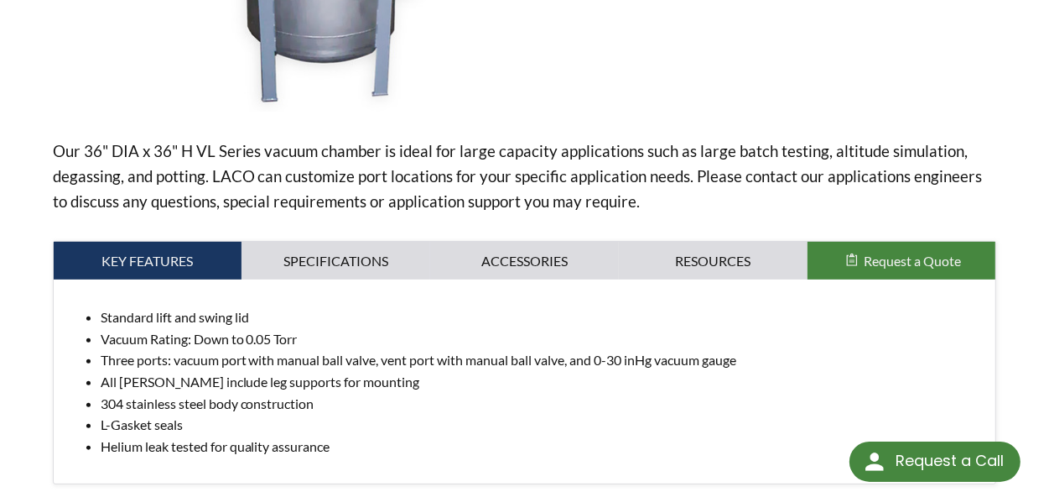
scroll to position [503, 0]
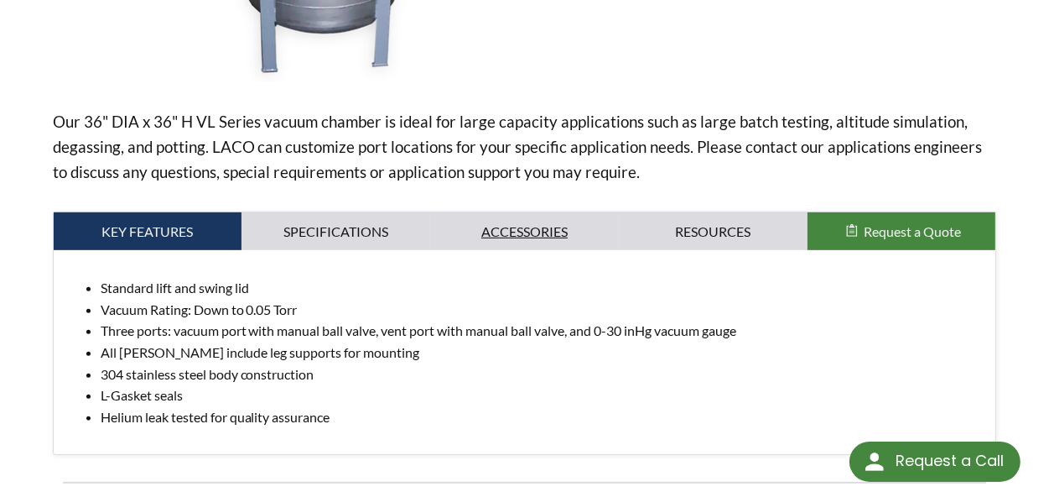
click at [435, 212] on link "Accessories" at bounding box center [524, 231] width 189 height 39
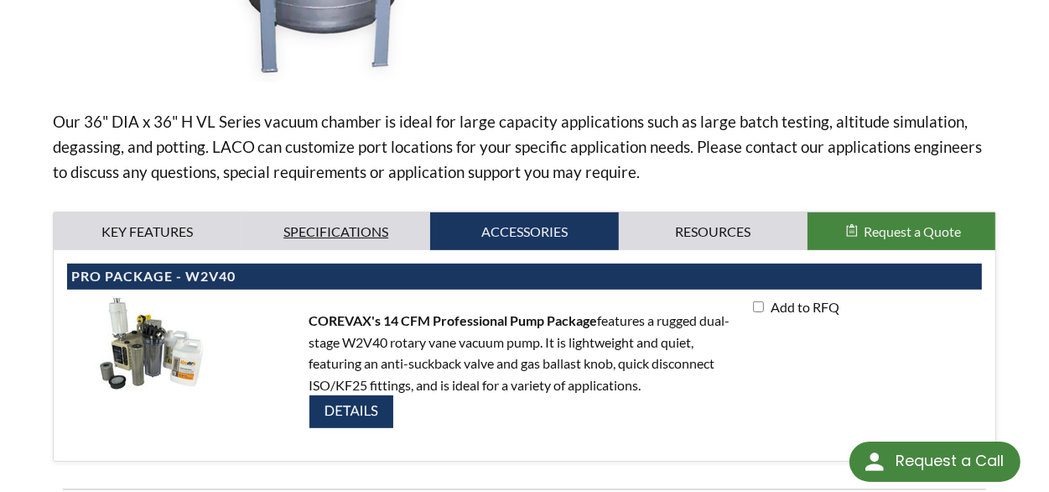
click at [341, 212] on link "Specifications" at bounding box center [336, 231] width 189 height 39
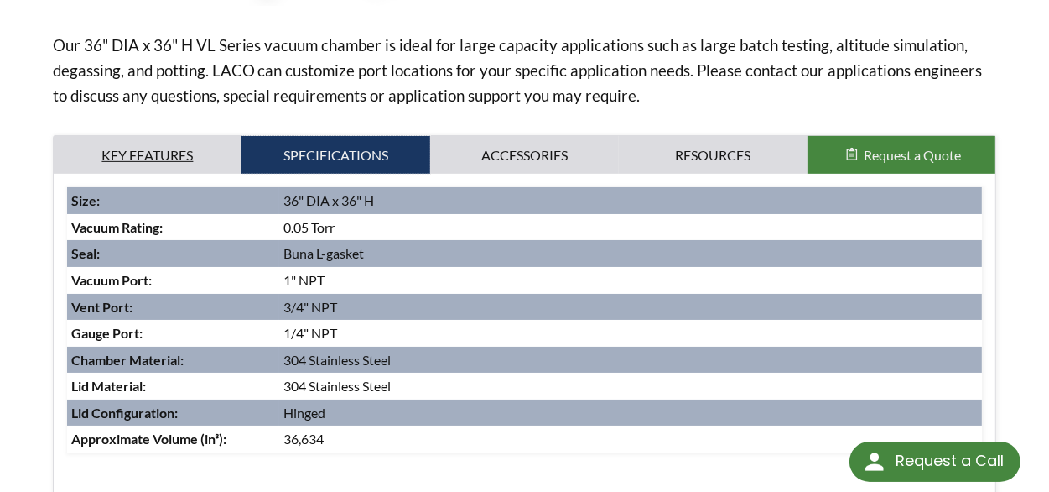
scroll to position [671, 0]
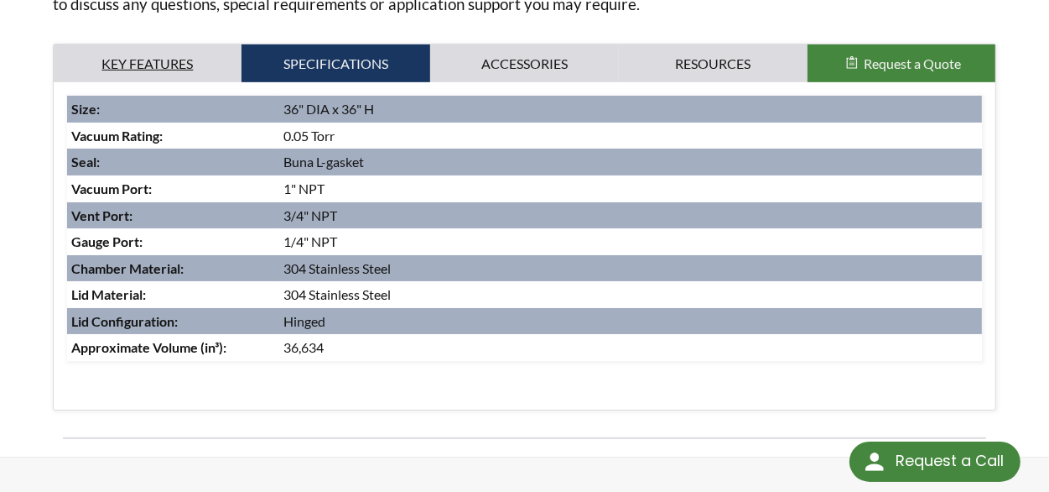
click at [154, 44] on link "Key Features" at bounding box center [148, 63] width 189 height 39
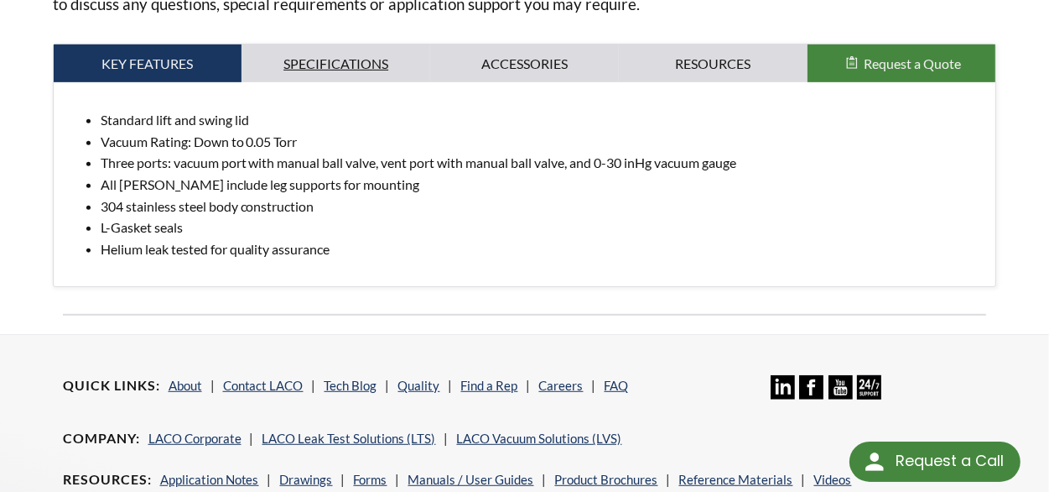
click at [348, 44] on link "Specifications" at bounding box center [336, 63] width 189 height 39
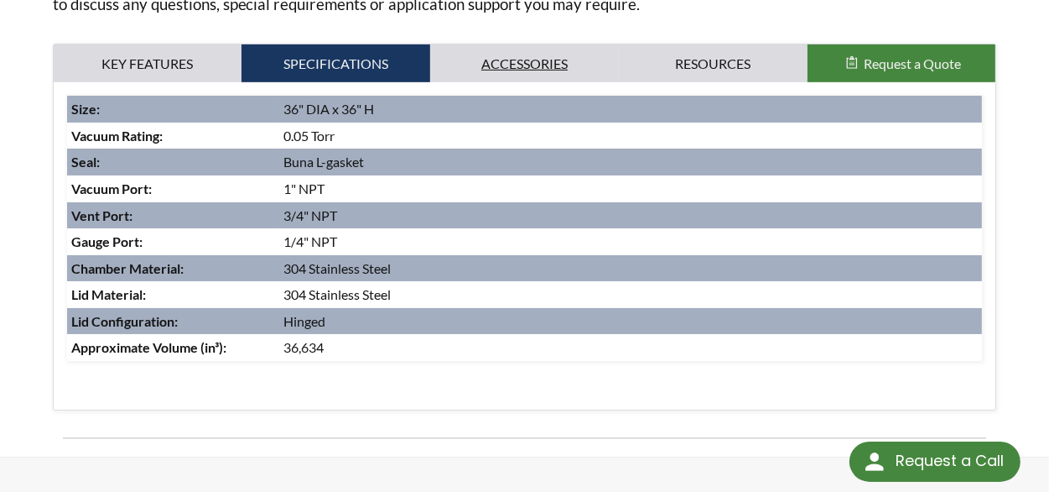
click at [517, 51] on link "Accessories" at bounding box center [524, 63] width 189 height 39
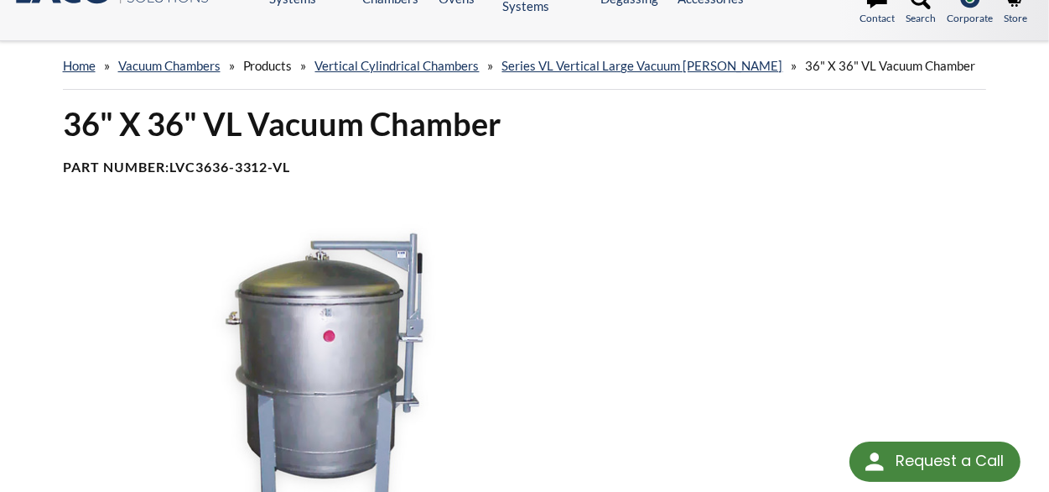
scroll to position [168, 0]
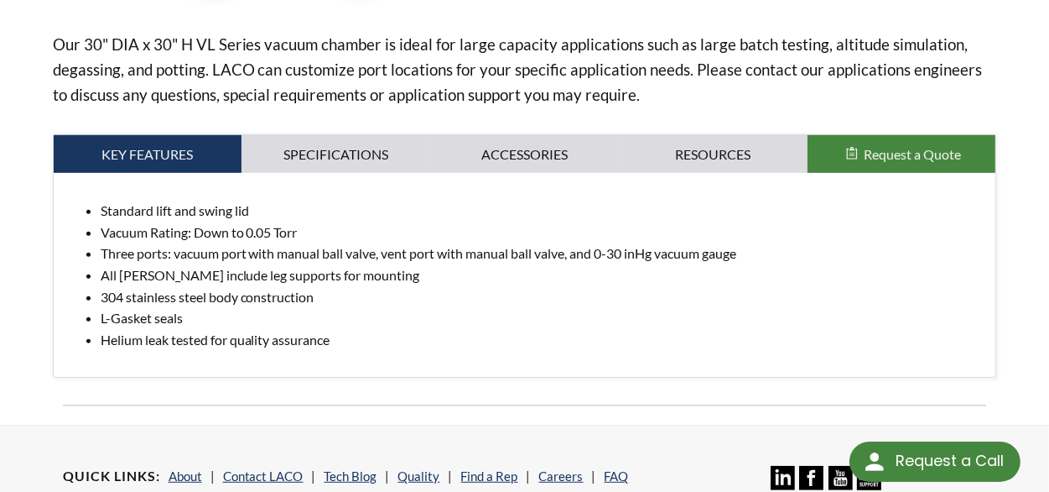
scroll to position [587, 0]
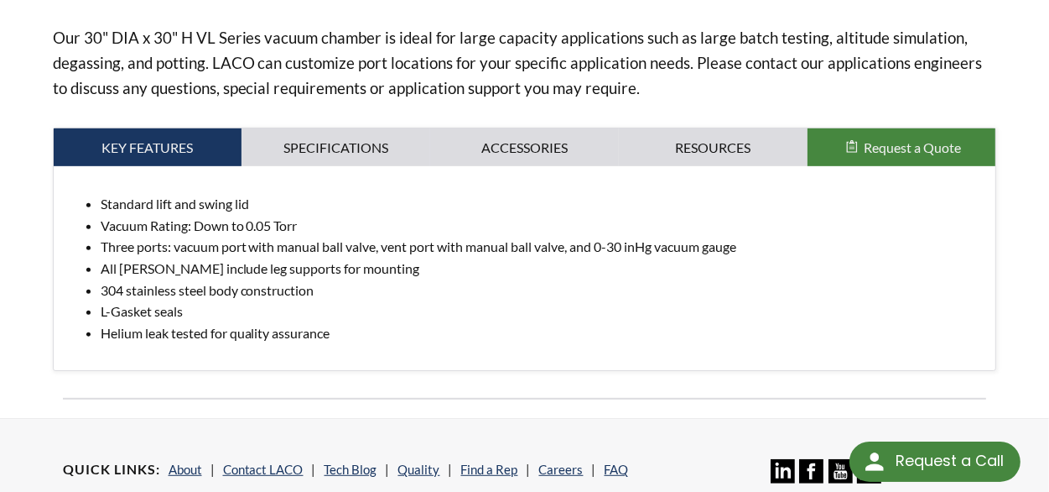
click at [344, 166] on div "Standard lift and swing lid Vacuum Rating: Down to 0.05 Torr Three ports: vacuu…" at bounding box center [525, 268] width 943 height 204
click at [349, 128] on link "Specifications" at bounding box center [336, 147] width 189 height 39
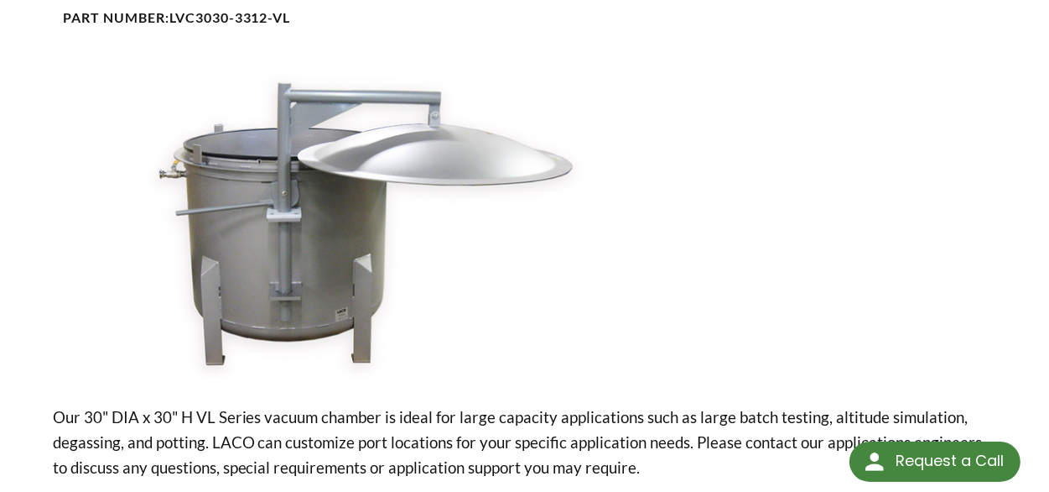
scroll to position [0, 0]
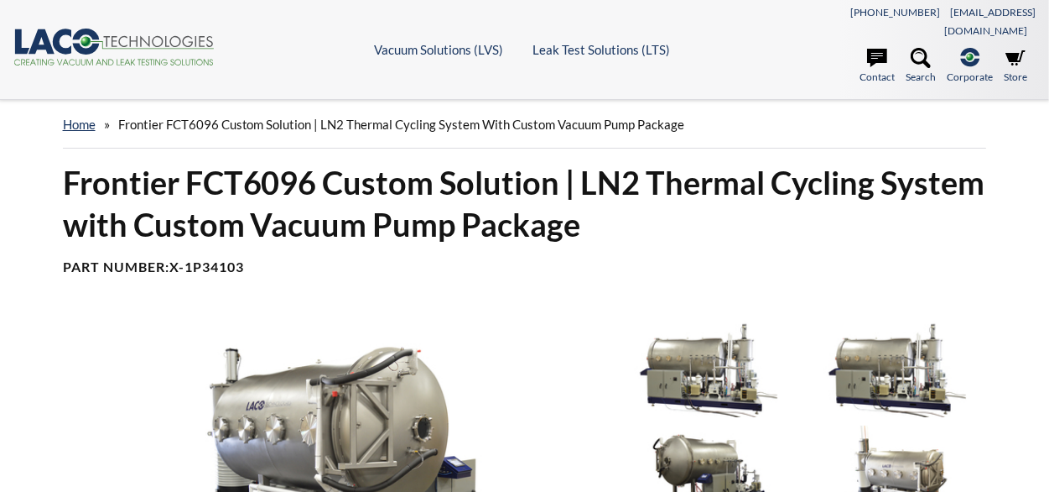
select select "Valodas tulkošanas logrīks"
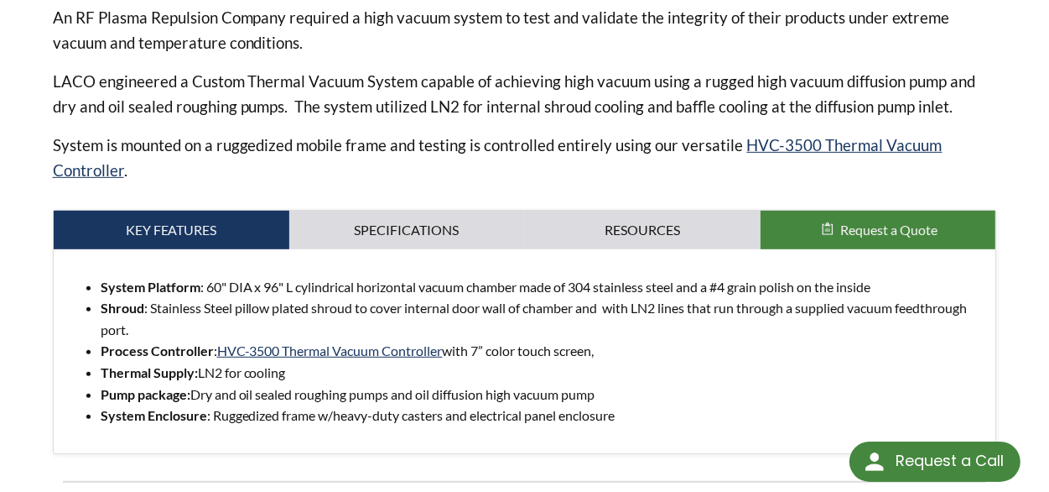
scroll to position [755, 0]
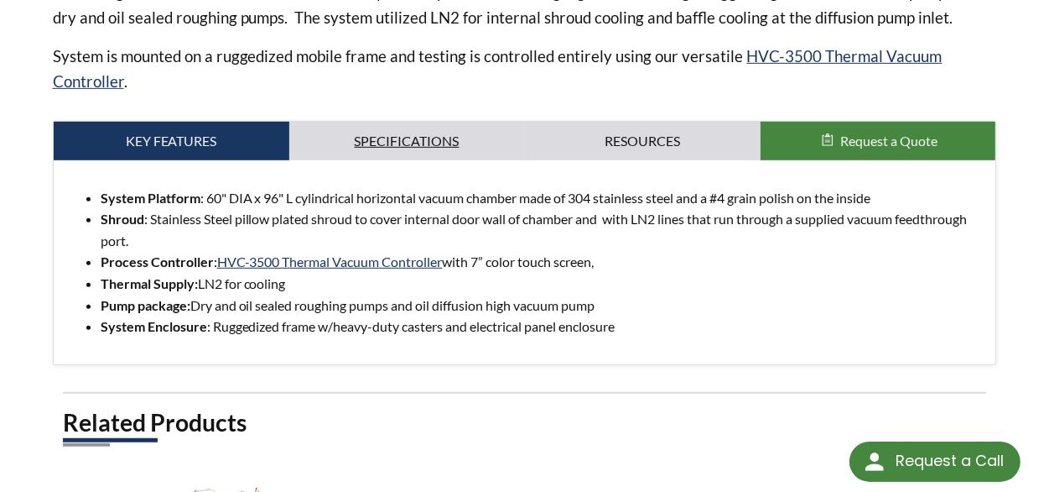
click at [397, 128] on link "Specifications" at bounding box center [407, 141] width 236 height 39
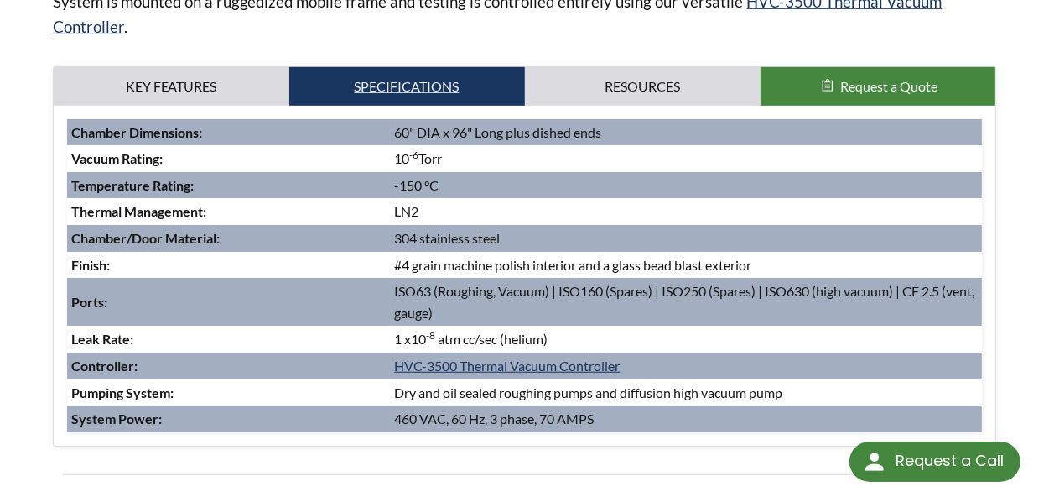
scroll to position [839, 0]
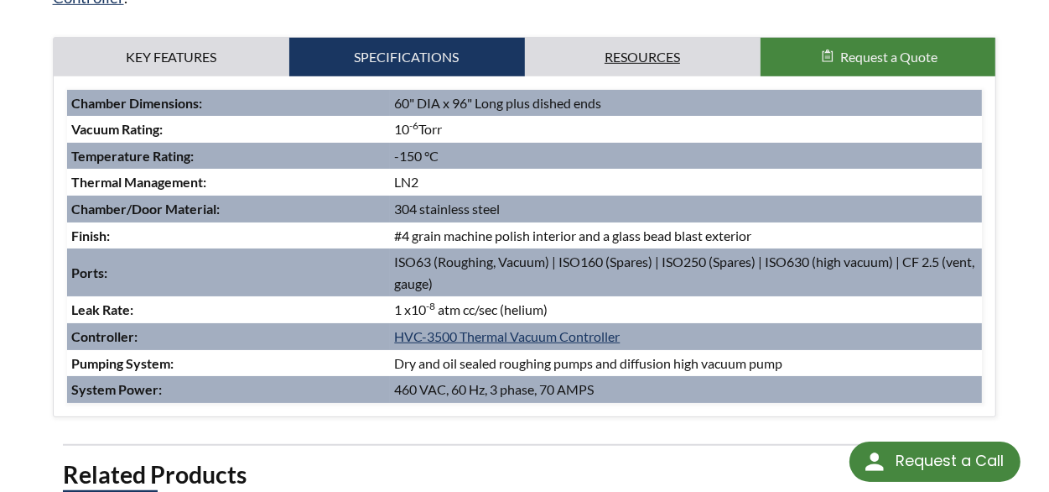
click at [631, 44] on link "Resources" at bounding box center [643, 57] width 236 height 39
